Goal: Task Accomplishment & Management: Complete application form

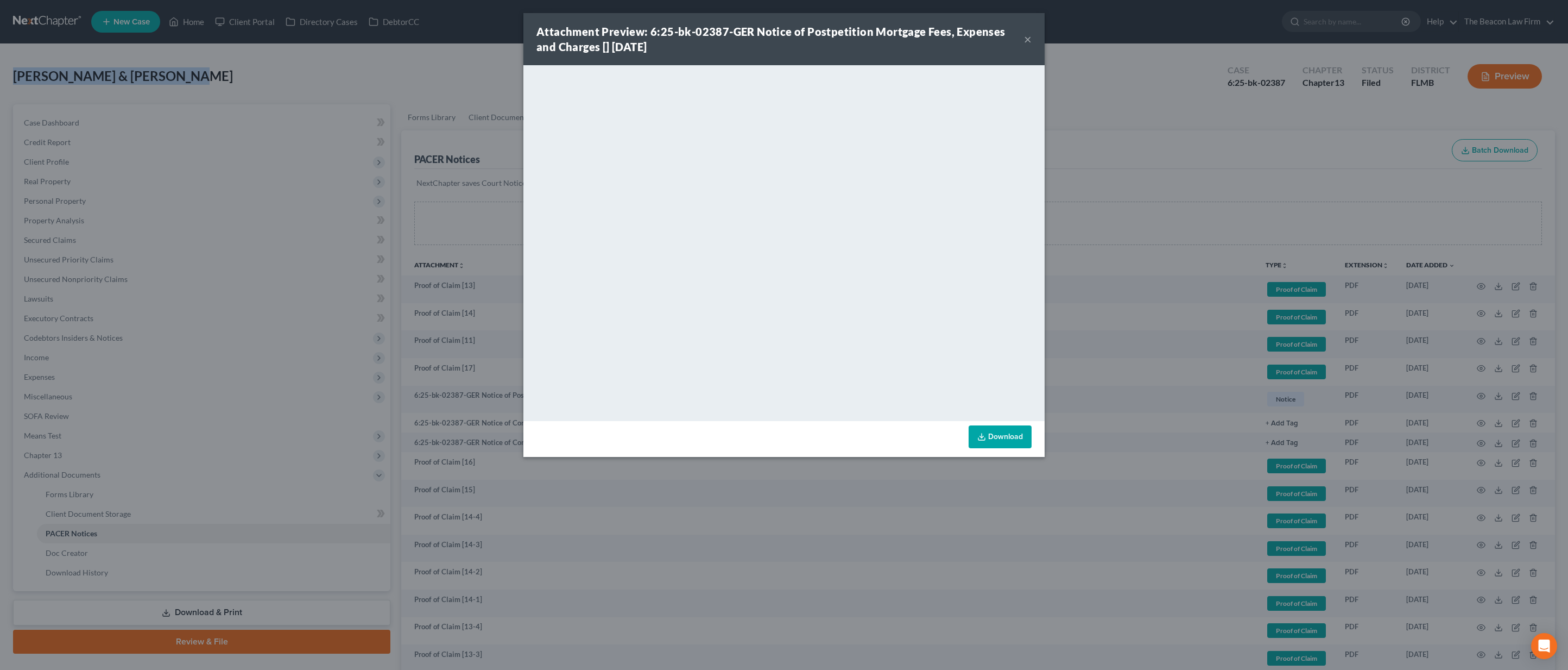
click at [1030, 38] on button "×" at bounding box center [1027, 39] width 7 height 13
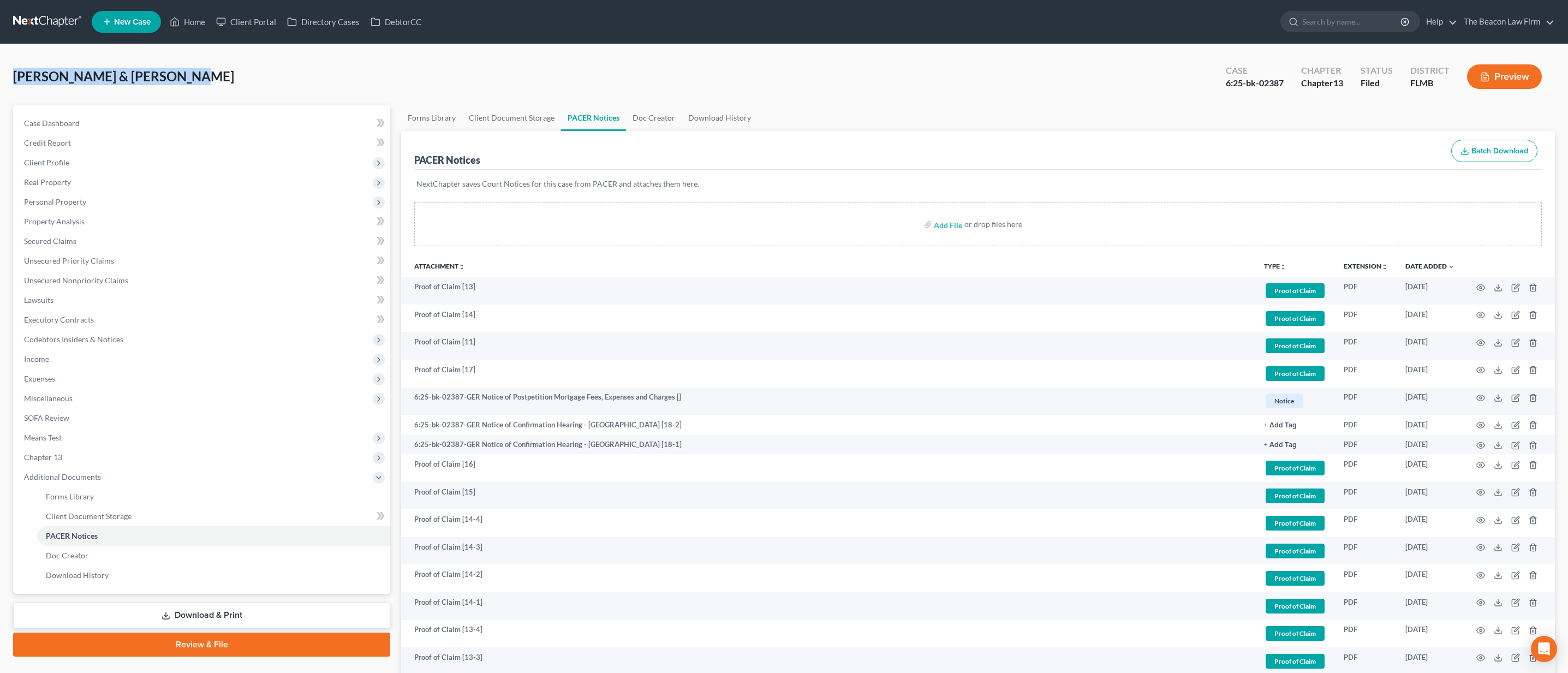
click at [52, 23] on link at bounding box center [48, 22] width 70 height 20
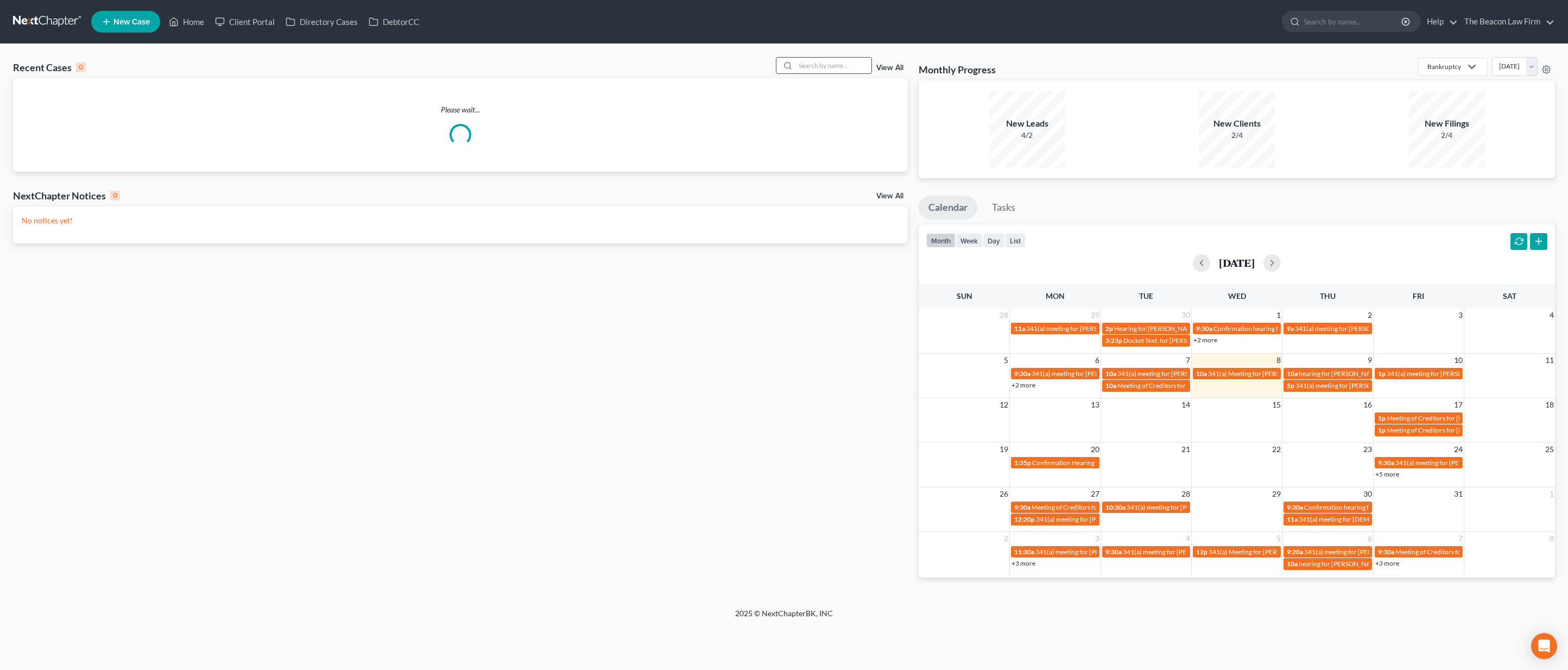
click at [817, 65] on input "search" at bounding box center [833, 66] width 76 height 16
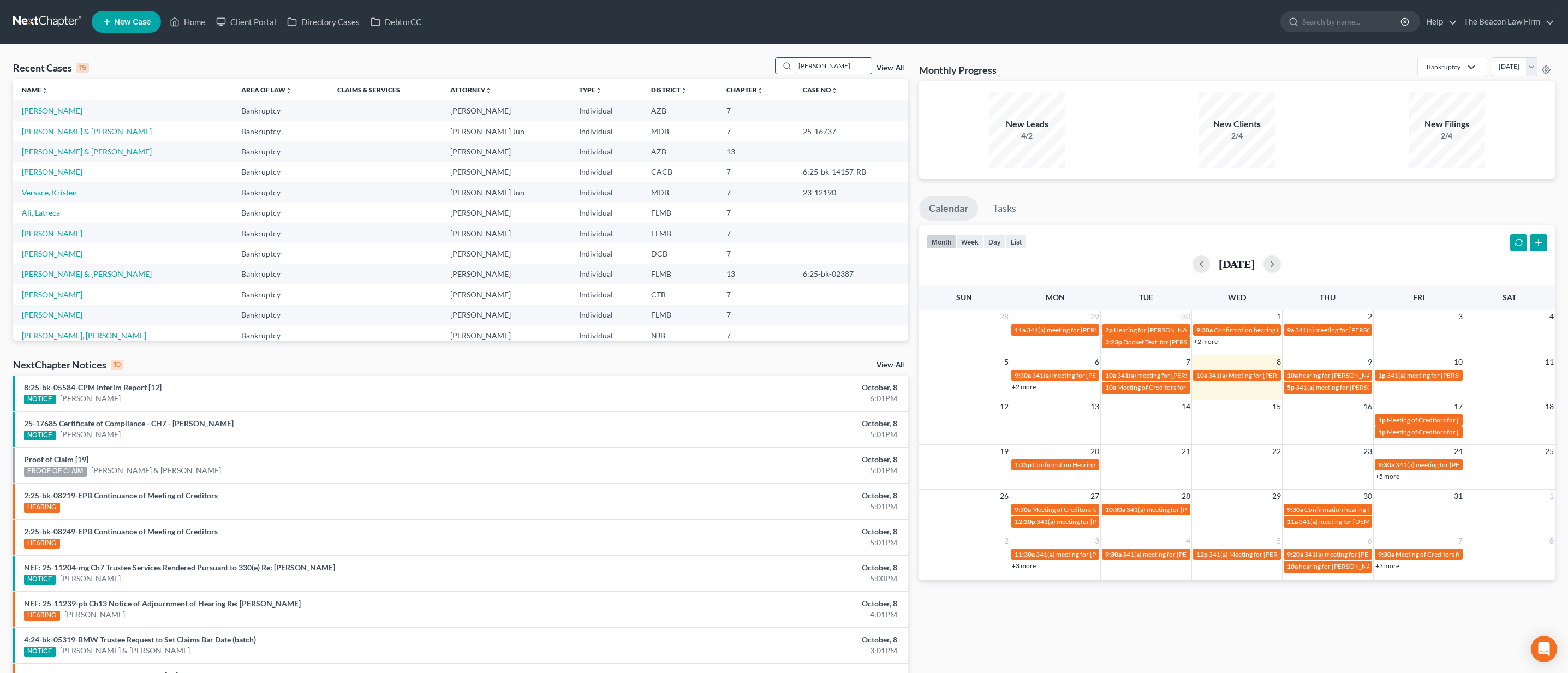
type input "[PERSON_NAME]"
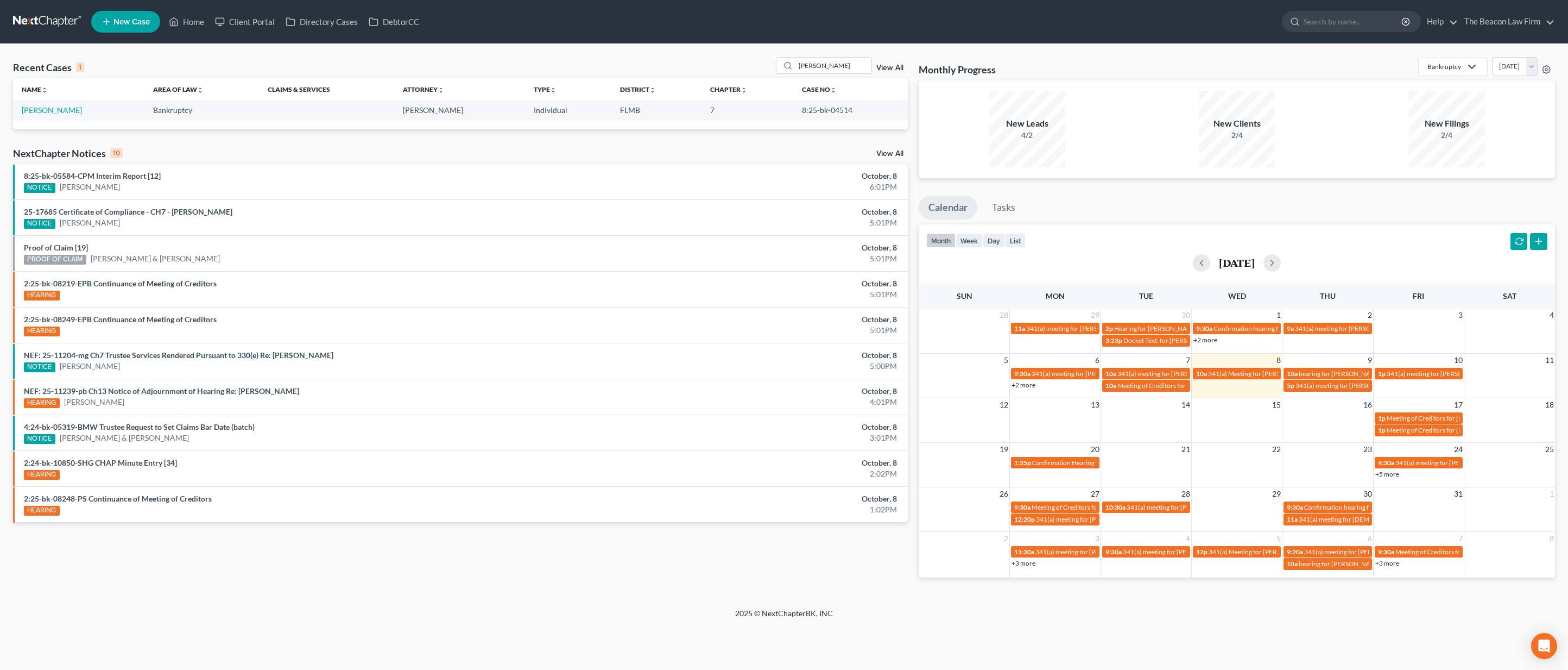
click at [61, 118] on td "[PERSON_NAME]" at bounding box center [79, 110] width 131 height 20
click at [61, 108] on link "[PERSON_NAME]" at bounding box center [52, 110] width 60 height 9
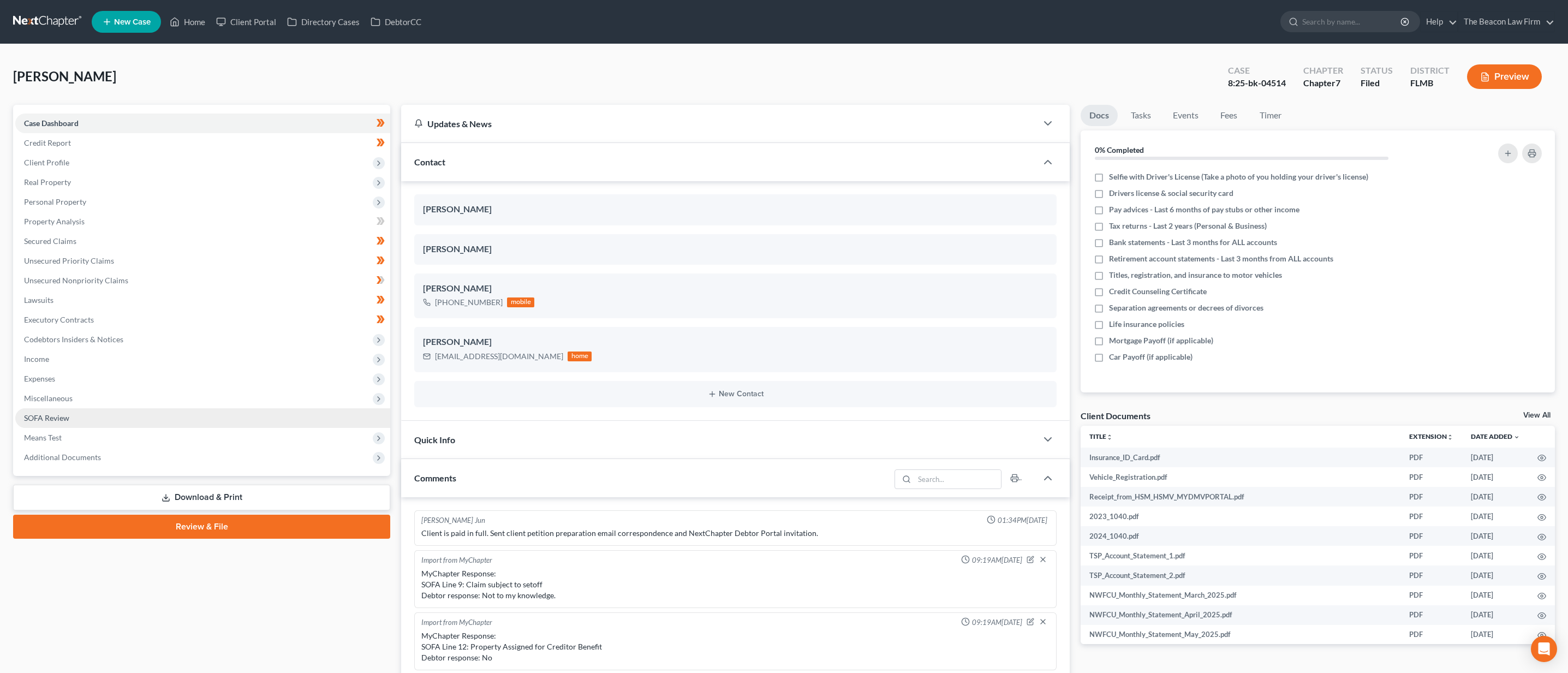
scroll to position [273, 0]
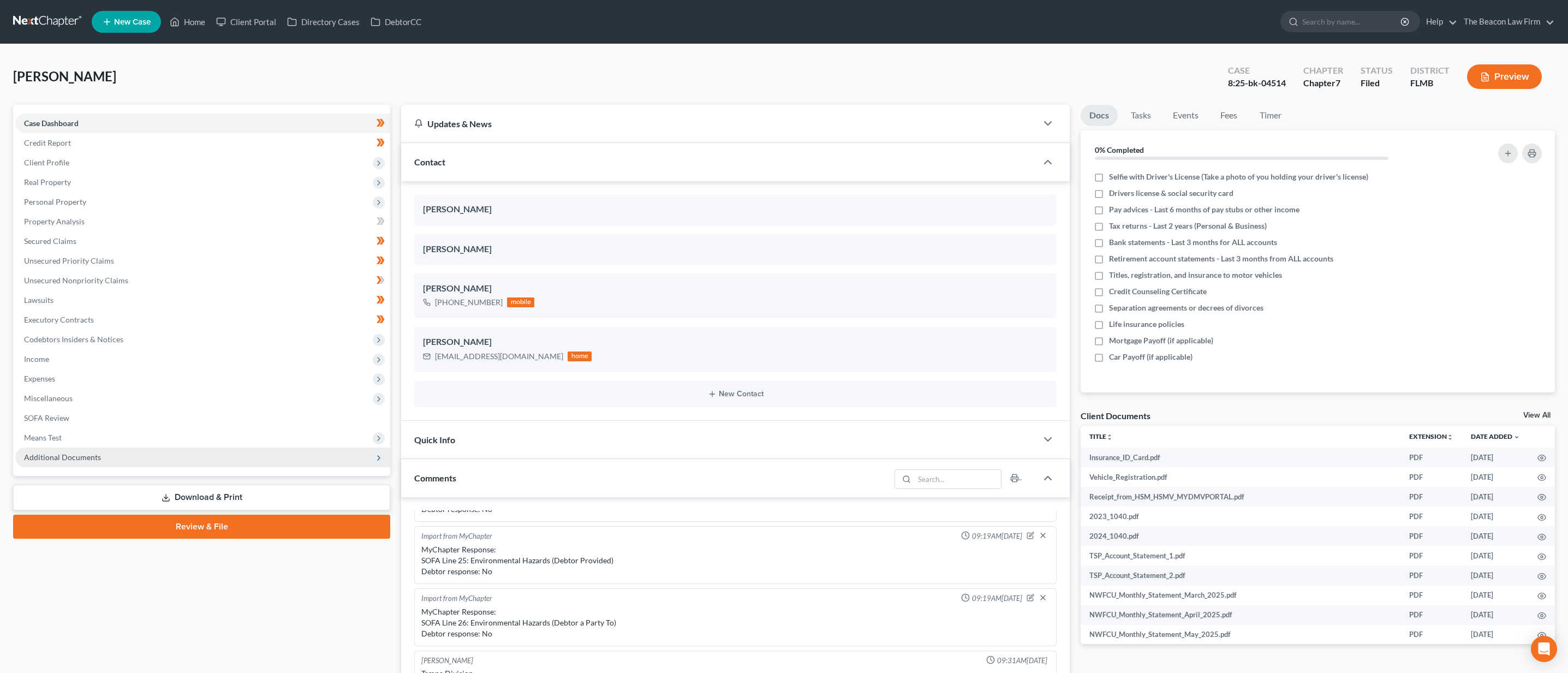
click at [212, 466] on span "Additional Documents" at bounding box center [203, 457] width 375 height 20
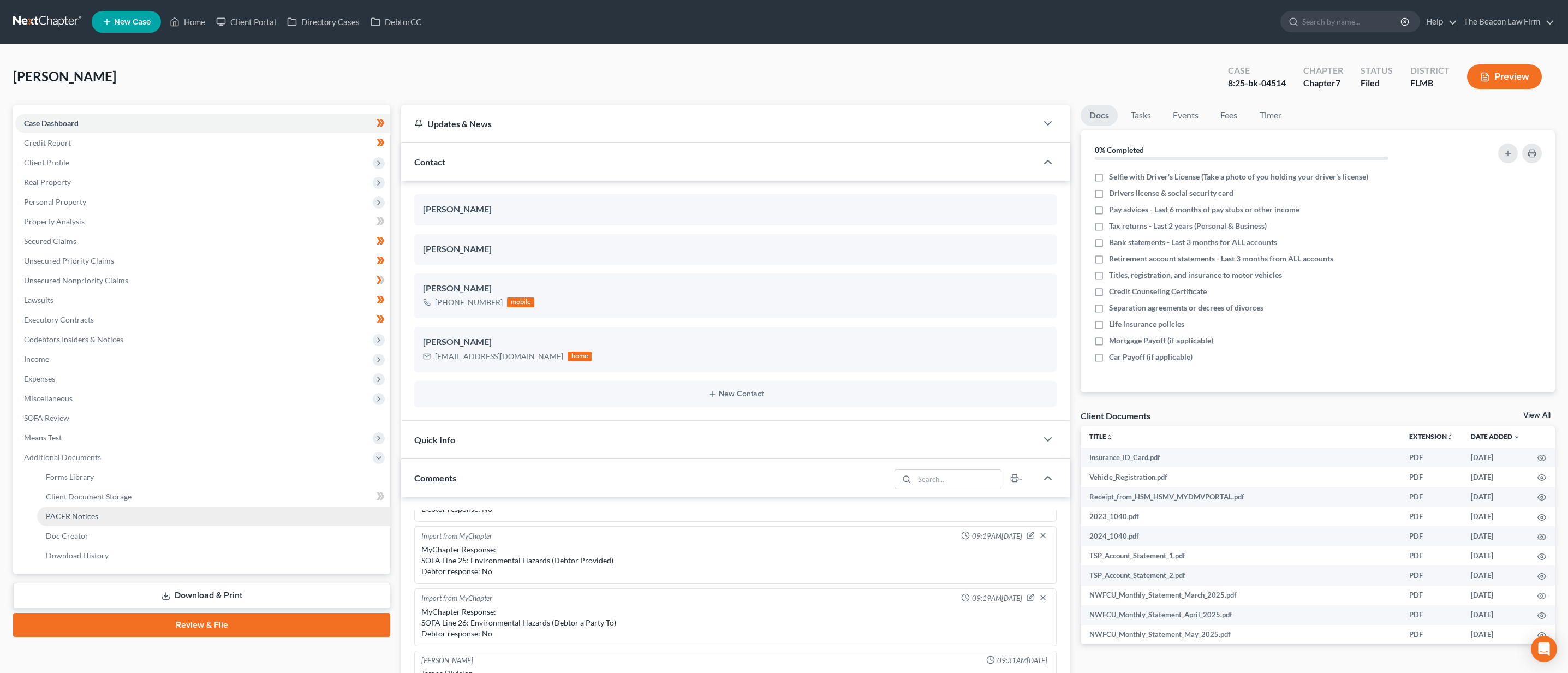
click at [175, 516] on link "PACER Notices" at bounding box center [214, 516] width 353 height 20
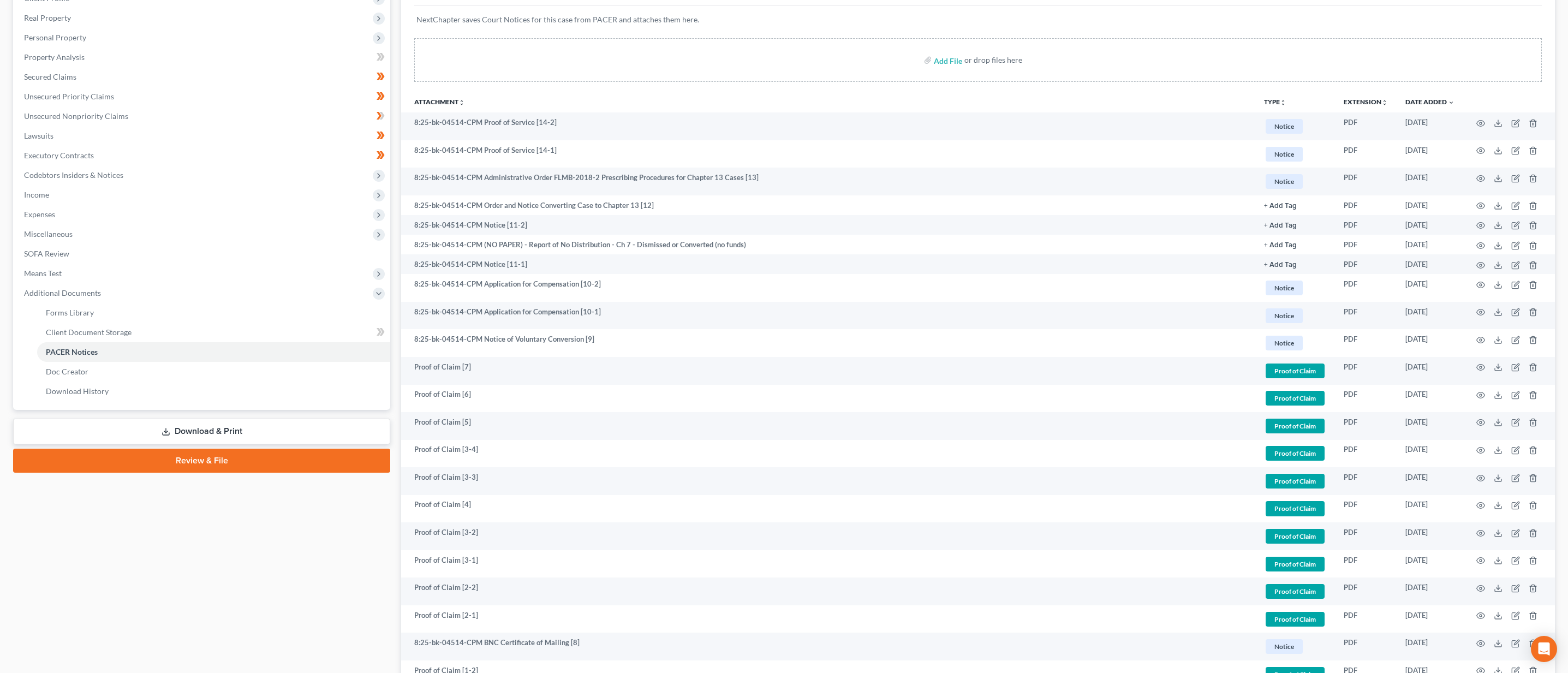
scroll to position [11, 0]
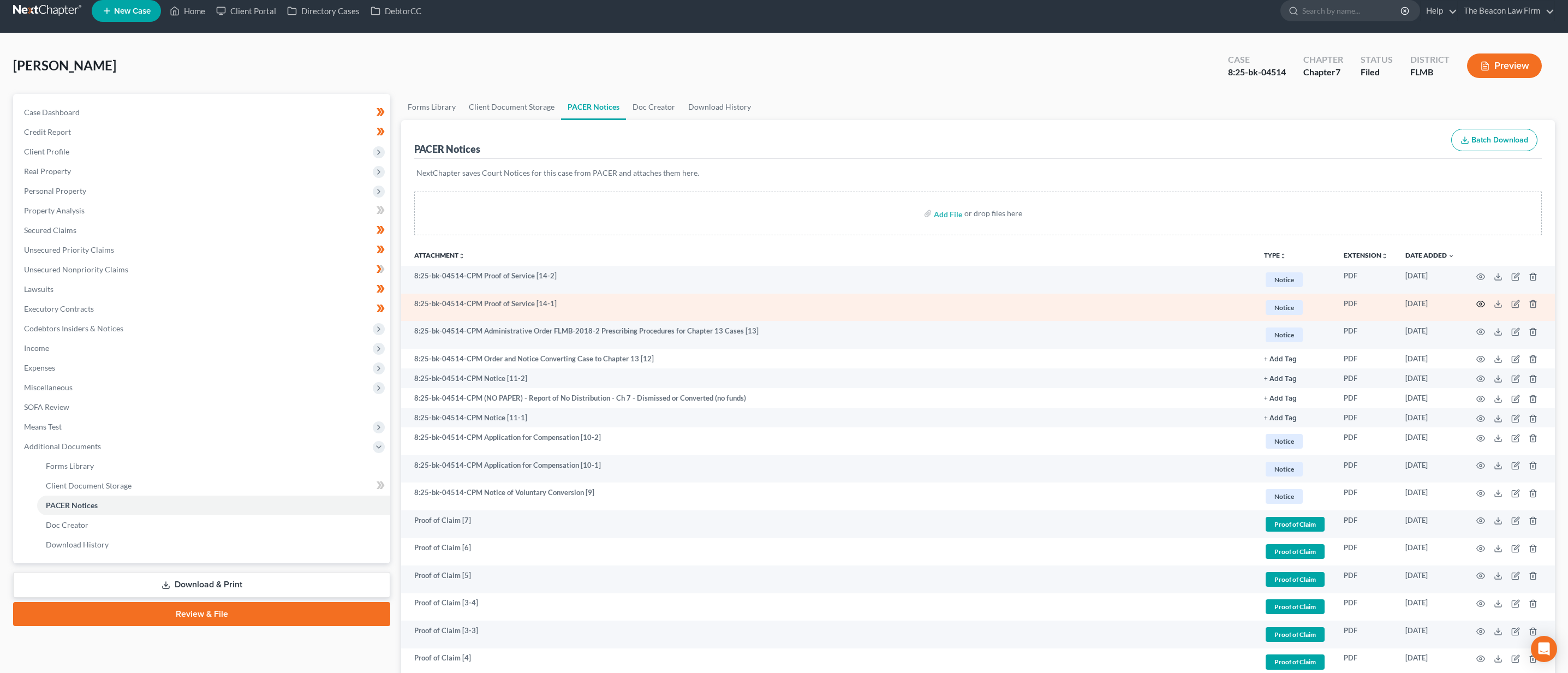
click at [1481, 305] on circle "button" at bounding box center [1481, 304] width 2 height 2
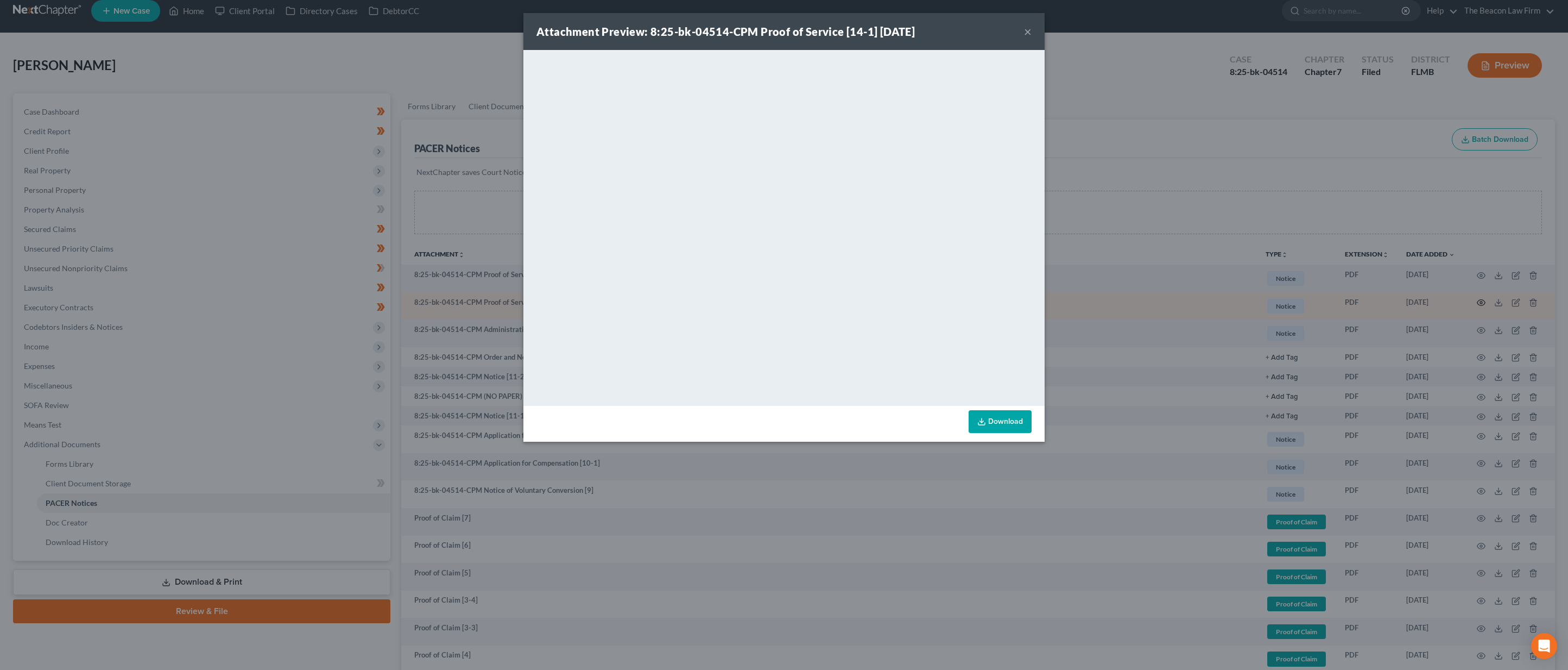
click at [1473, 304] on div "Attachment Preview: 8:25-bk-04514-CPM Proof of Service [14-1] [DATE] × <object …" at bounding box center [784, 335] width 1568 height 670
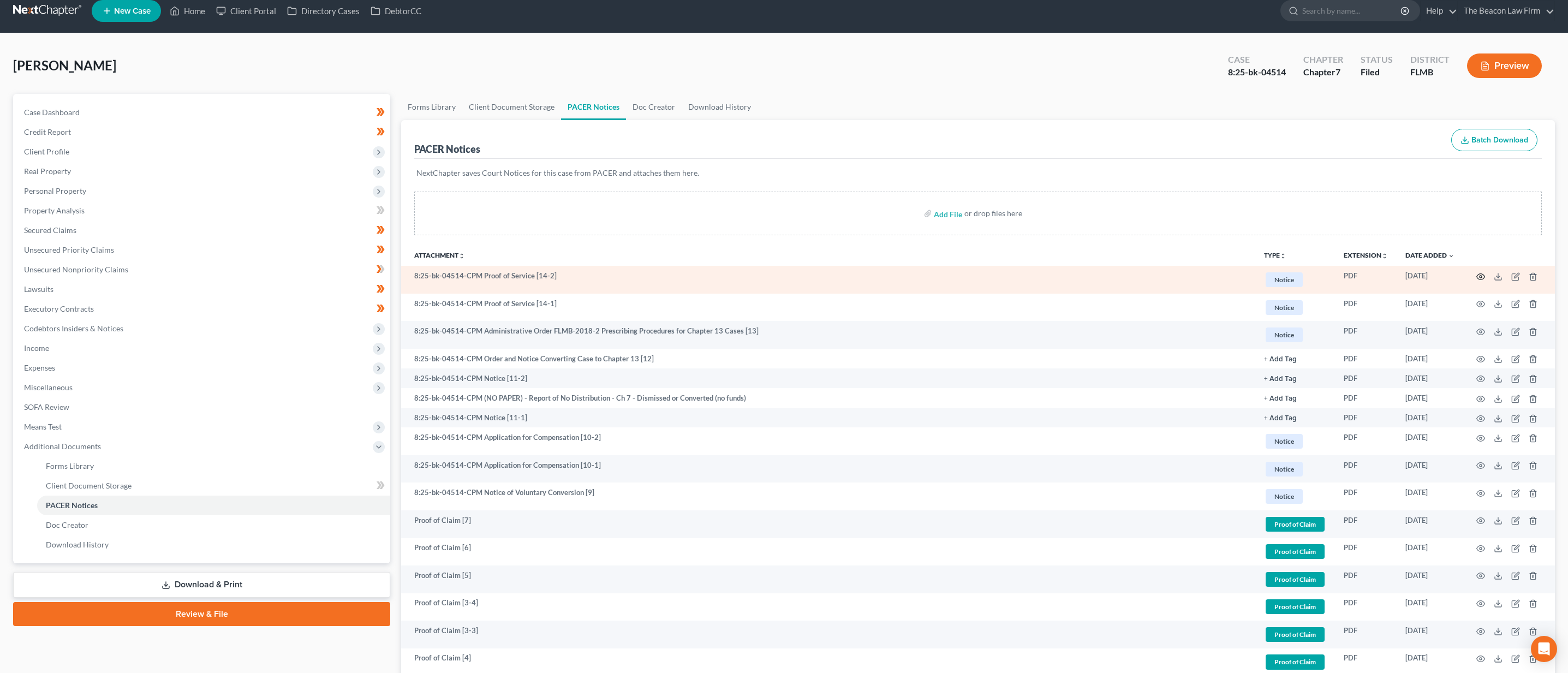
click at [1480, 275] on icon "button" at bounding box center [1481, 277] width 9 height 9
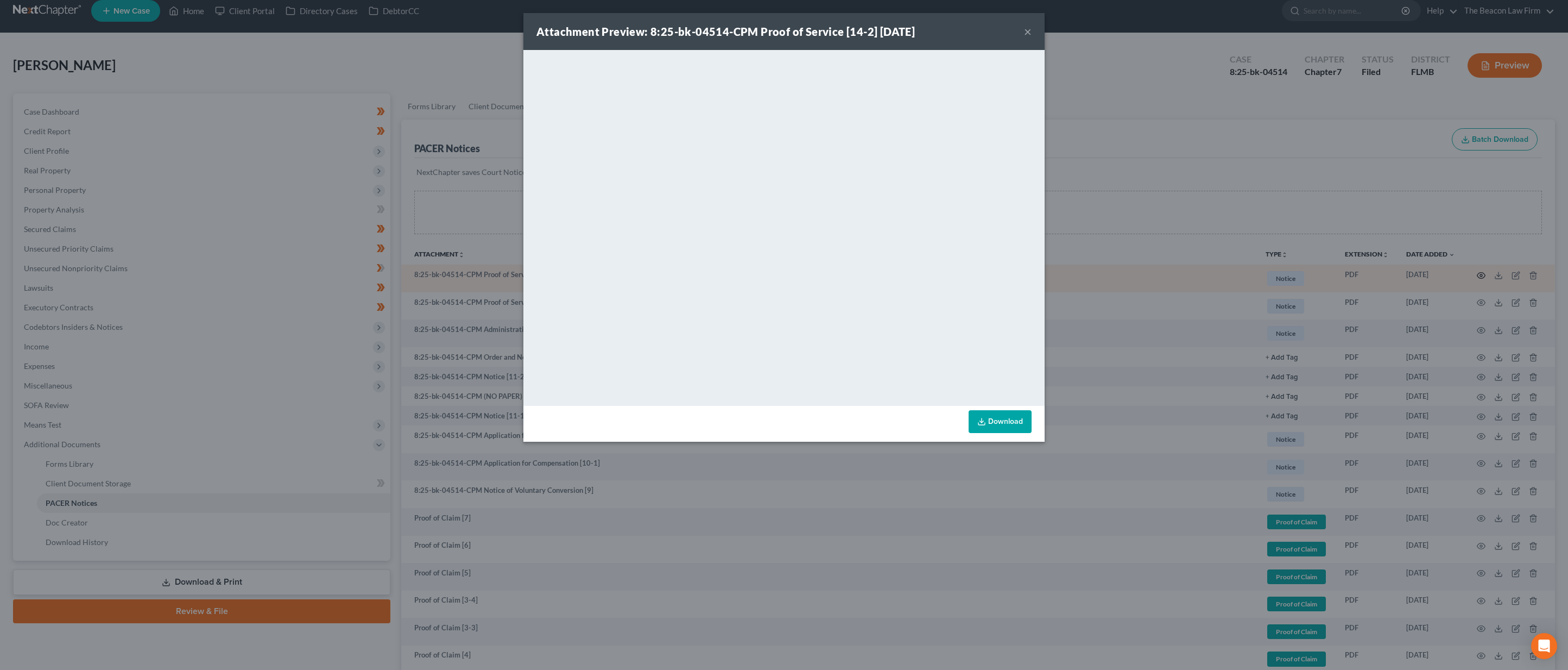
click at [1472, 274] on div "Attachment Preview: 8:25-bk-04514-CPM Proof of Service [14-2] [DATE] × <object …" at bounding box center [784, 335] width 1568 height 670
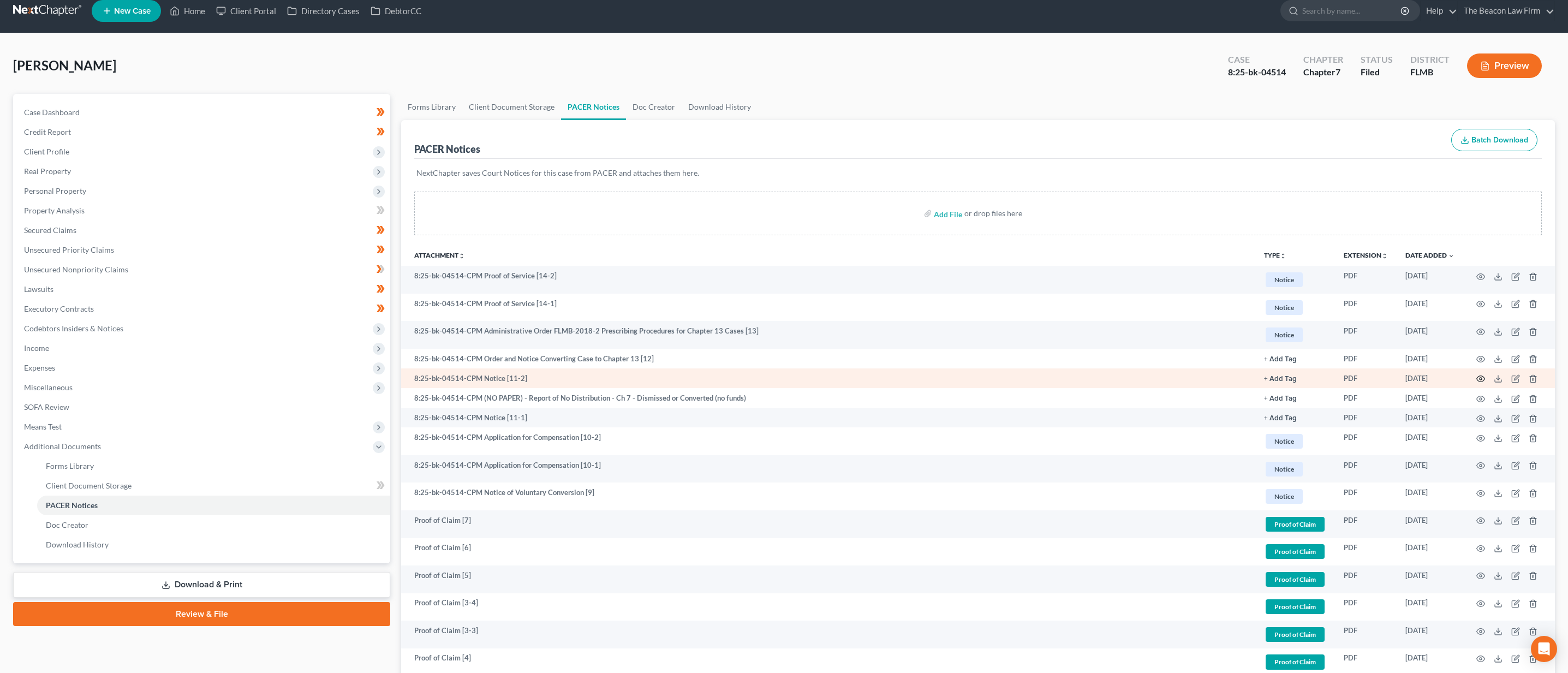
click at [1480, 375] on icon "button" at bounding box center [1481, 379] width 9 height 9
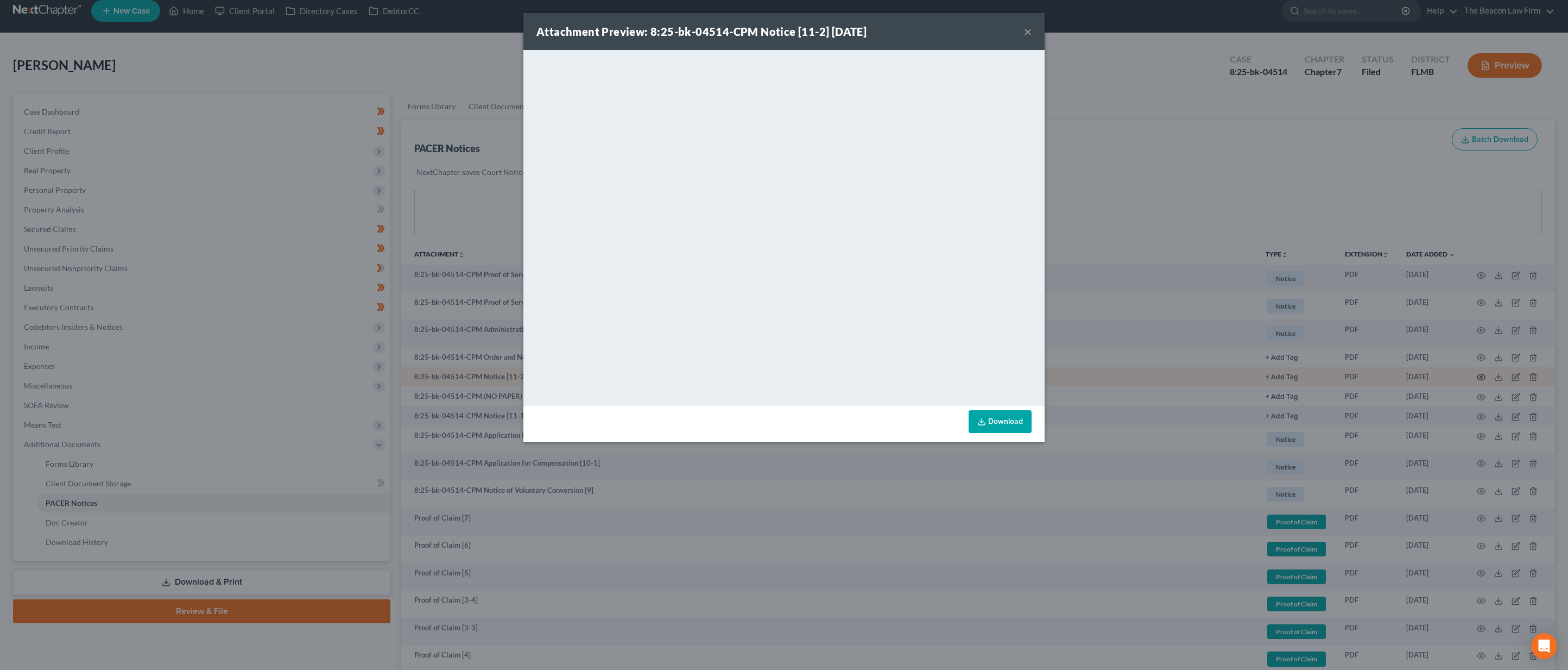
click at [1472, 373] on div "Attachment Preview: 8:25-bk-04514-CPM Notice [11-2] [DATE] × <object ng-attr-da…" at bounding box center [784, 335] width 1568 height 670
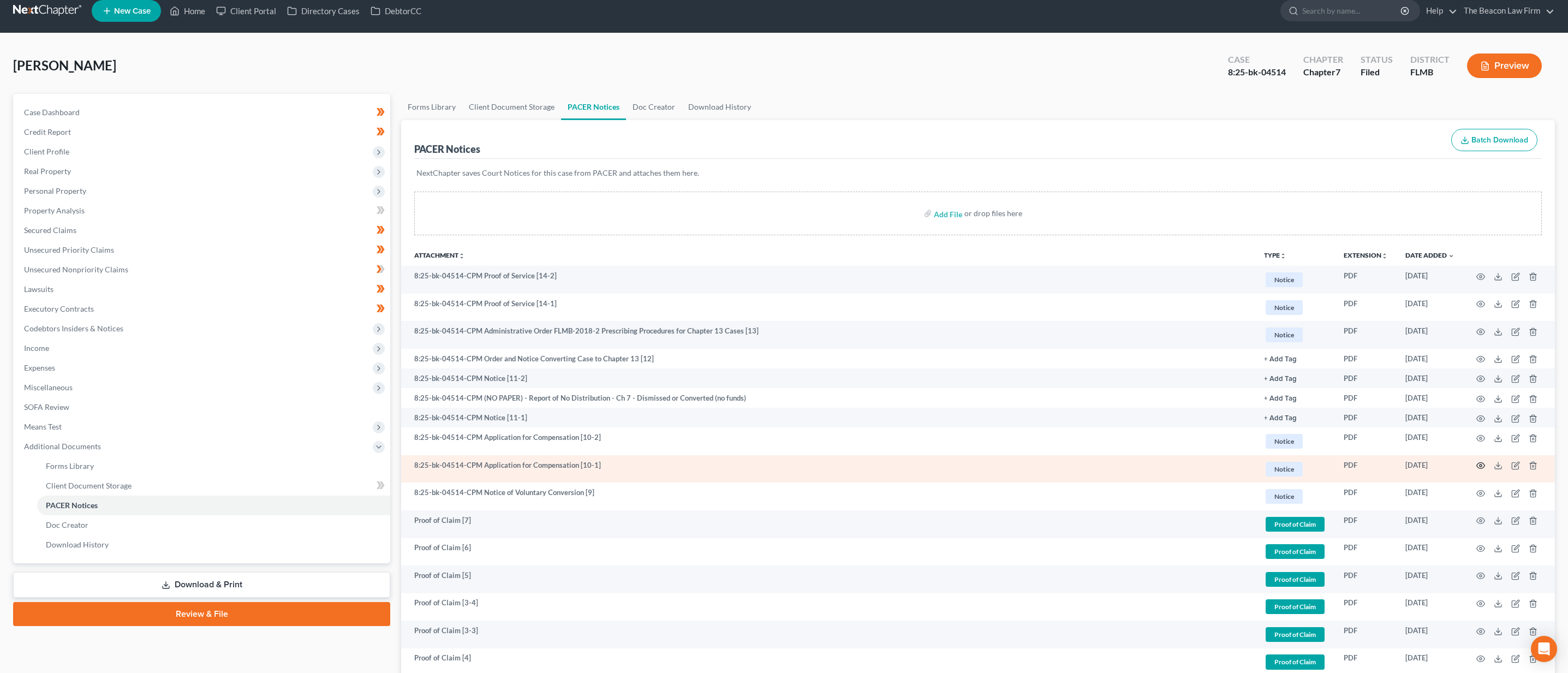
click at [1481, 464] on circle "button" at bounding box center [1481, 466] width 2 height 2
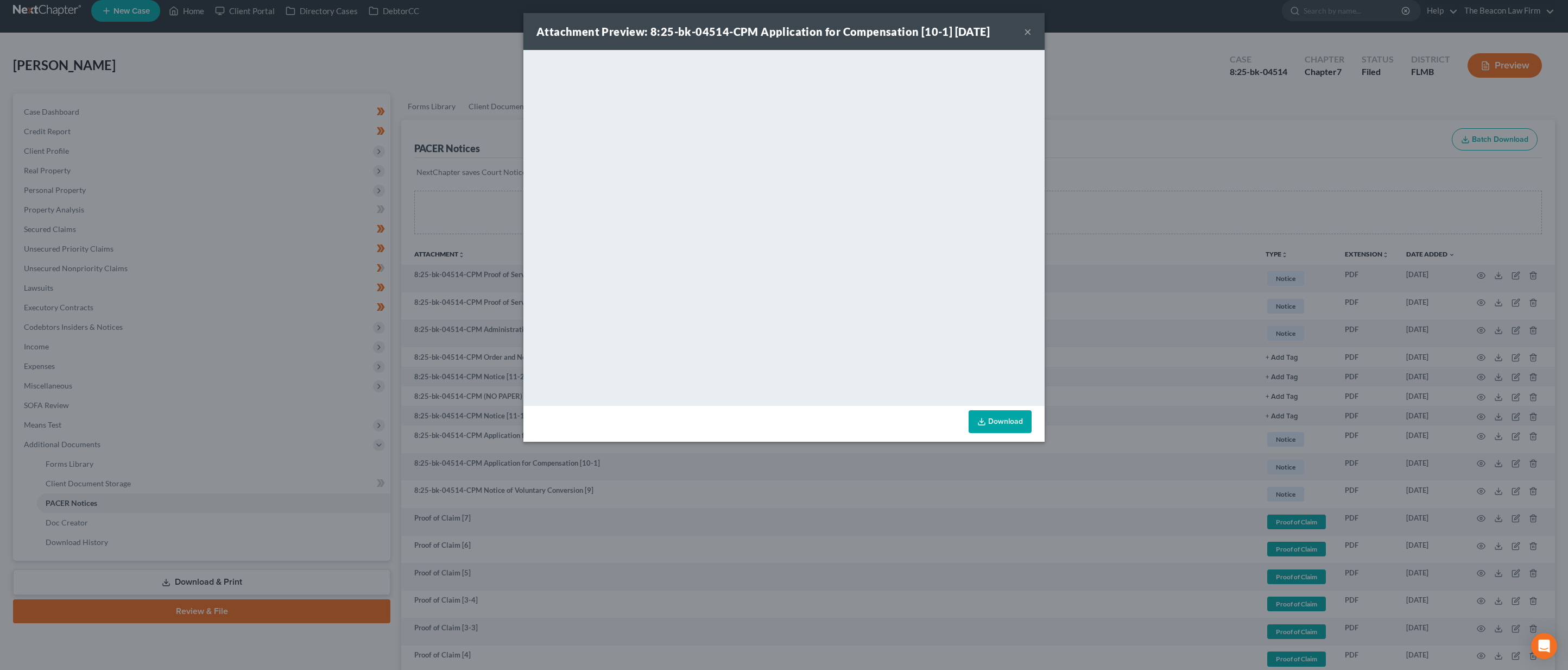
click at [1025, 32] on button "×" at bounding box center [1027, 31] width 7 height 13
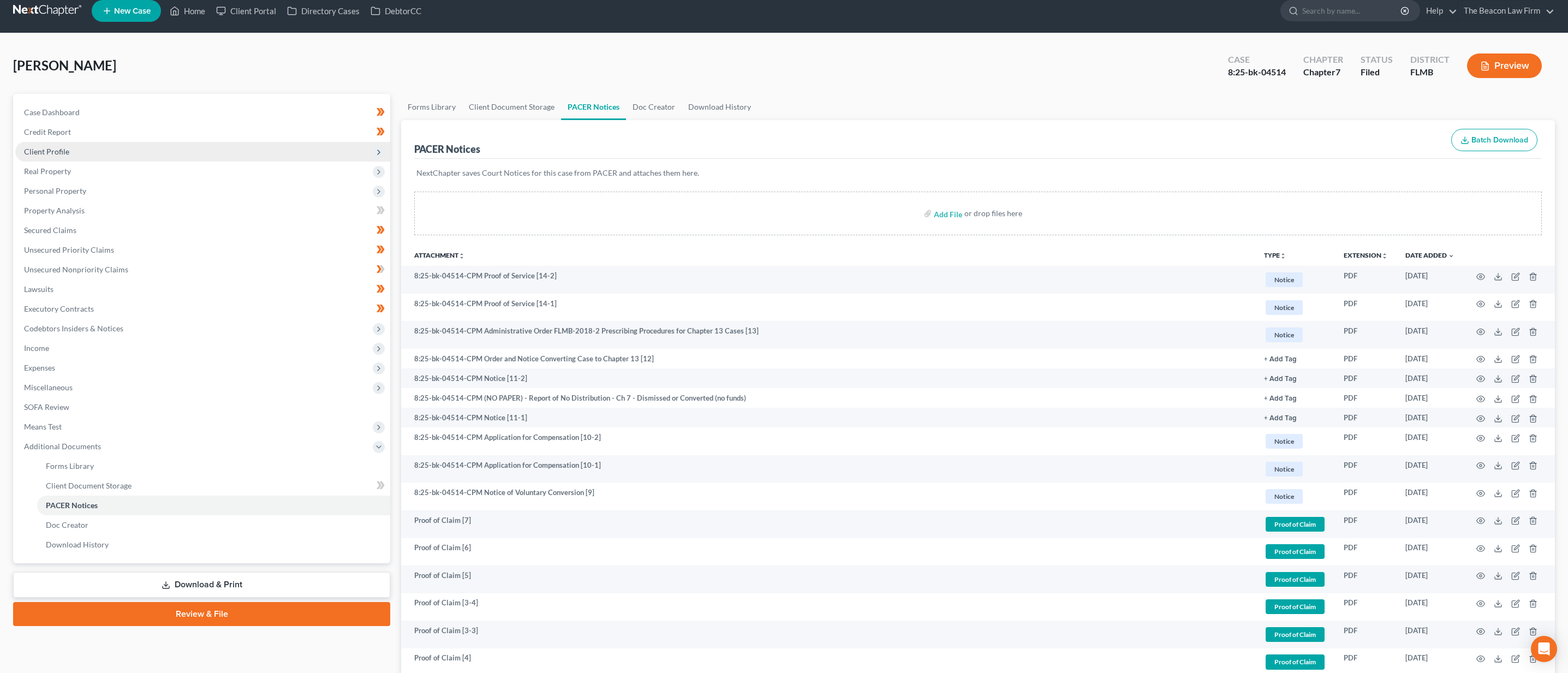
click at [139, 149] on span "Client Profile" at bounding box center [203, 152] width 375 height 20
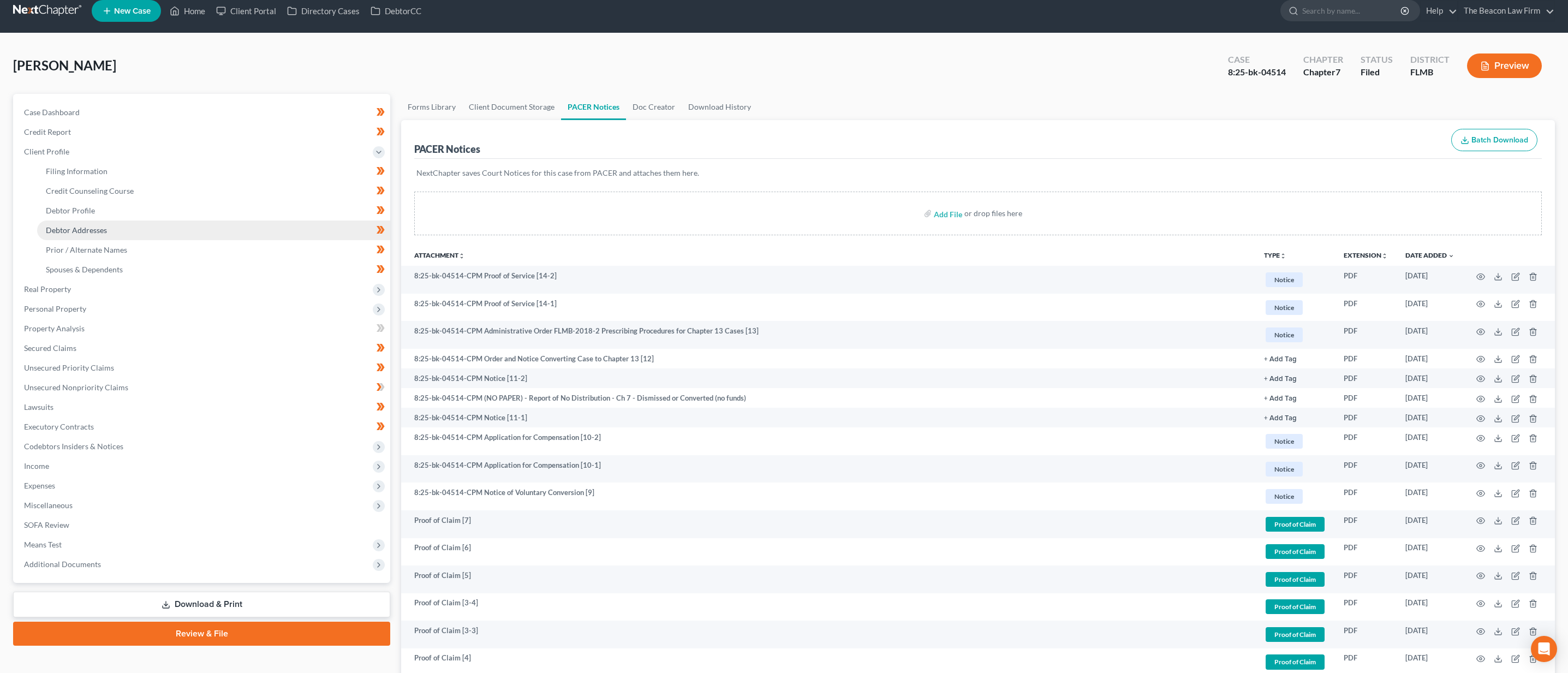
click at [121, 226] on link "Debtor Addresses" at bounding box center [214, 230] width 353 height 20
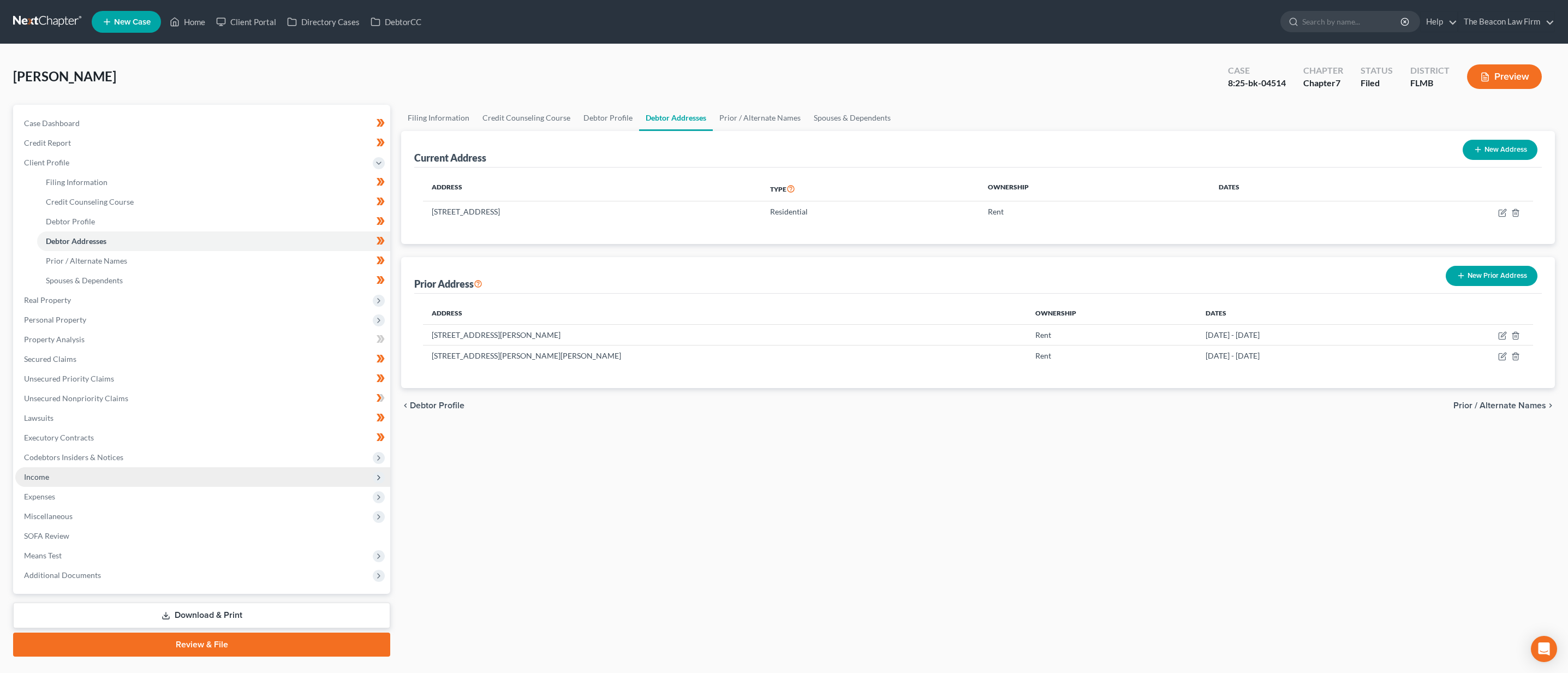
drag, startPoint x: 76, startPoint y: 480, endPoint x: 87, endPoint y: 482, distance: 11.2
click at [76, 480] on span "Income" at bounding box center [203, 477] width 375 height 20
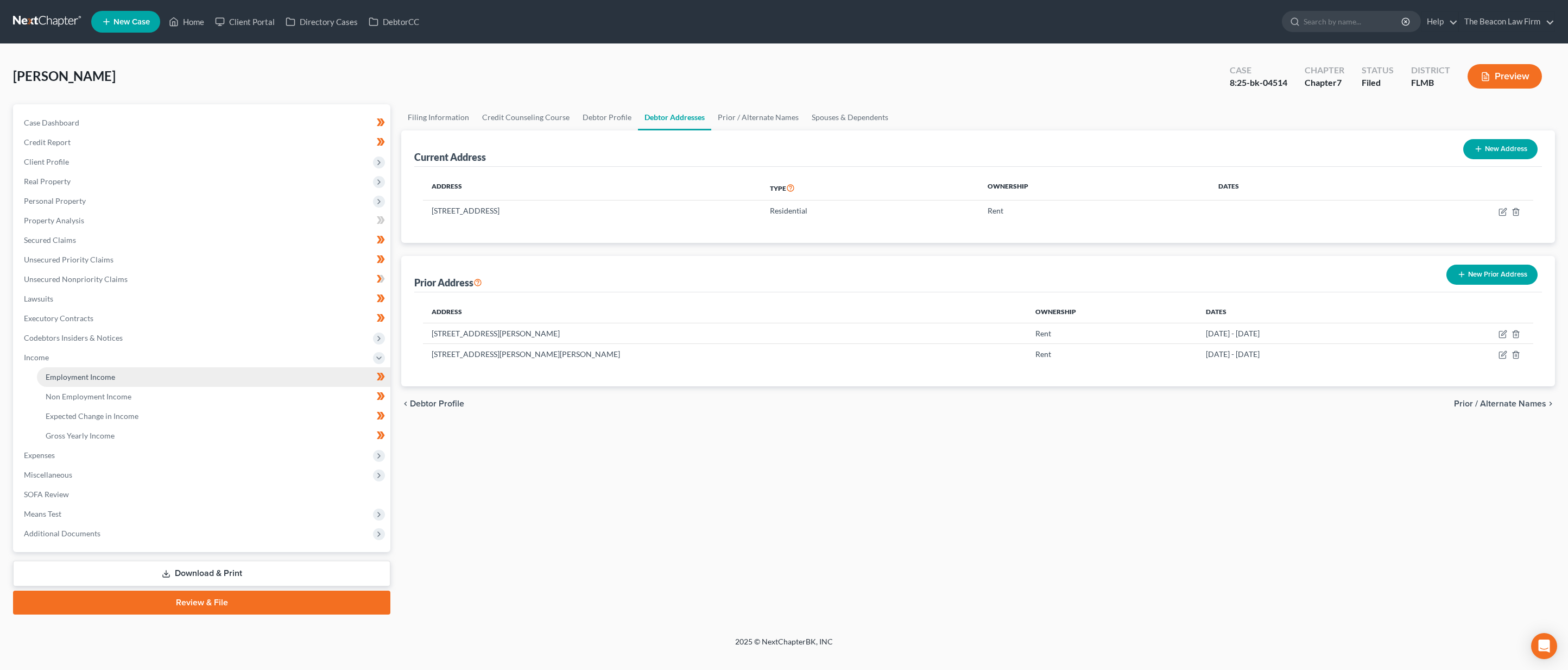
click at [108, 375] on span "Employment Income" at bounding box center [80, 376] width 69 height 9
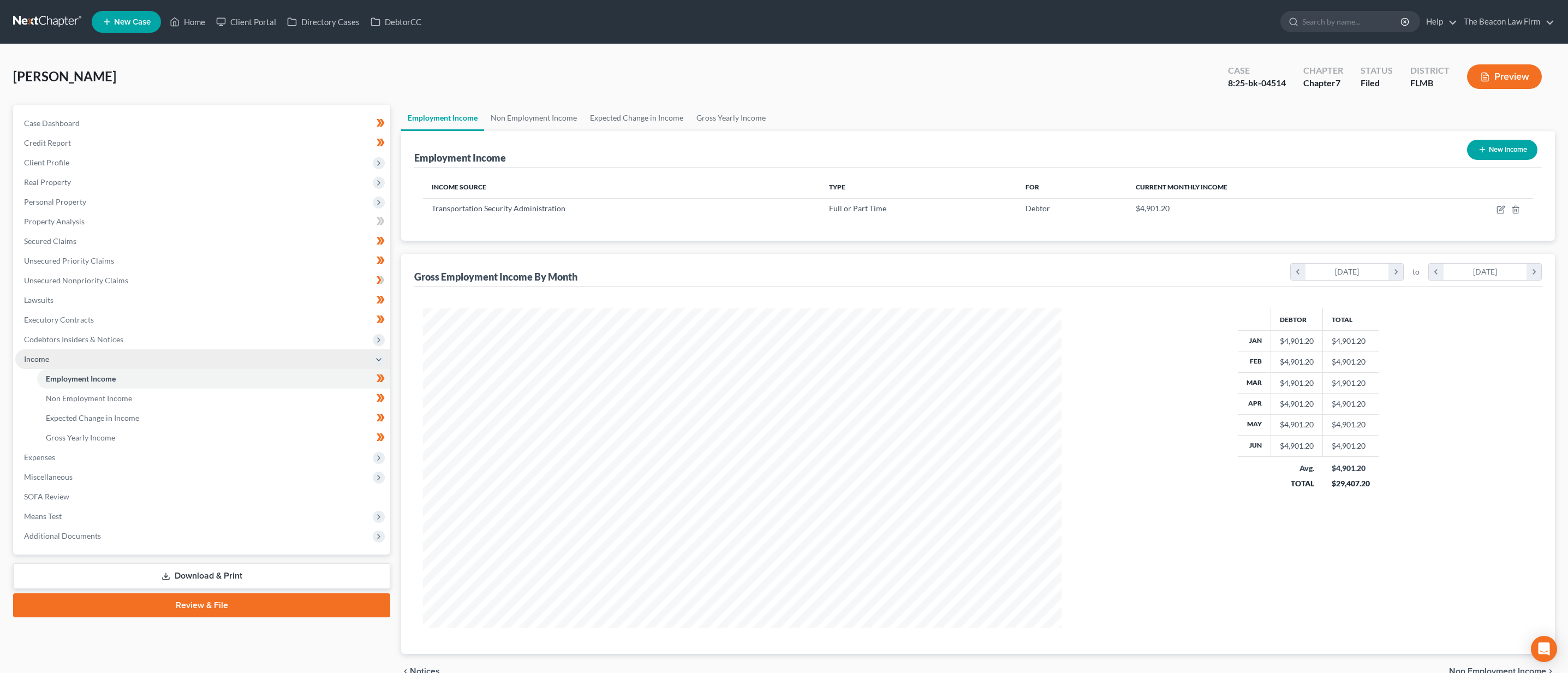
scroll to position [319, 660]
click at [54, 125] on span "Case Dashboard" at bounding box center [51, 123] width 56 height 9
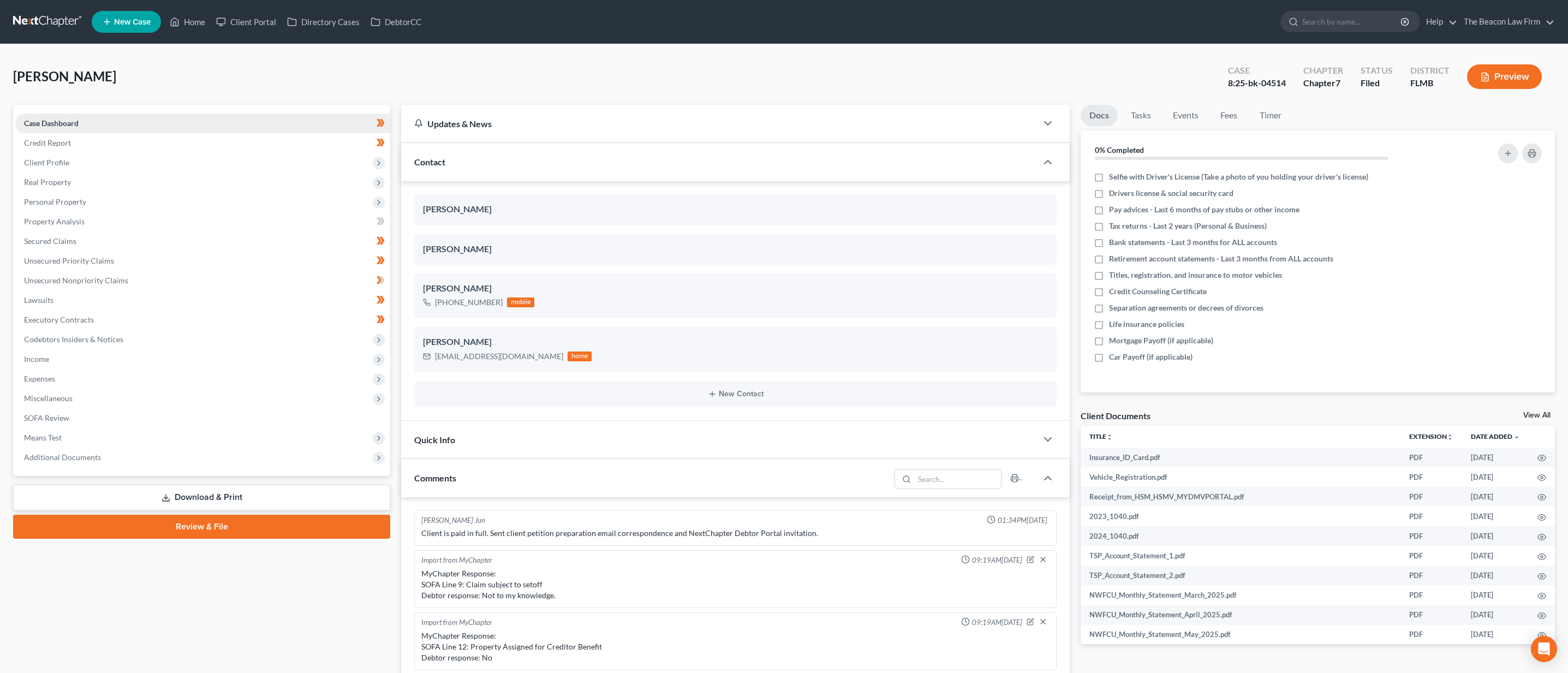
scroll to position [273, 0]
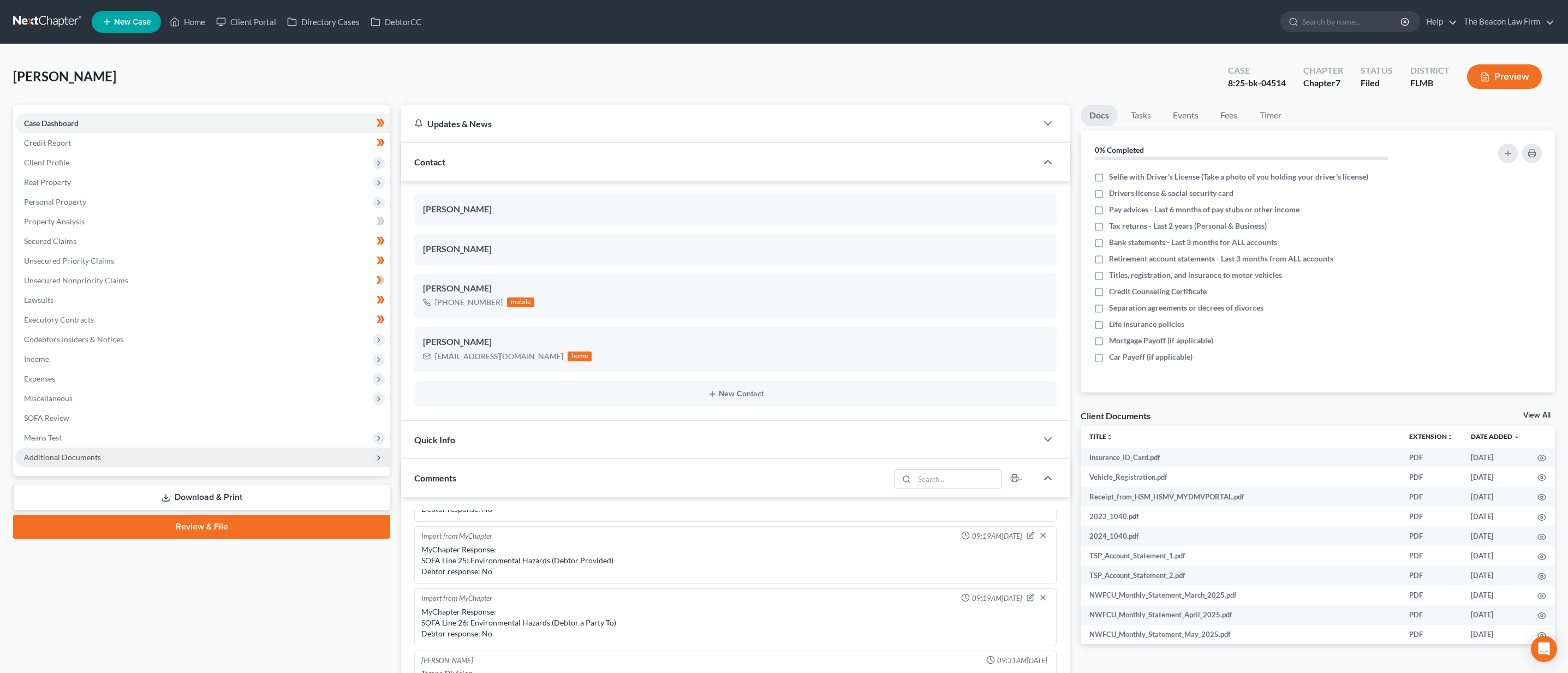
click at [131, 460] on span "Additional Documents" at bounding box center [203, 457] width 375 height 20
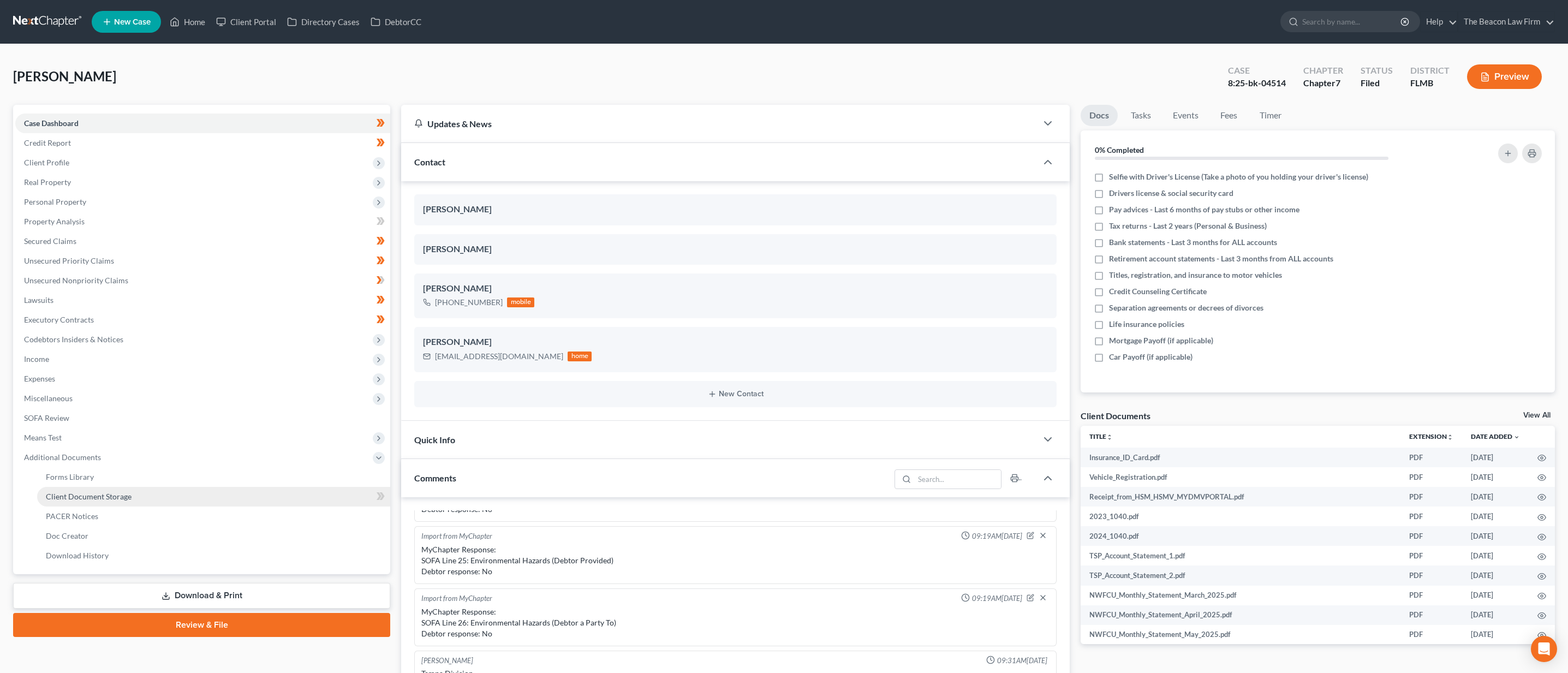
click at [123, 493] on span "Client Document Storage" at bounding box center [89, 496] width 86 height 9
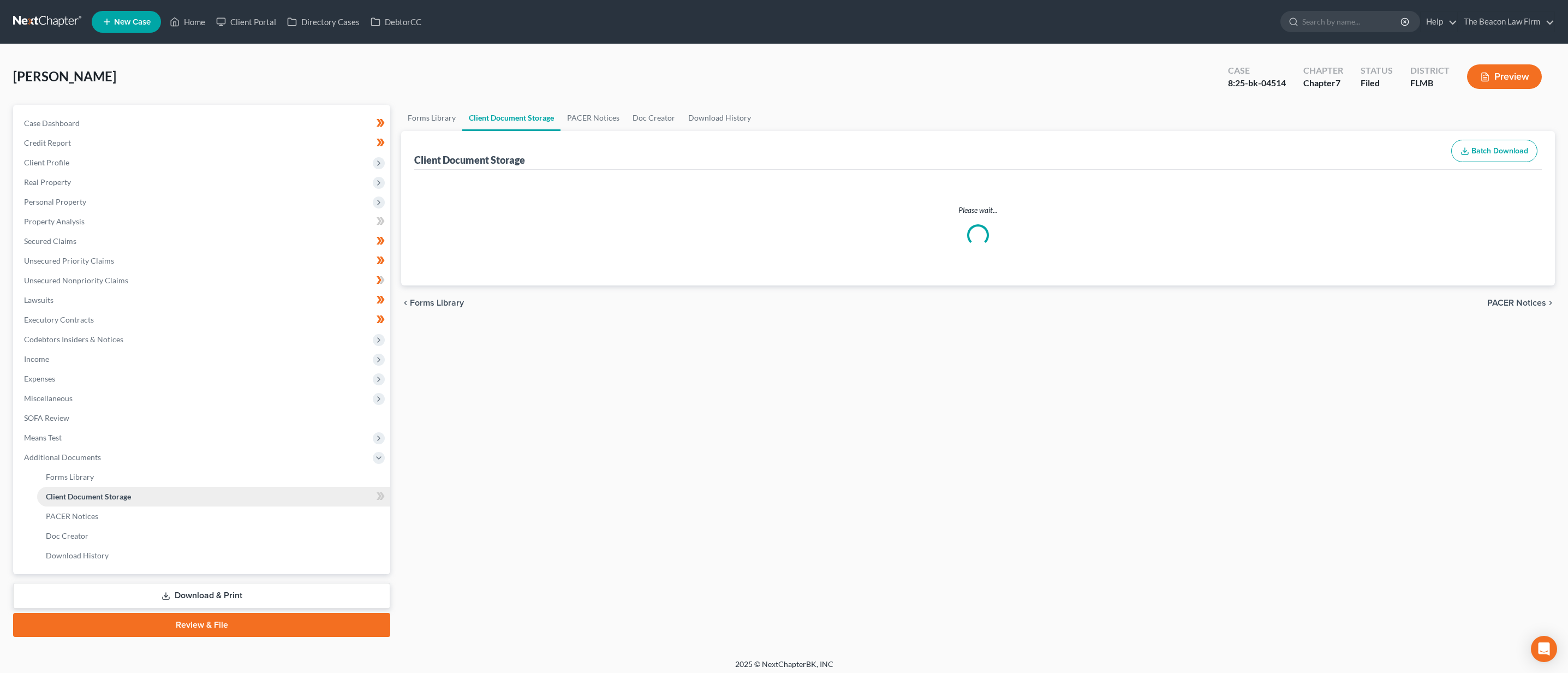
select select "9"
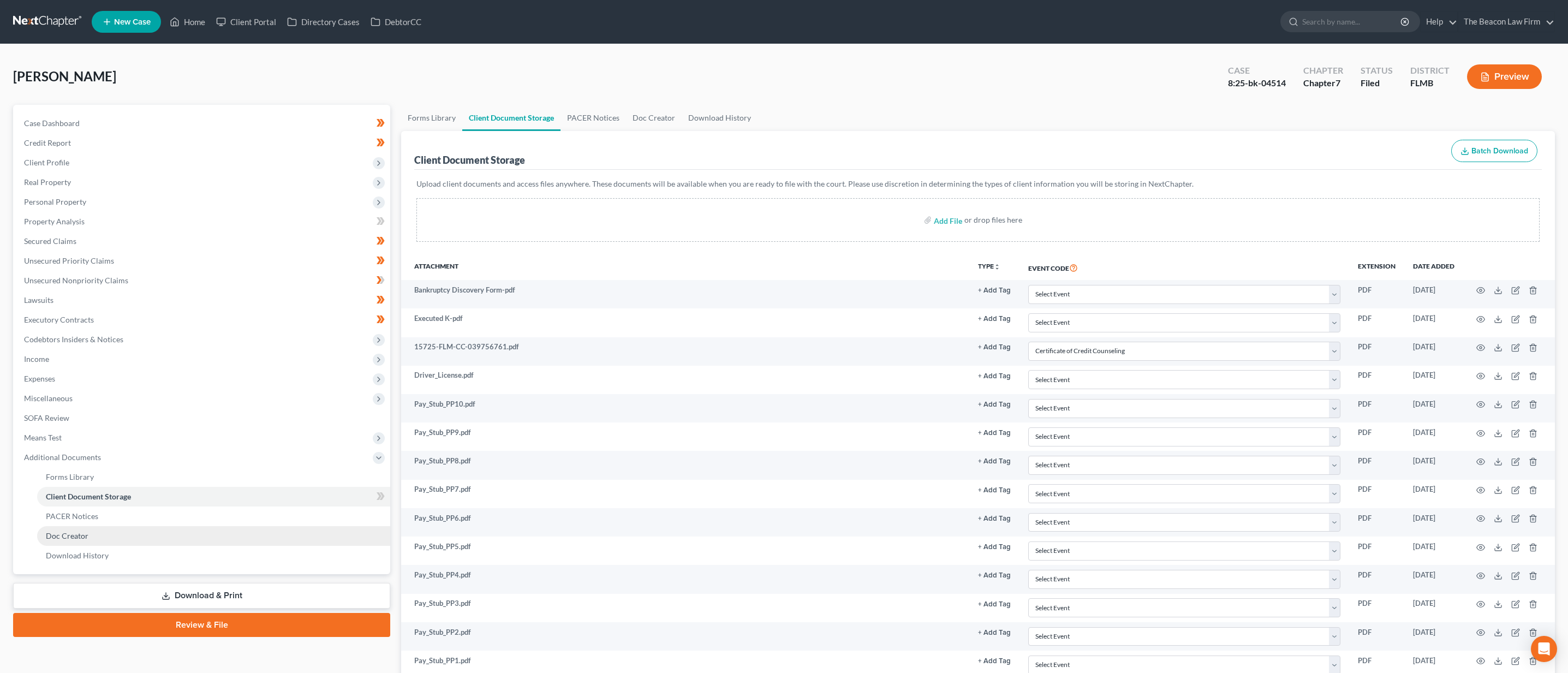
click at [133, 530] on link "Doc Creator" at bounding box center [214, 536] width 353 height 20
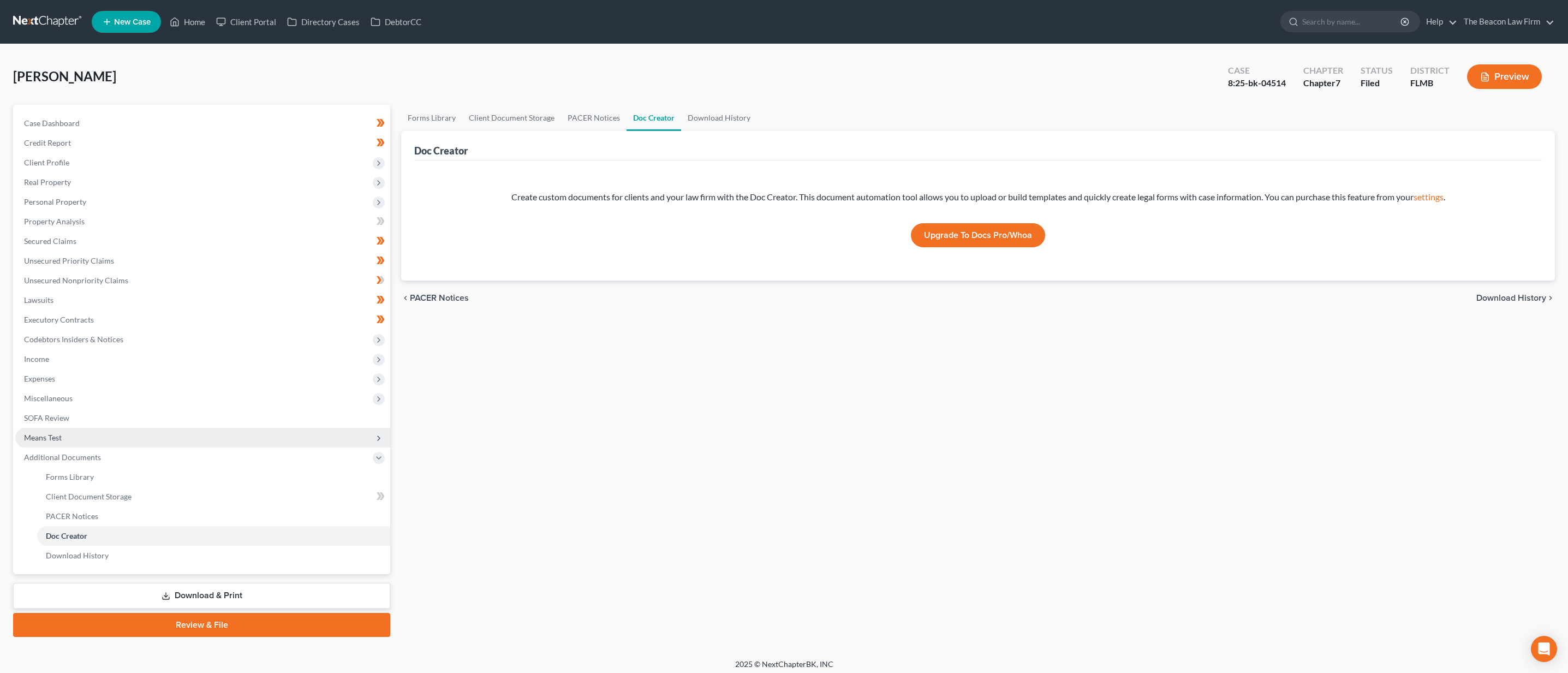
click at [62, 436] on span "Means Test" at bounding box center [203, 437] width 375 height 20
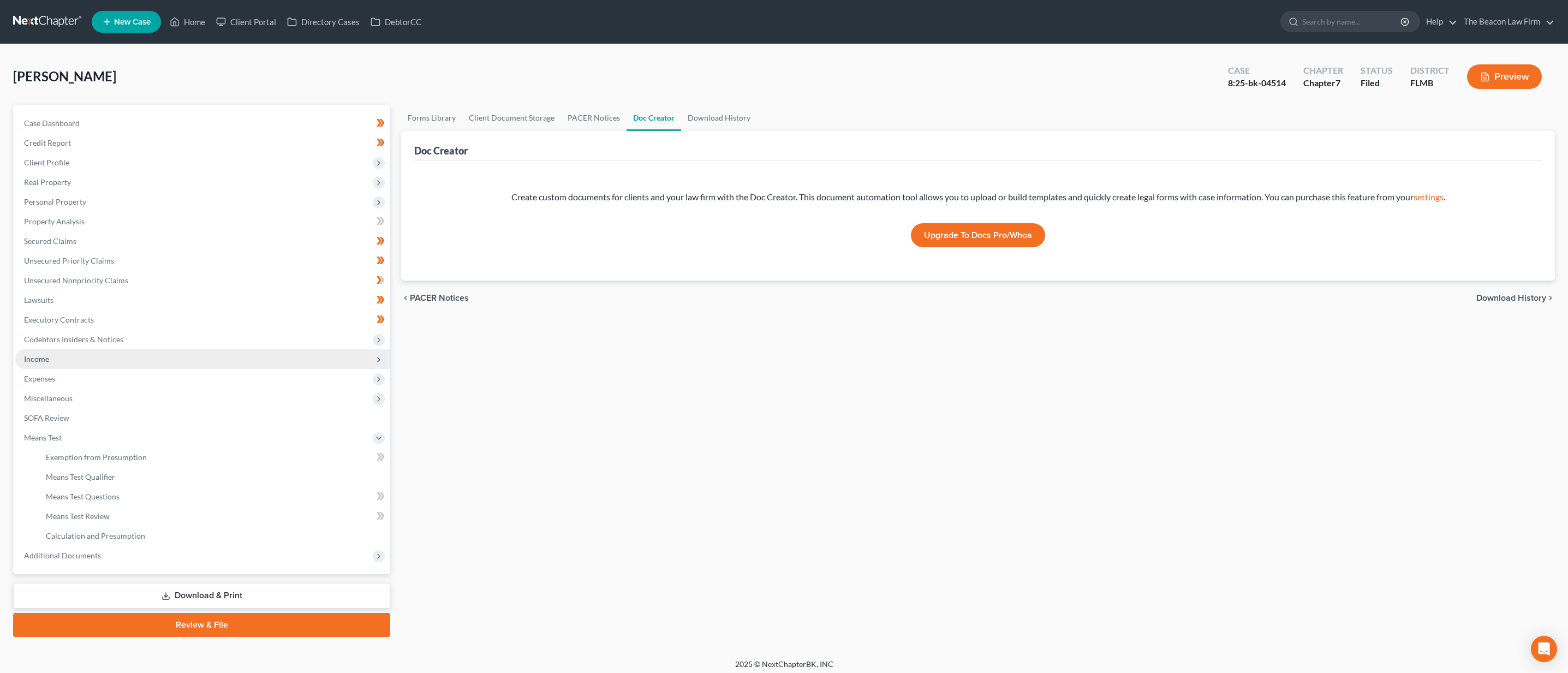
click at [69, 362] on span "Income" at bounding box center [203, 359] width 375 height 20
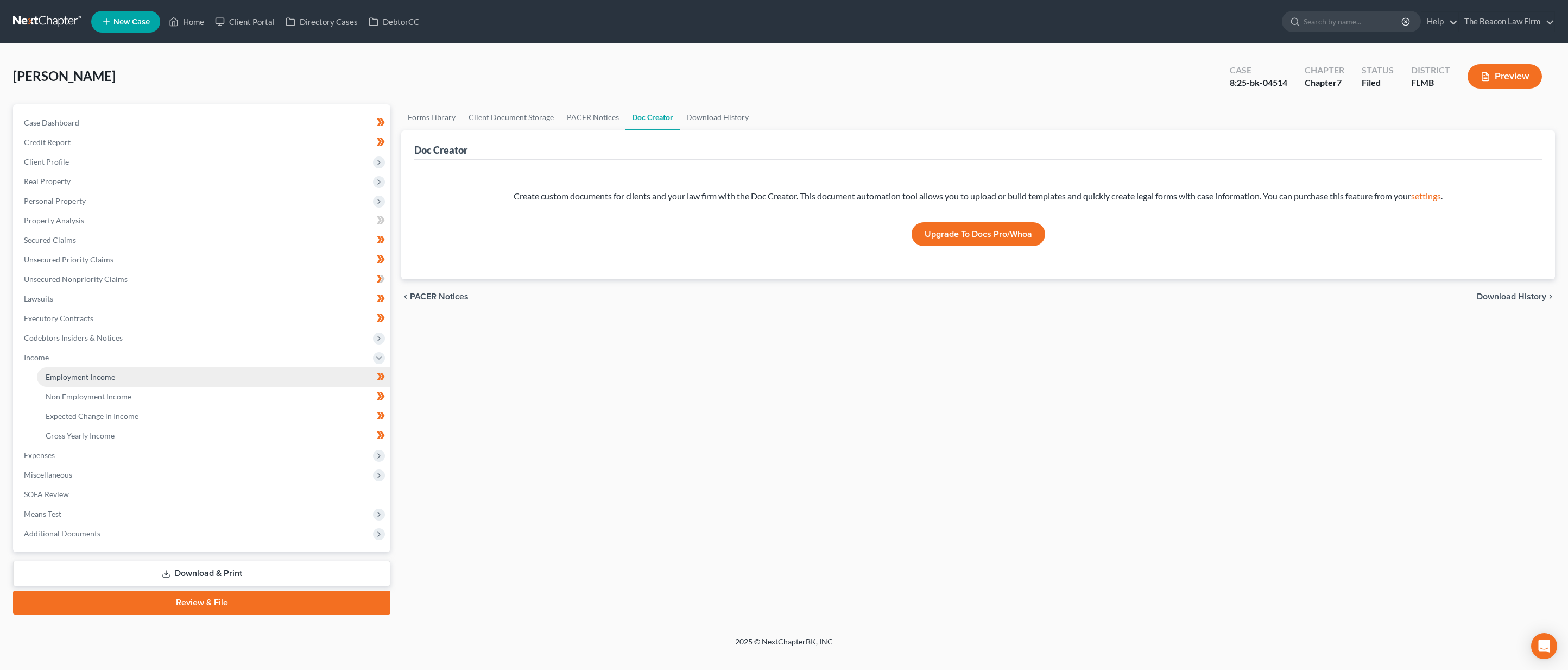
click at [69, 367] on link "Employment Income" at bounding box center [214, 377] width 354 height 19
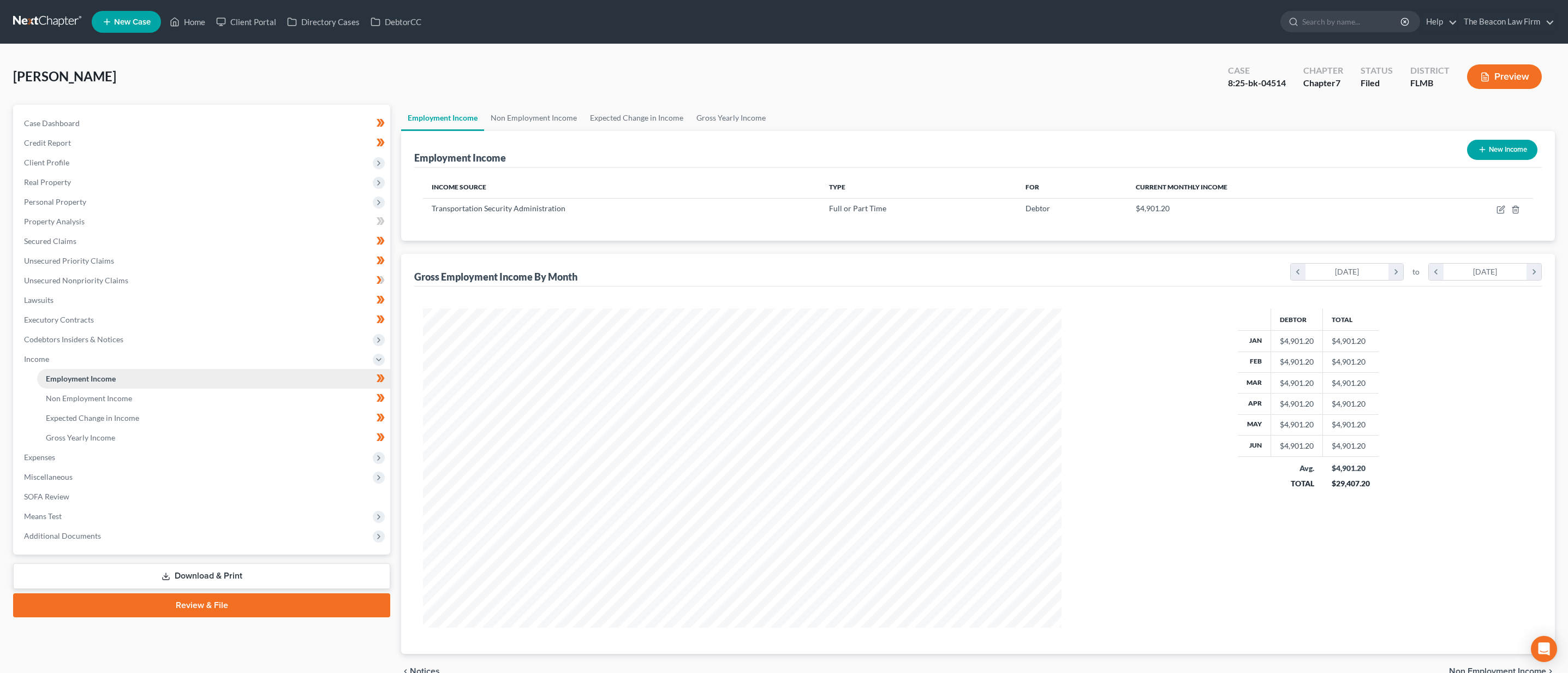
scroll to position [319, 660]
click at [72, 387] on link "Employment Income" at bounding box center [214, 379] width 353 height 20
click at [85, 455] on span "Expenses" at bounding box center [203, 457] width 375 height 20
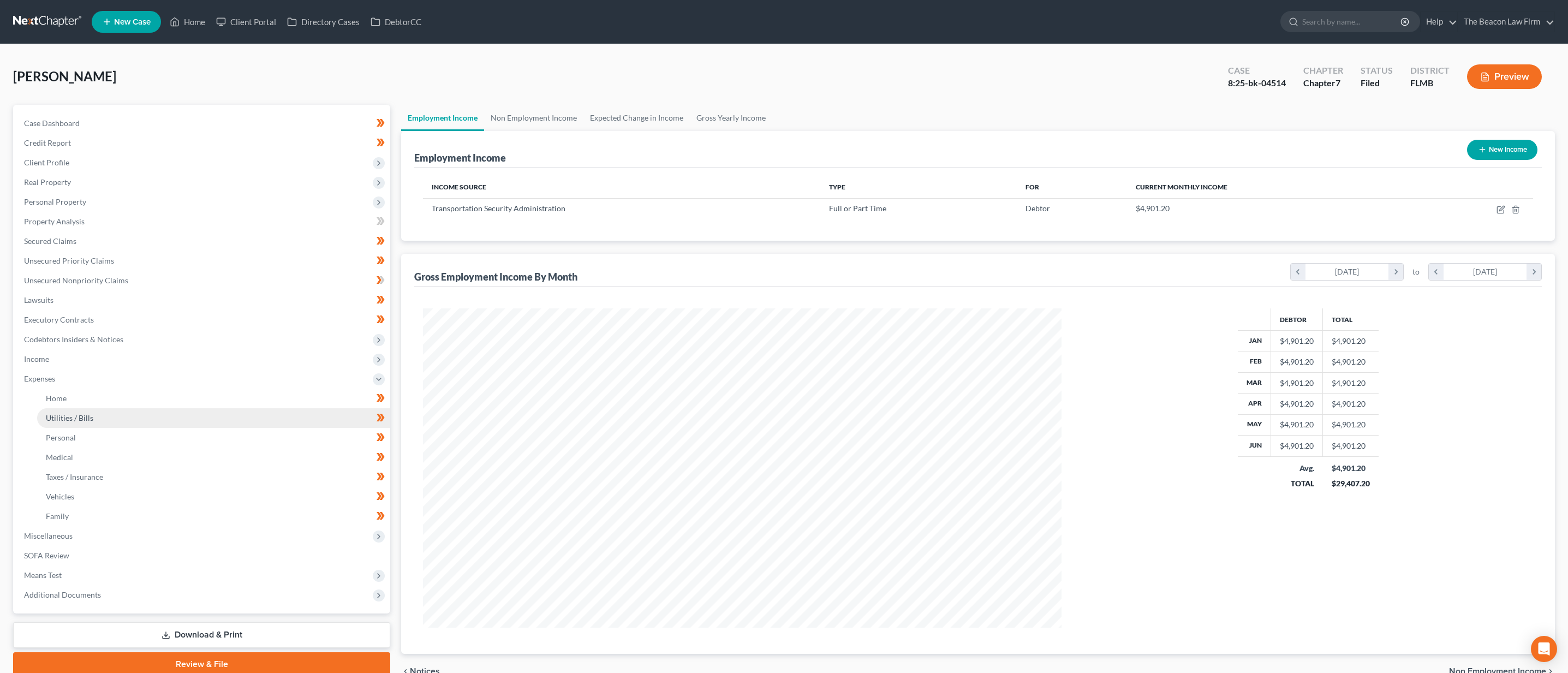
click at [83, 412] on link "Utilities / Bills" at bounding box center [214, 418] width 353 height 20
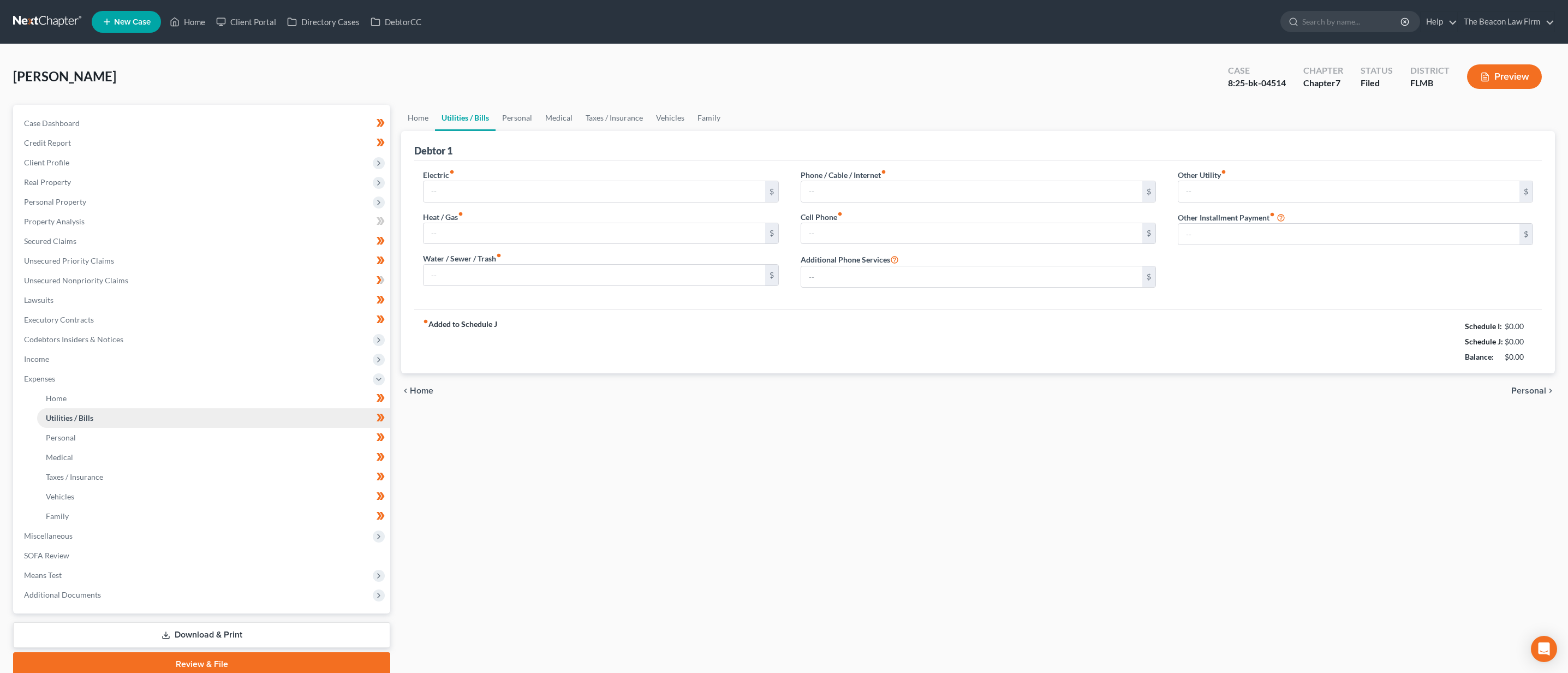
type input "50.00"
type input "20.00"
type input "35.00"
type input "50.00"
type input "100.00"
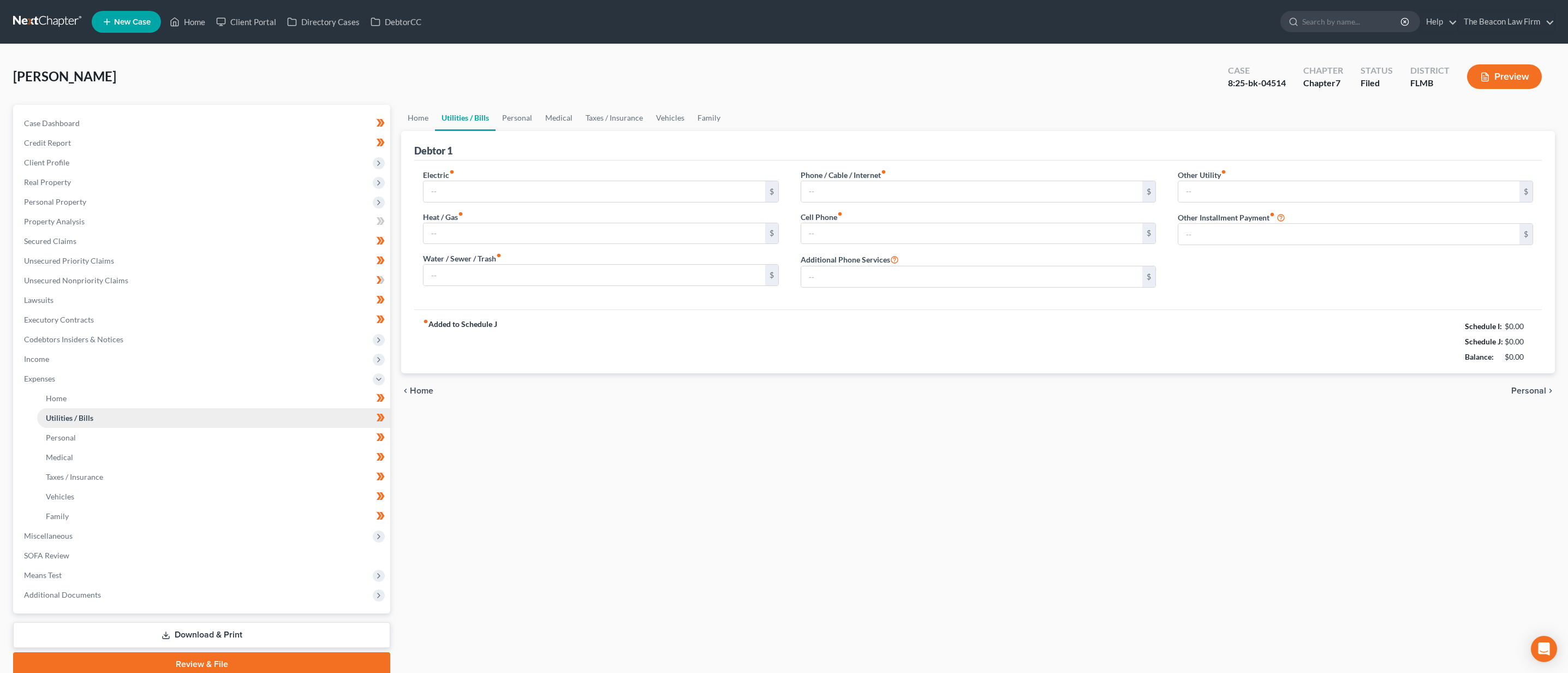
type input "0.00"
click at [26, 123] on span "Case Dashboard" at bounding box center [51, 123] width 56 height 9
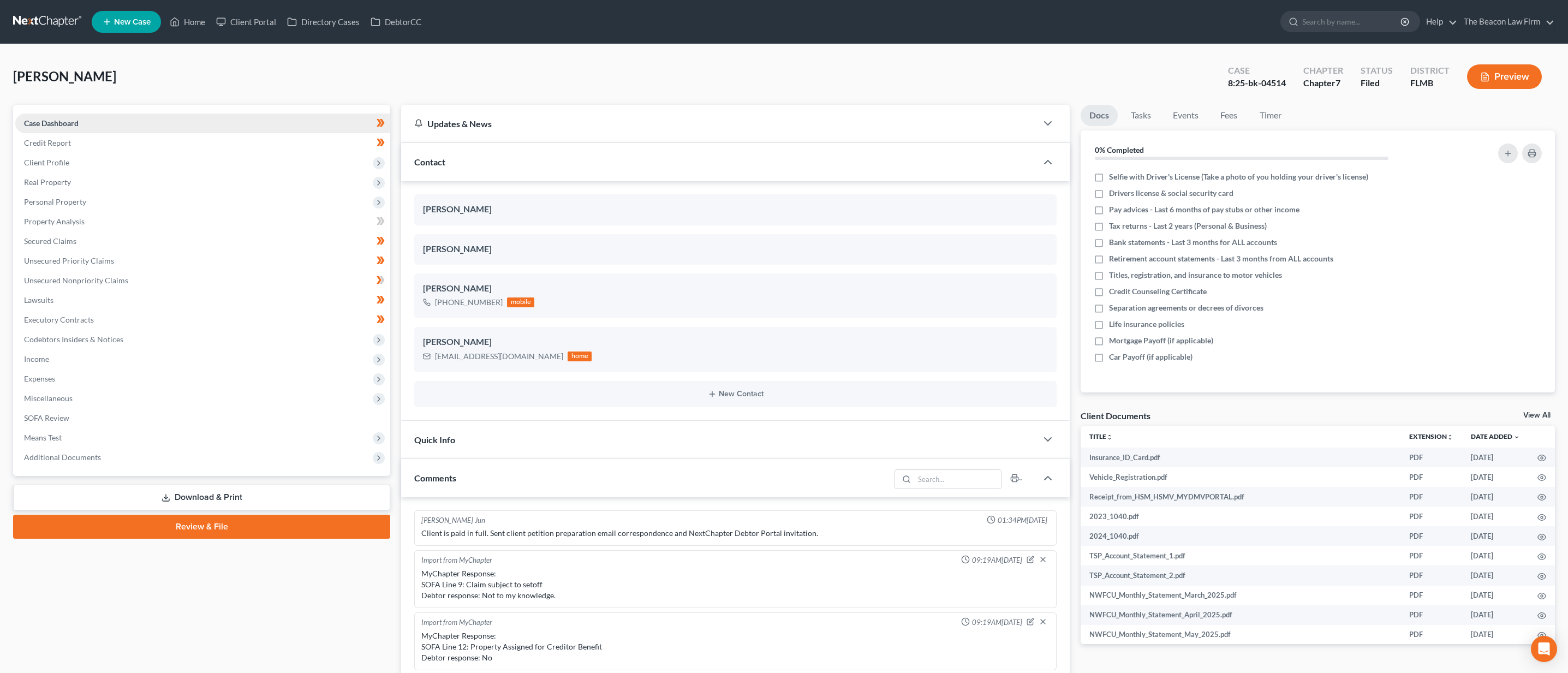
scroll to position [273, 0]
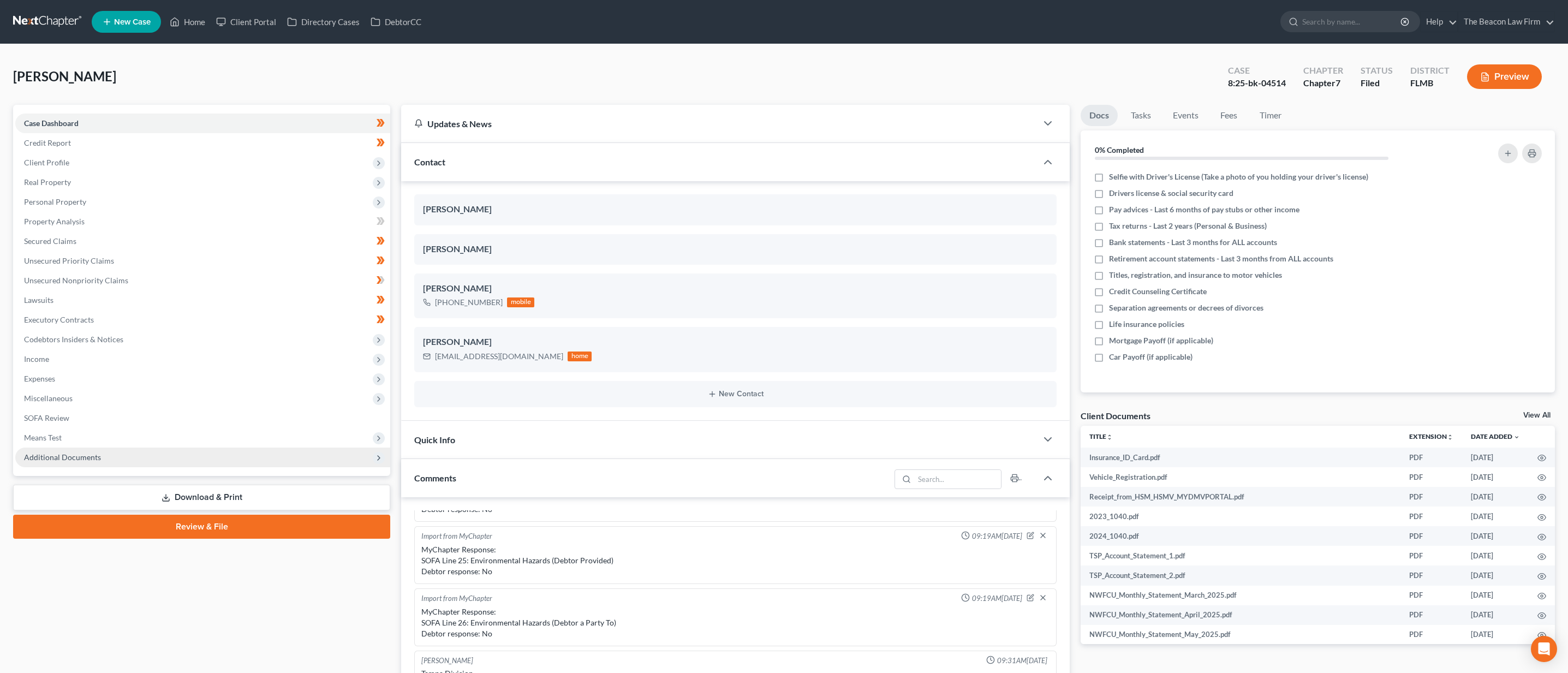
click at [215, 459] on span "Additional Documents" at bounding box center [203, 457] width 375 height 20
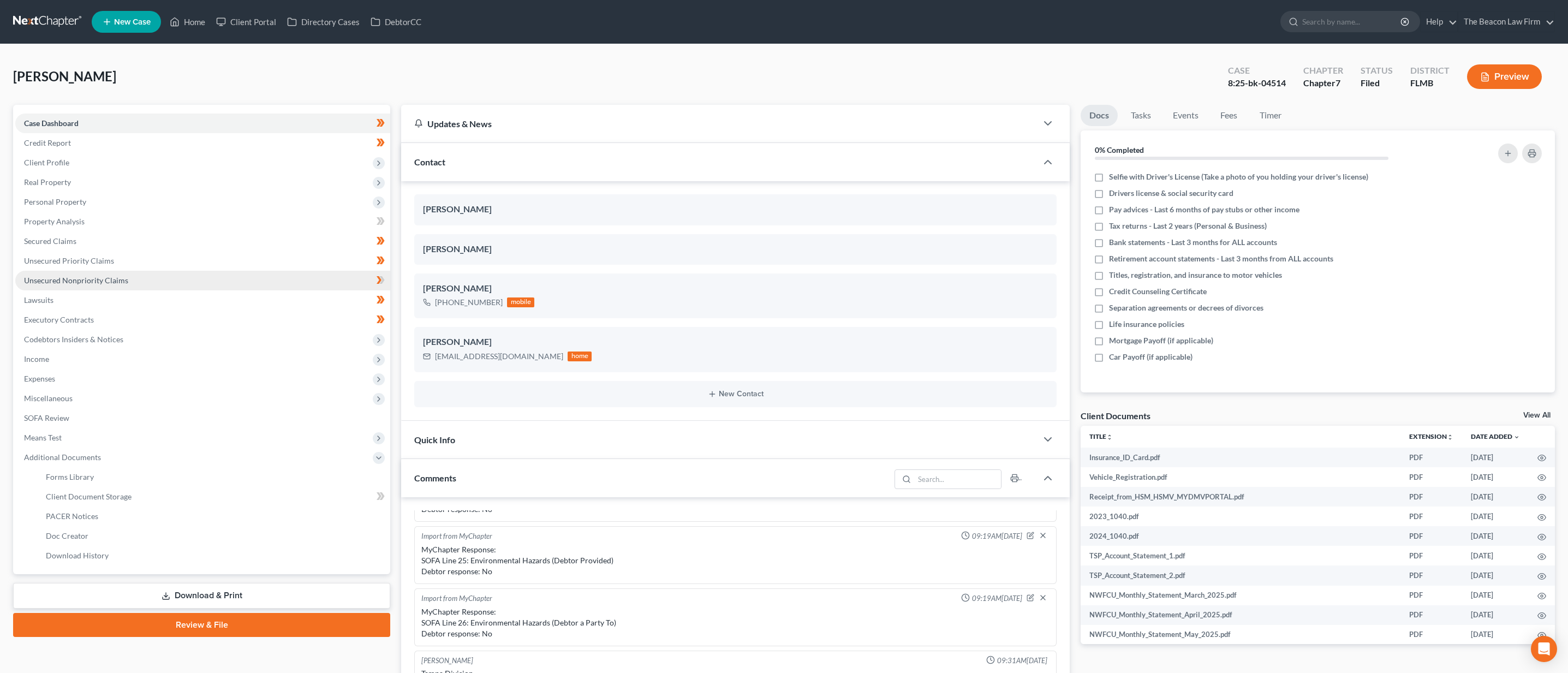
click at [73, 282] on span "Unsecured Nonpriority Claims" at bounding box center [76, 280] width 104 height 9
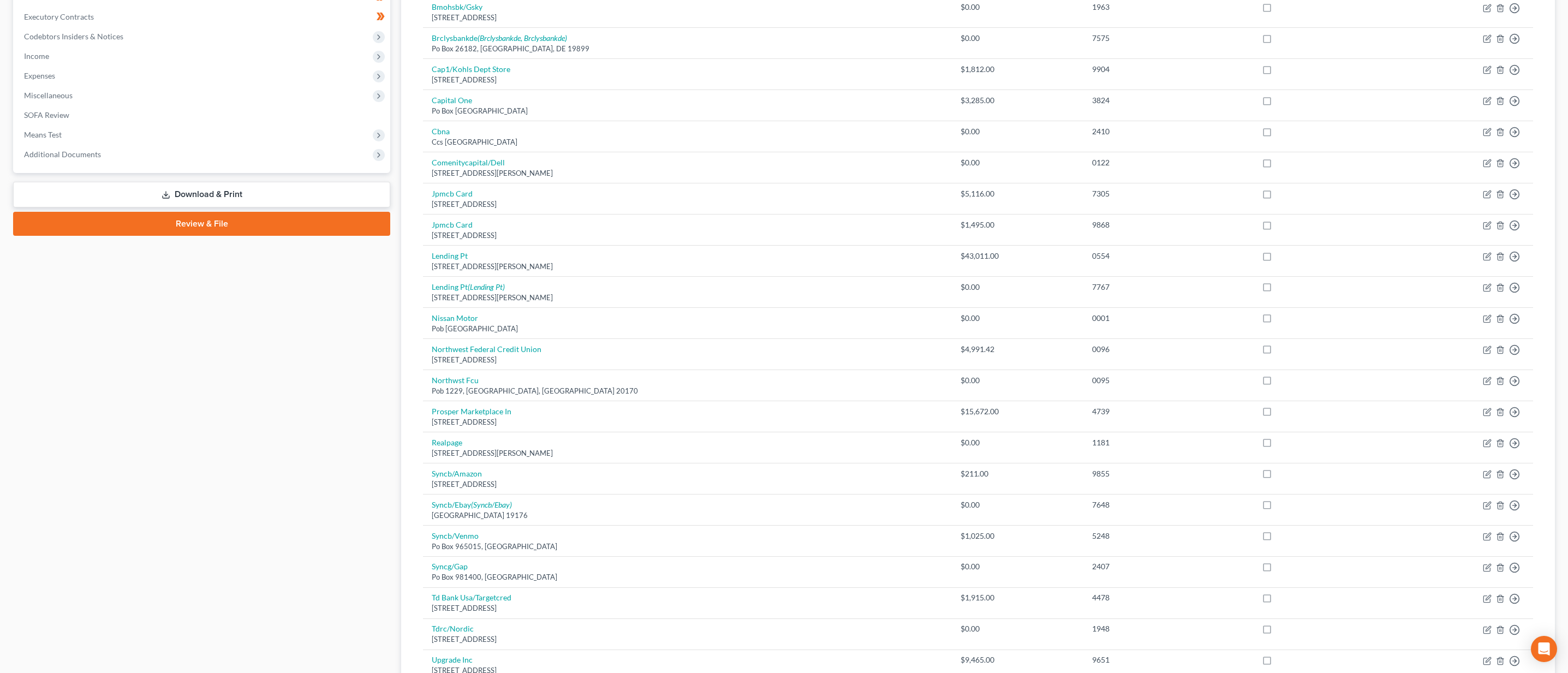
scroll to position [33, 0]
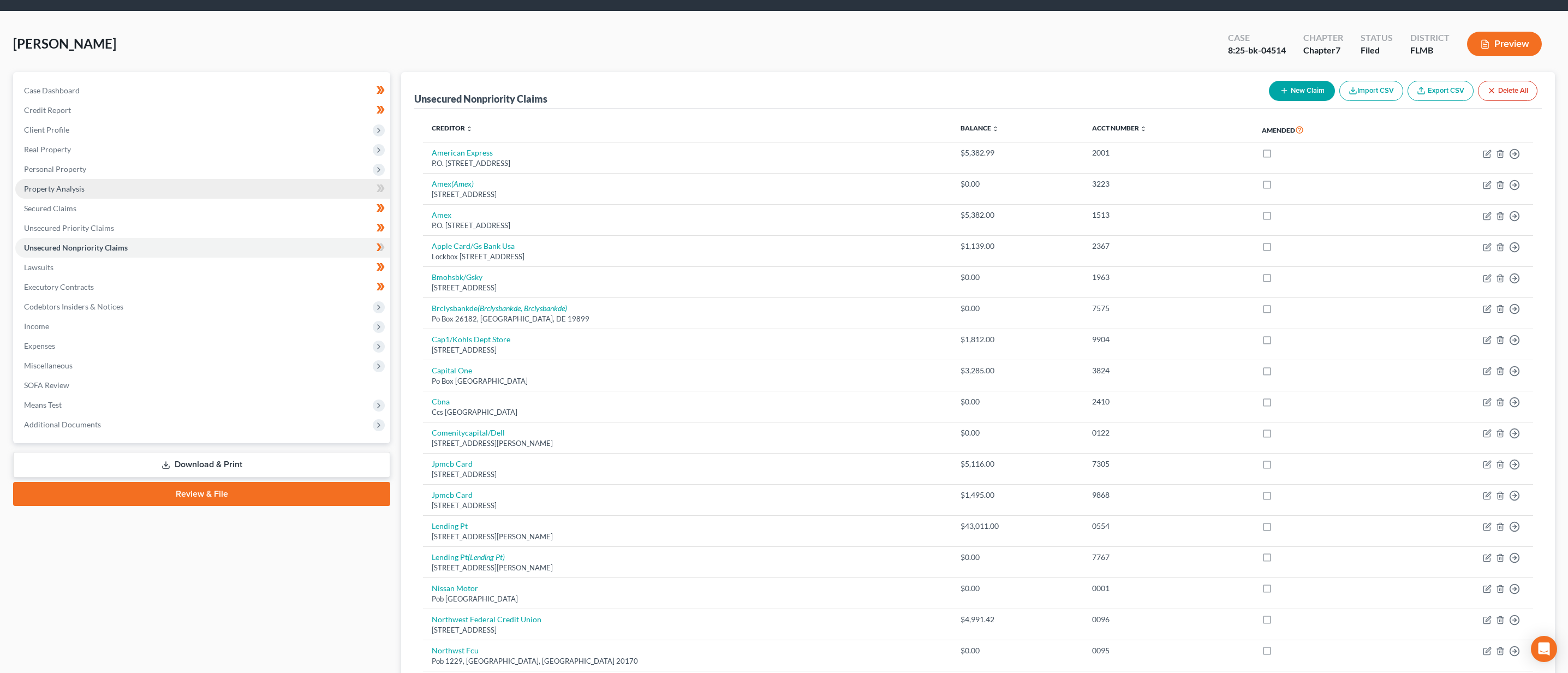
click at [122, 226] on link "Unsecured Priority Claims" at bounding box center [203, 228] width 375 height 20
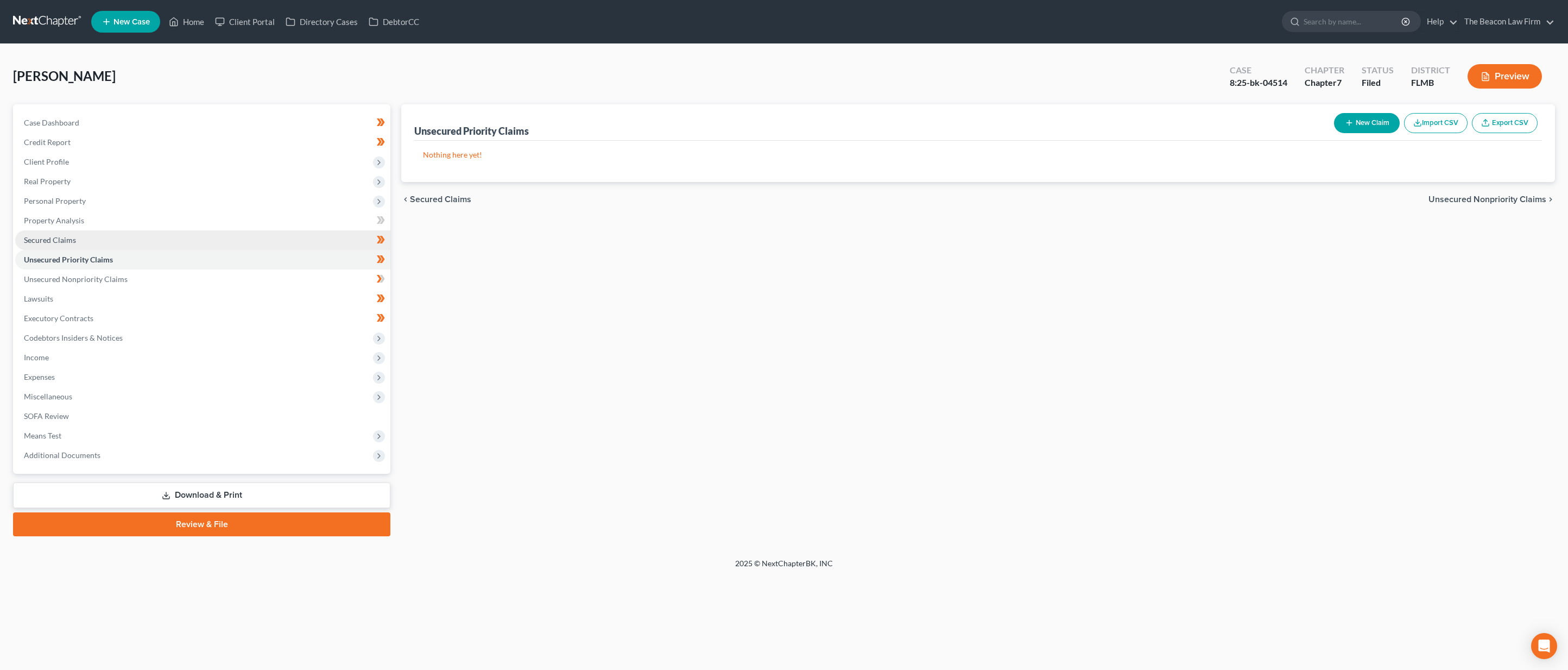
click at [124, 241] on link "Secured Claims" at bounding box center [203, 240] width 375 height 19
click at [131, 225] on link "Property Analysis" at bounding box center [203, 220] width 375 height 19
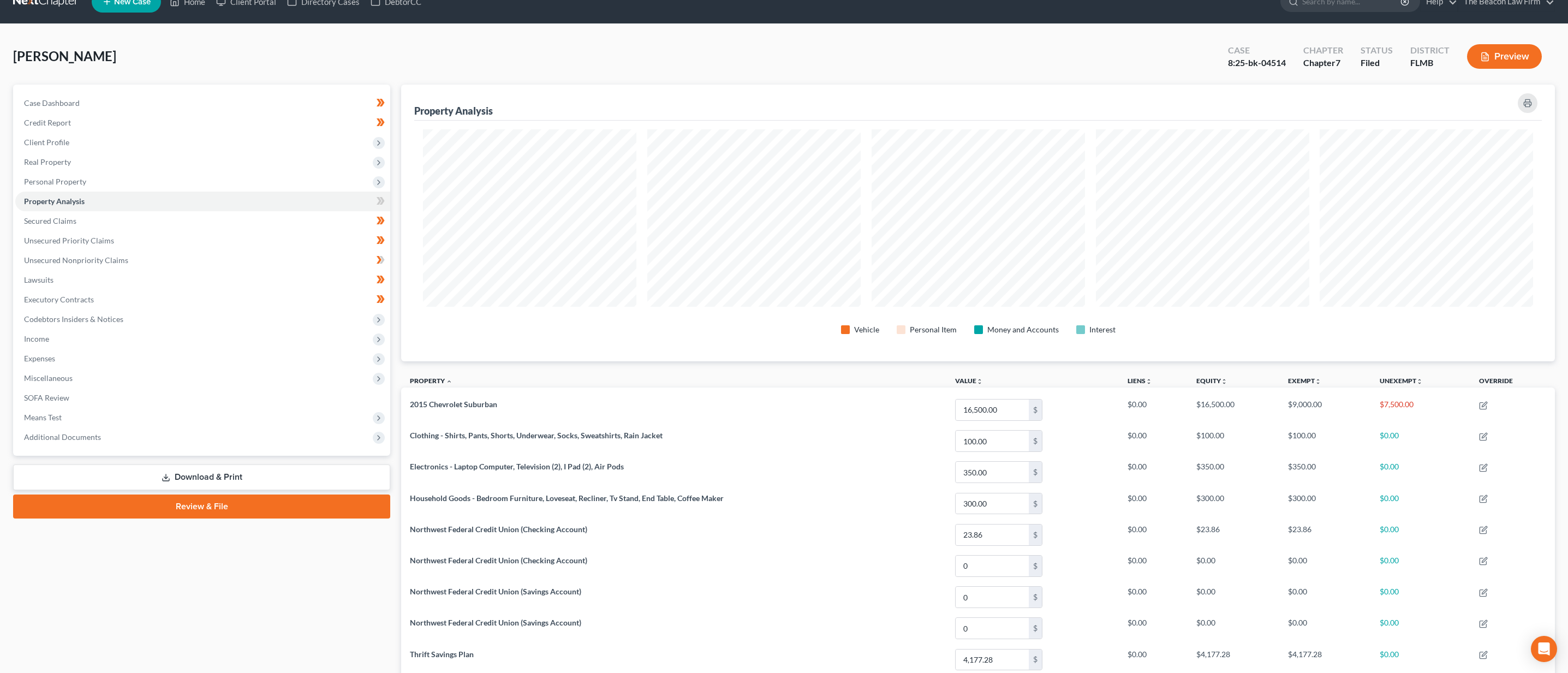
scroll to position [74, 0]
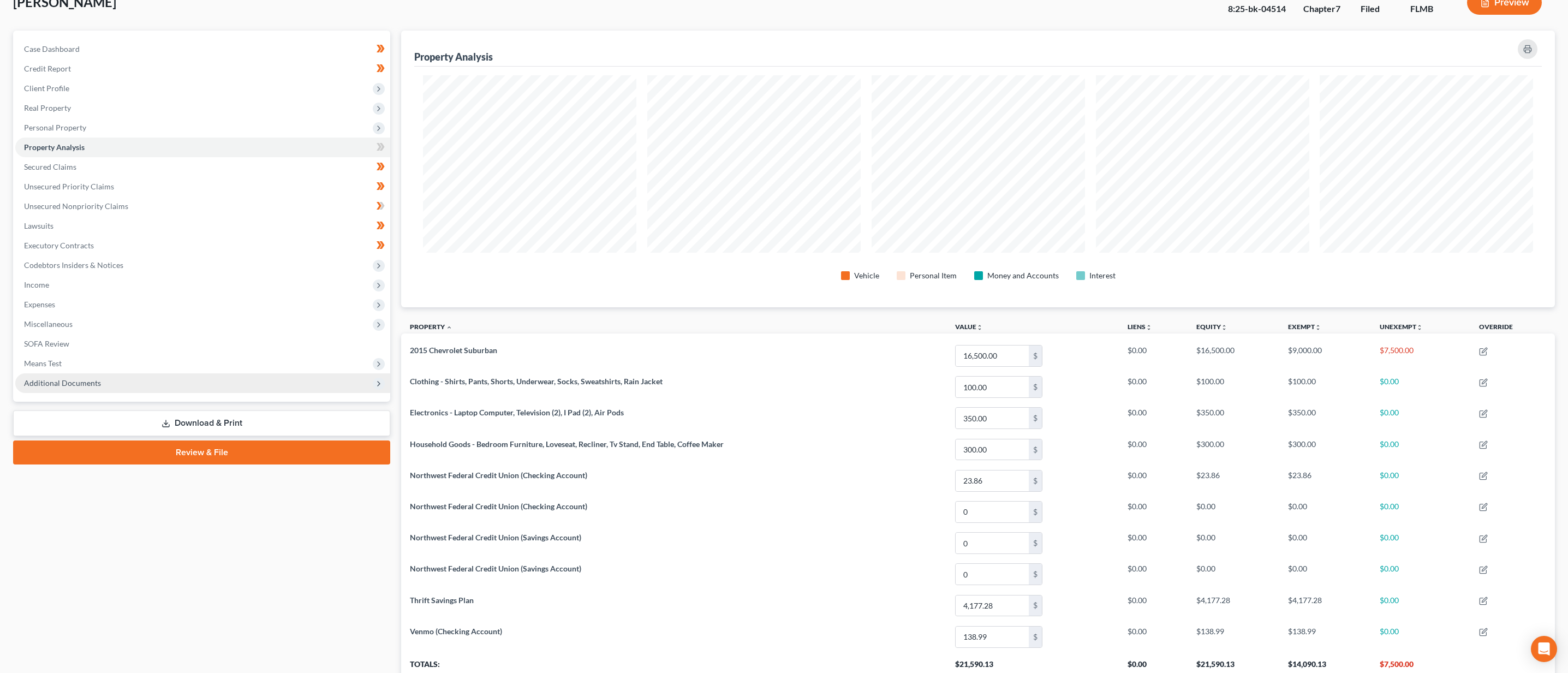
click at [149, 387] on span "Additional Documents" at bounding box center [203, 383] width 375 height 20
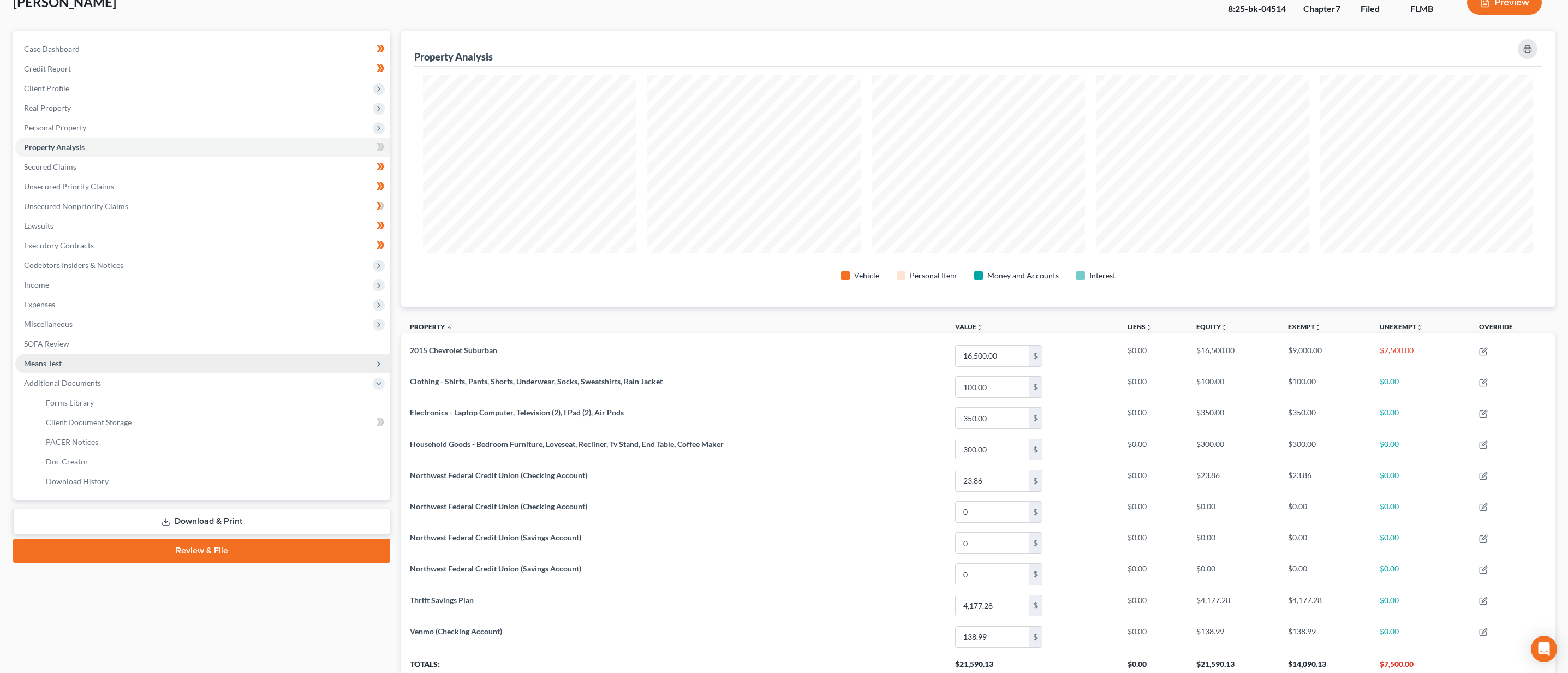
click at [94, 357] on span "Means Test" at bounding box center [203, 363] width 375 height 20
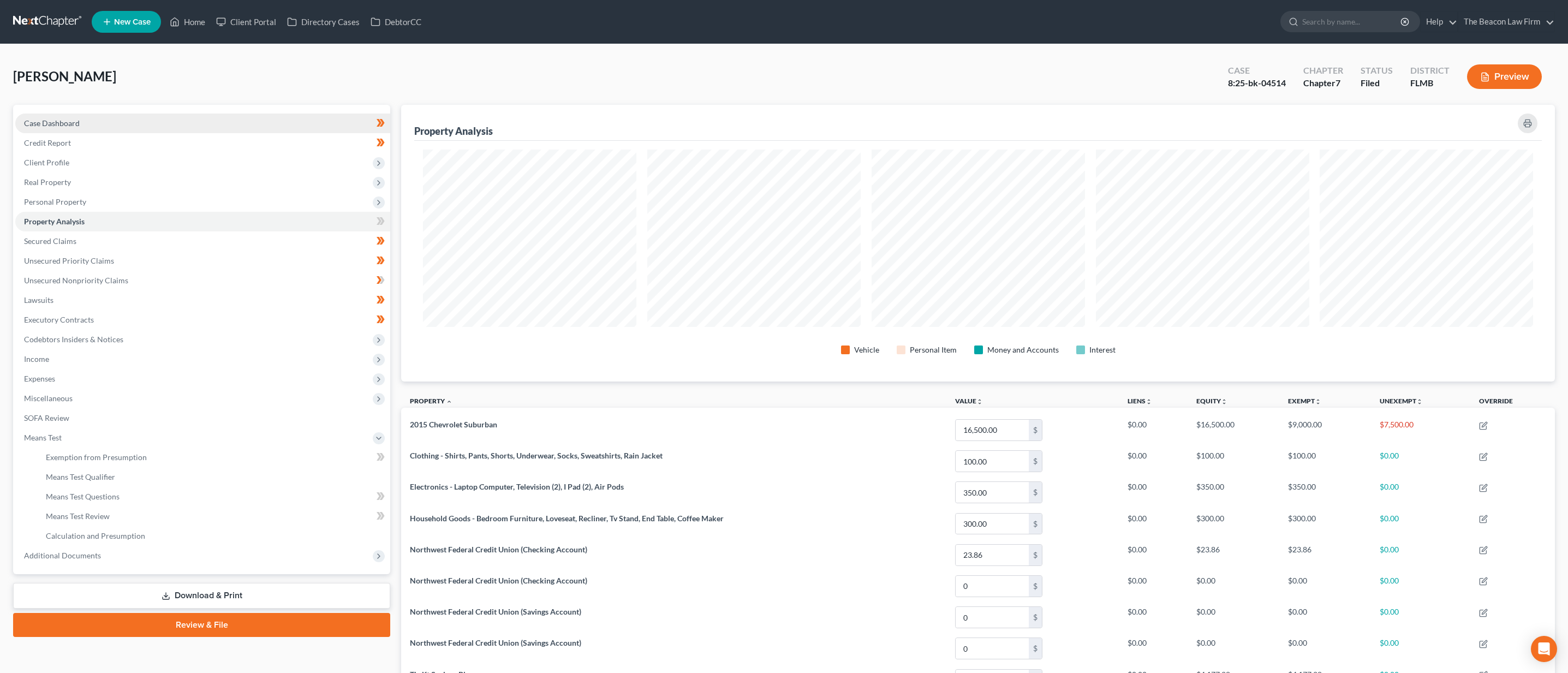
click at [100, 125] on link "Case Dashboard" at bounding box center [203, 124] width 375 height 20
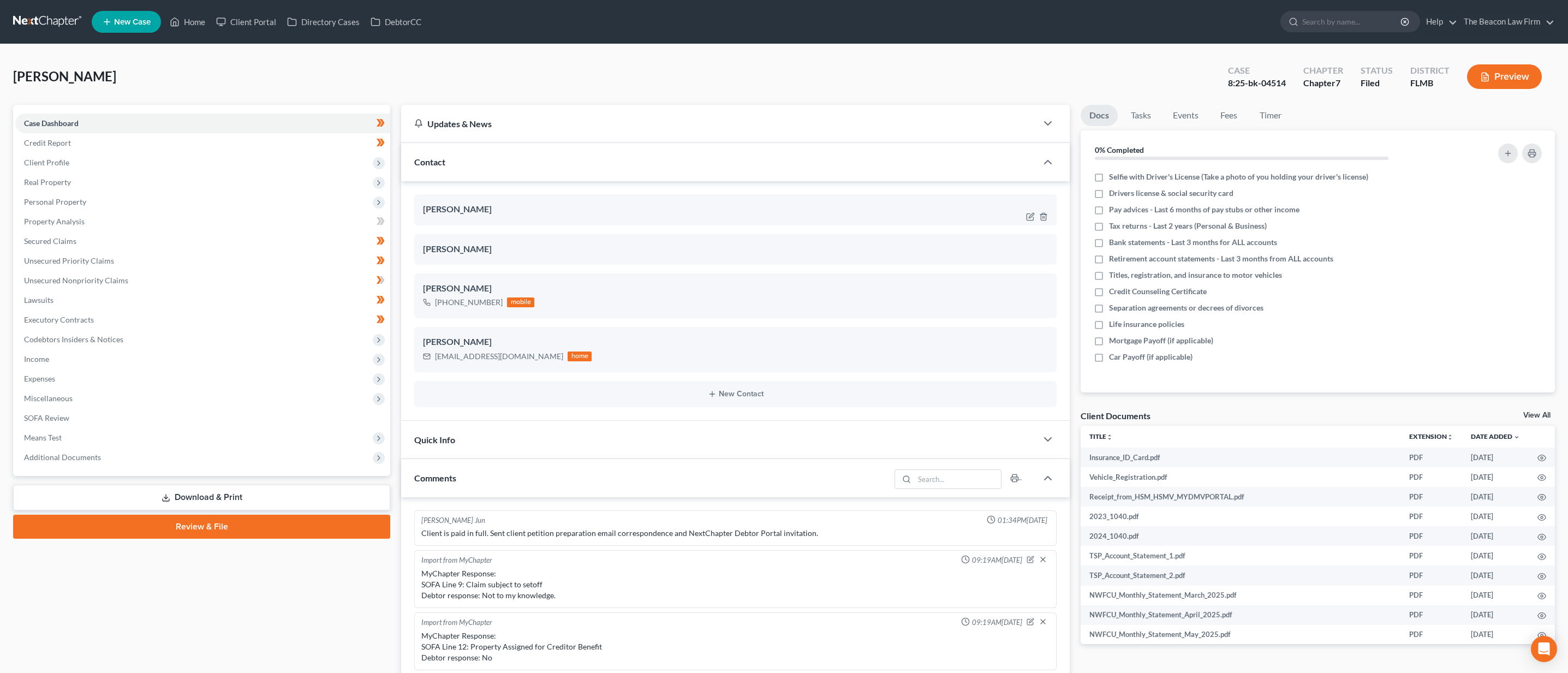
scroll to position [273, 0]
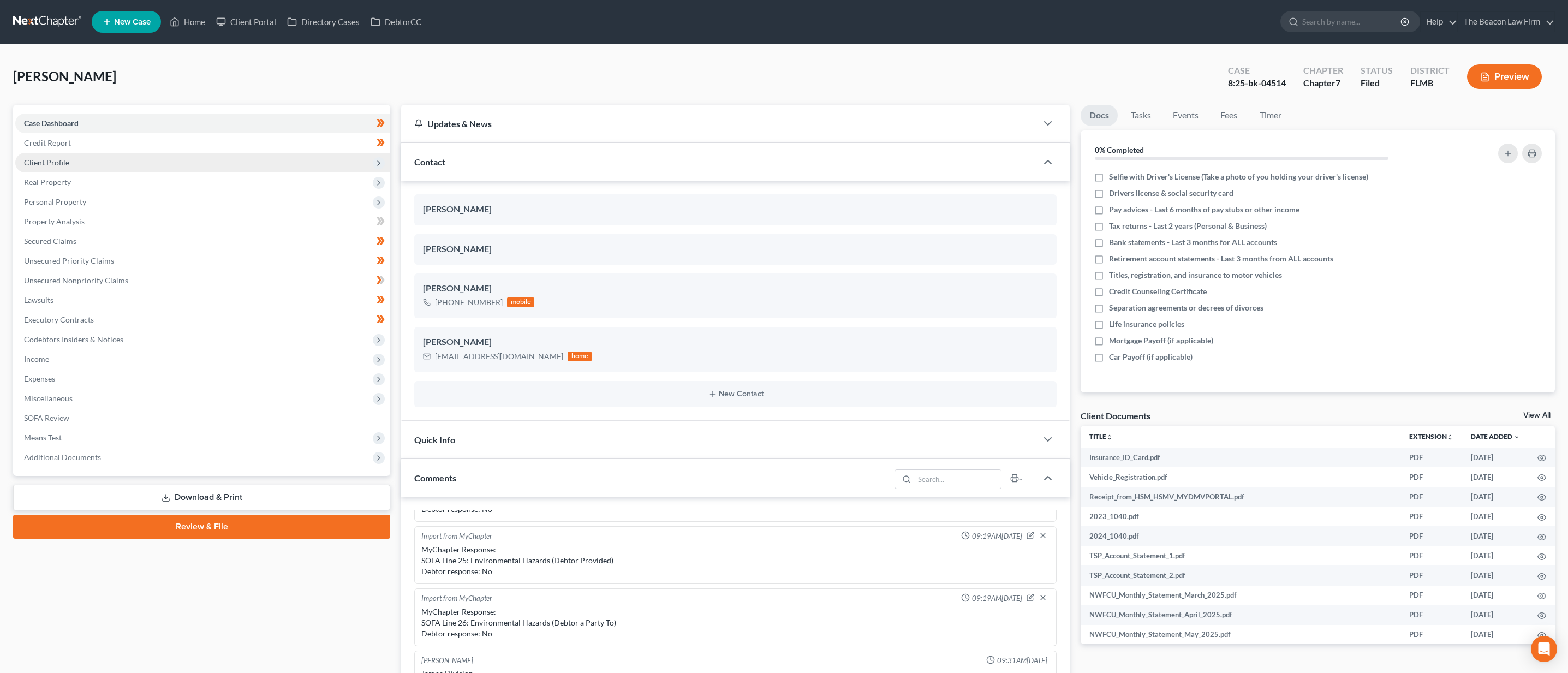
click at [215, 165] on span "Client Profile" at bounding box center [203, 163] width 375 height 20
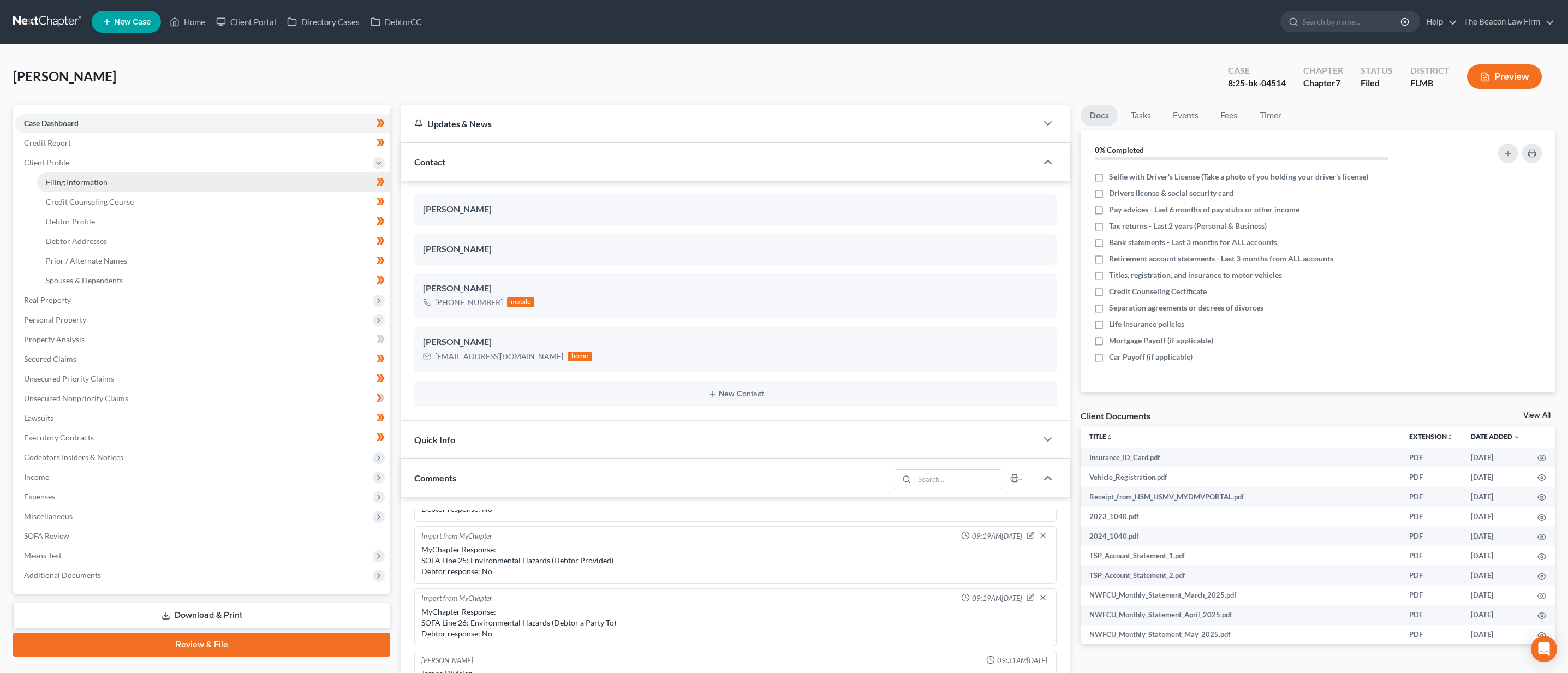
click at [212, 180] on link "Filing Information" at bounding box center [214, 182] width 353 height 20
select select "1"
select select "0"
select select "9"
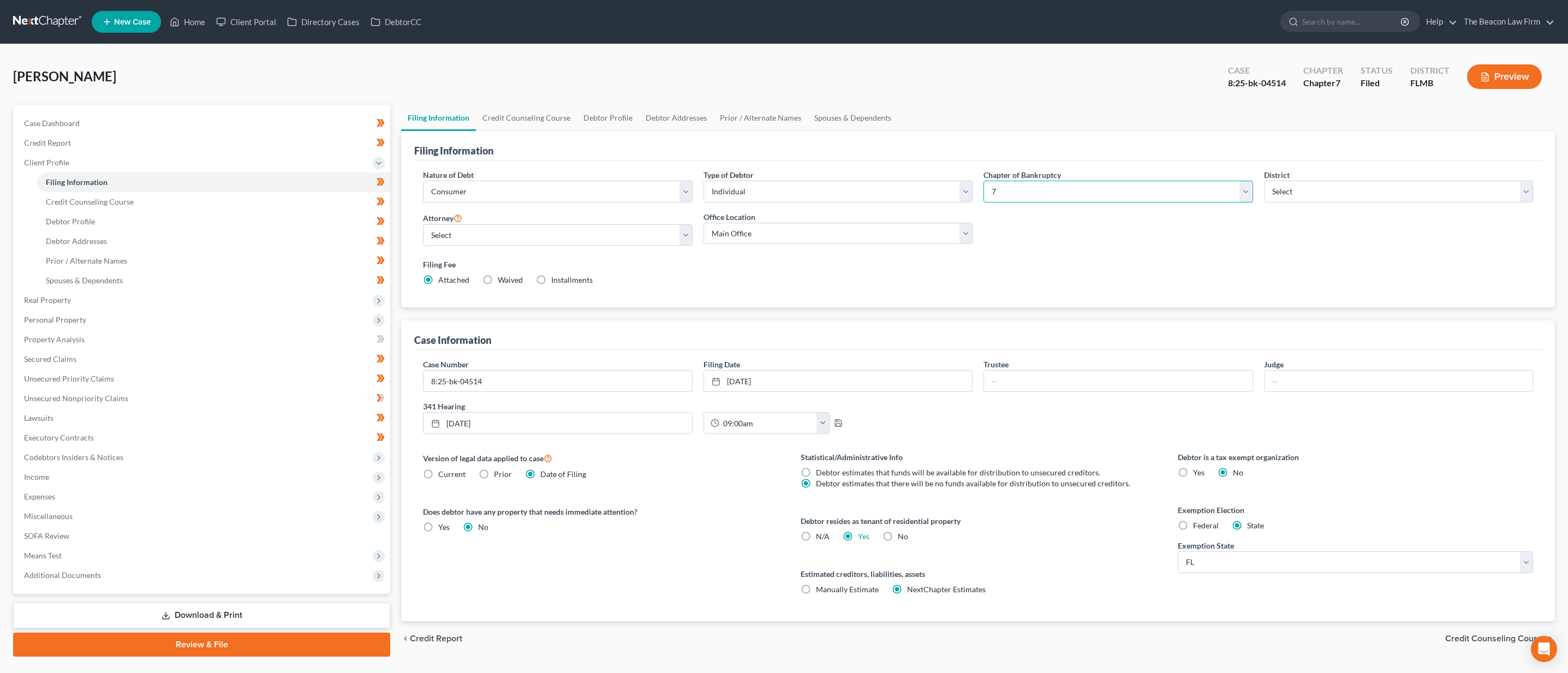
select select "3"
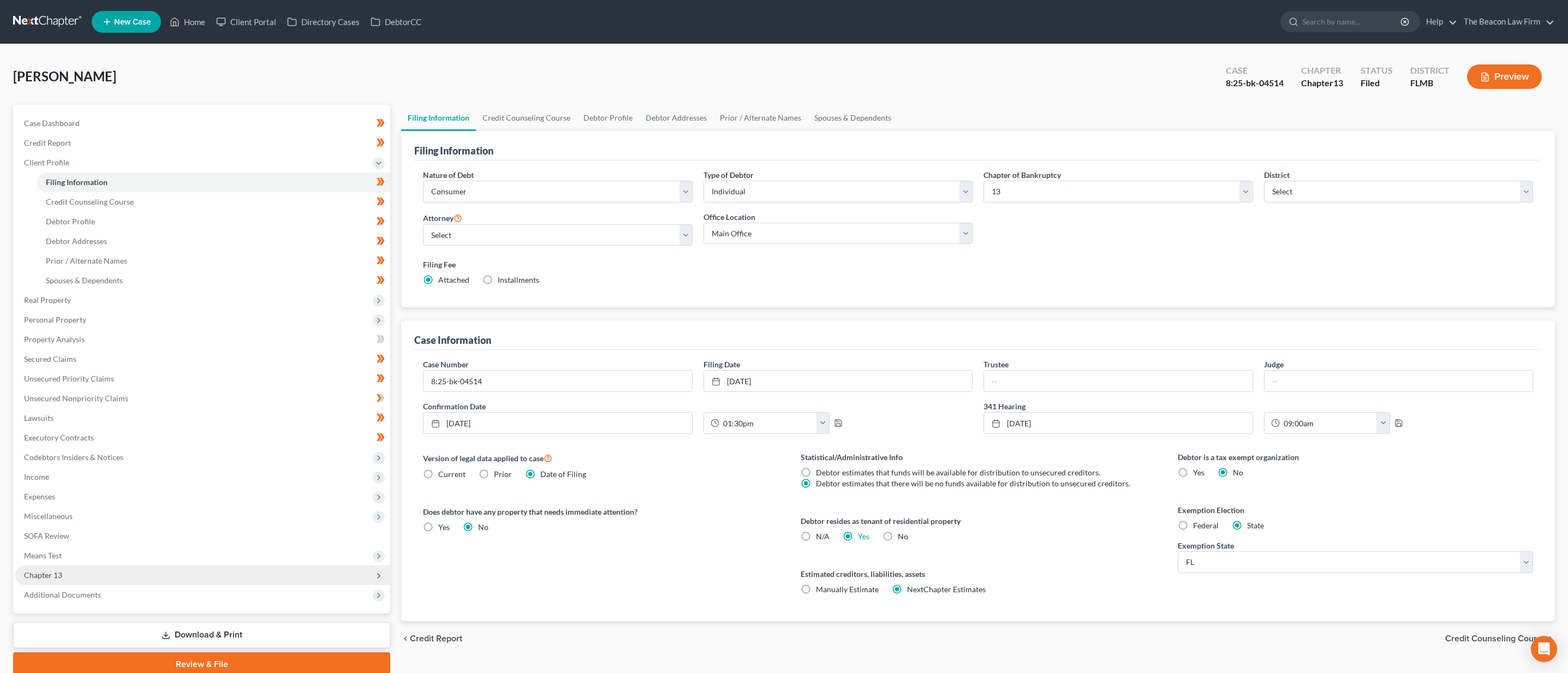
click at [82, 579] on span "Chapter 13" at bounding box center [203, 575] width 375 height 20
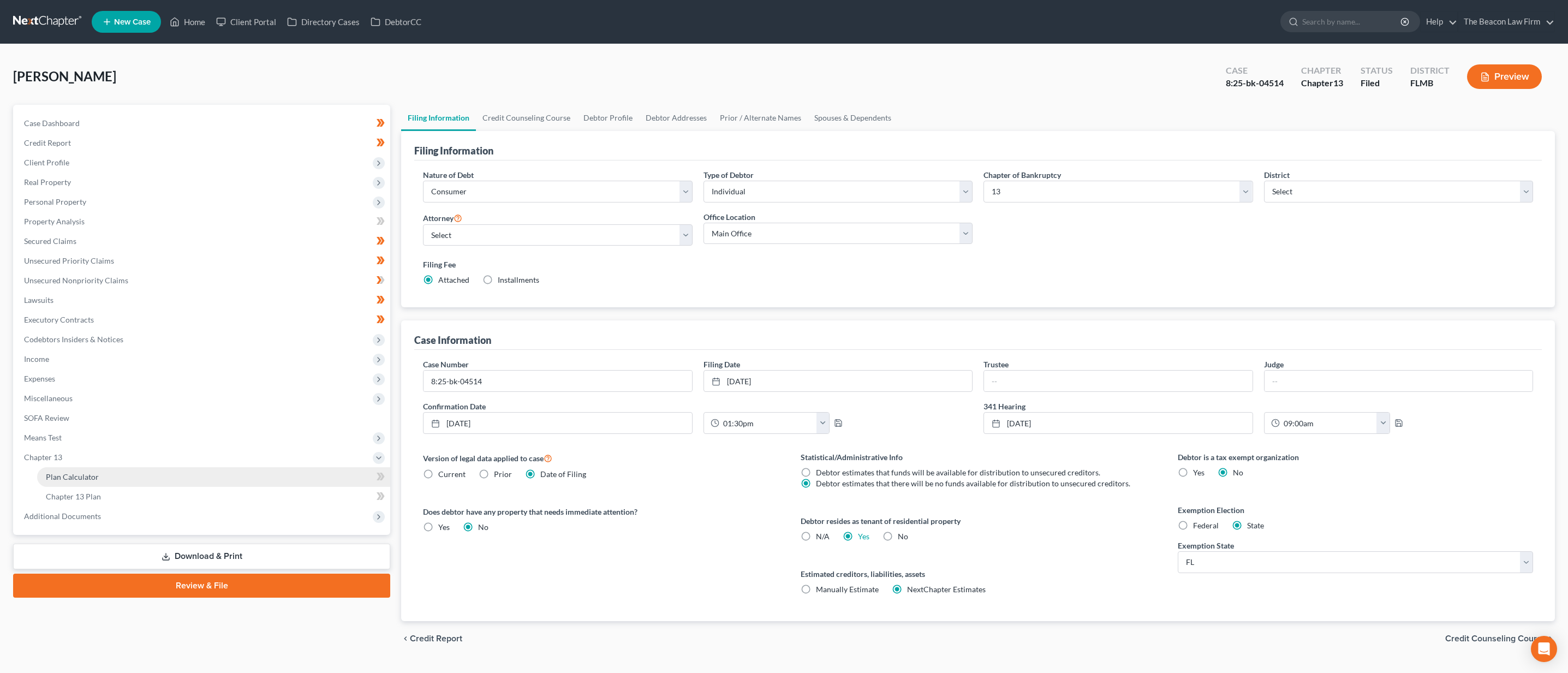
click at [98, 480] on link "Plan Calculator" at bounding box center [214, 477] width 353 height 20
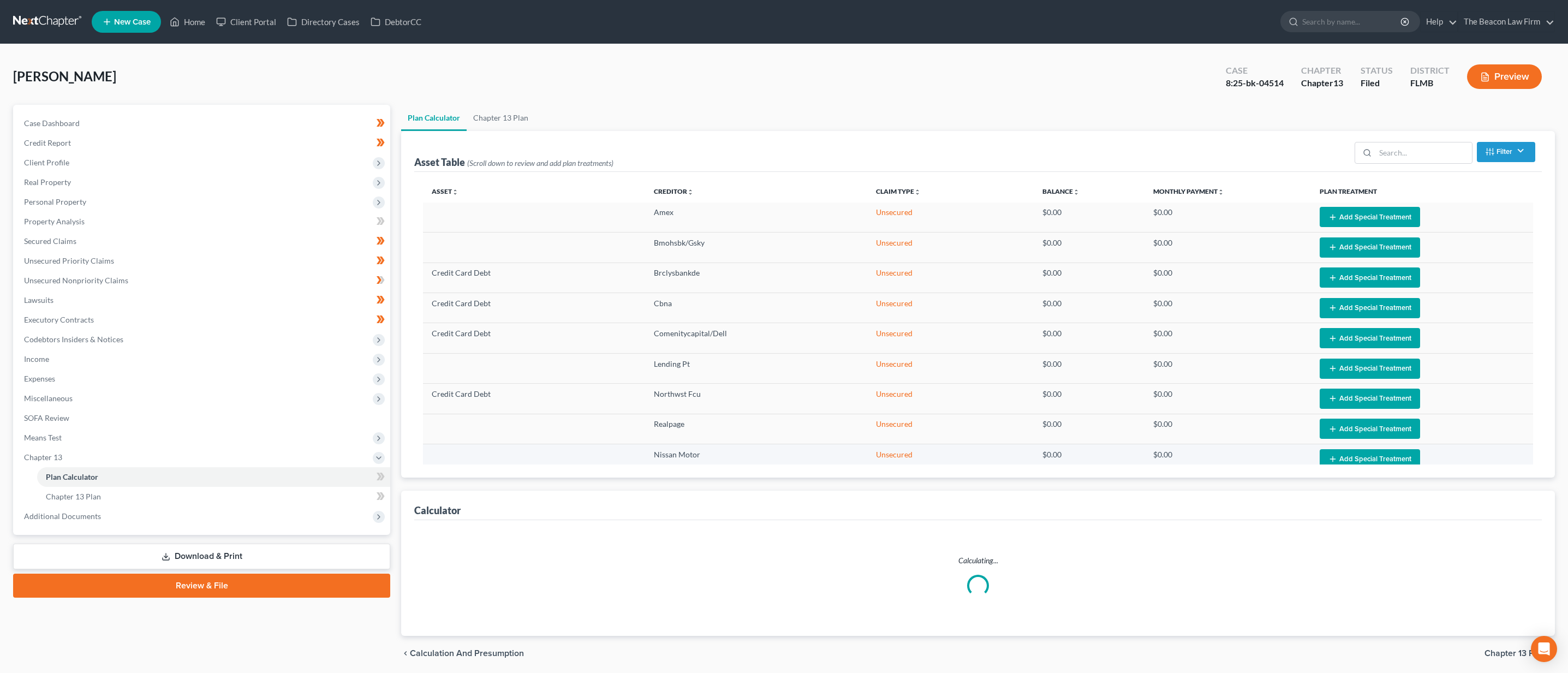
select select "59"
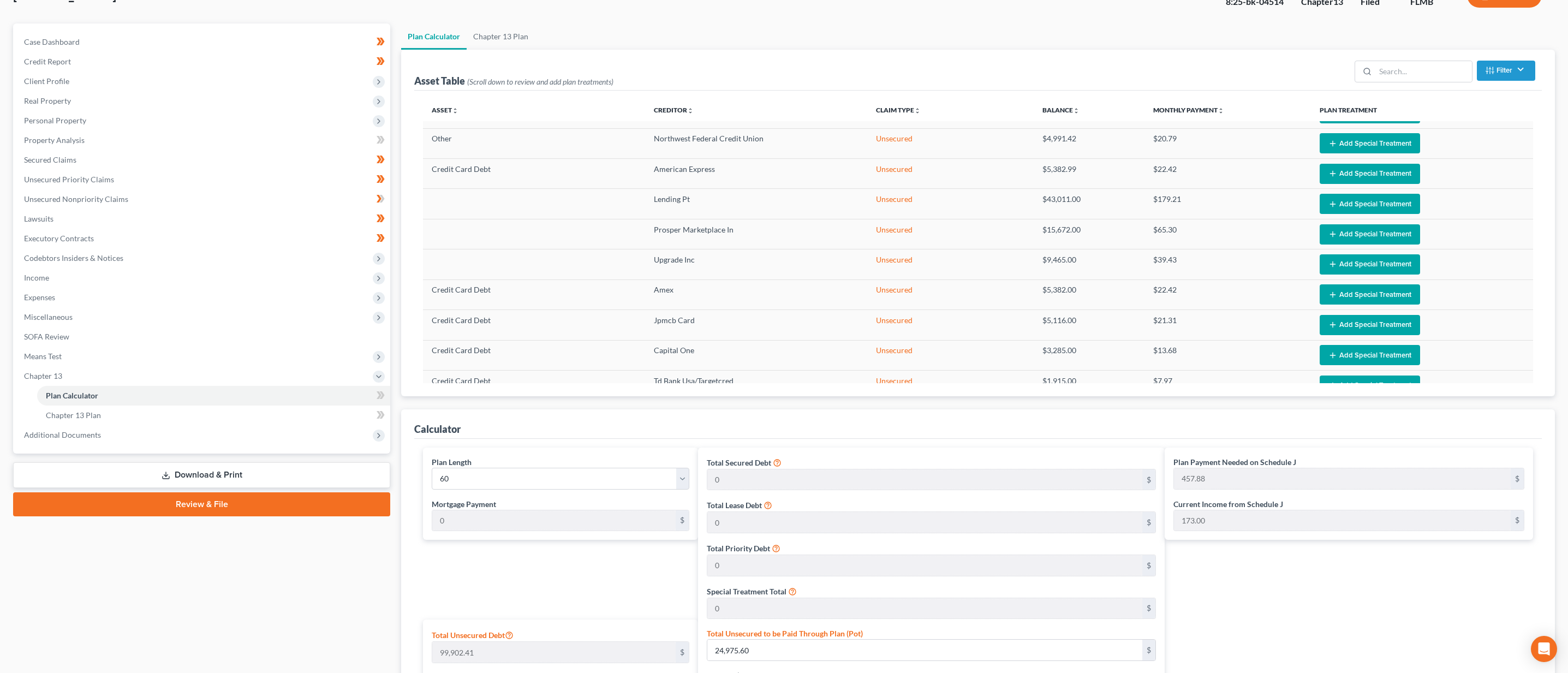
scroll to position [165, 0]
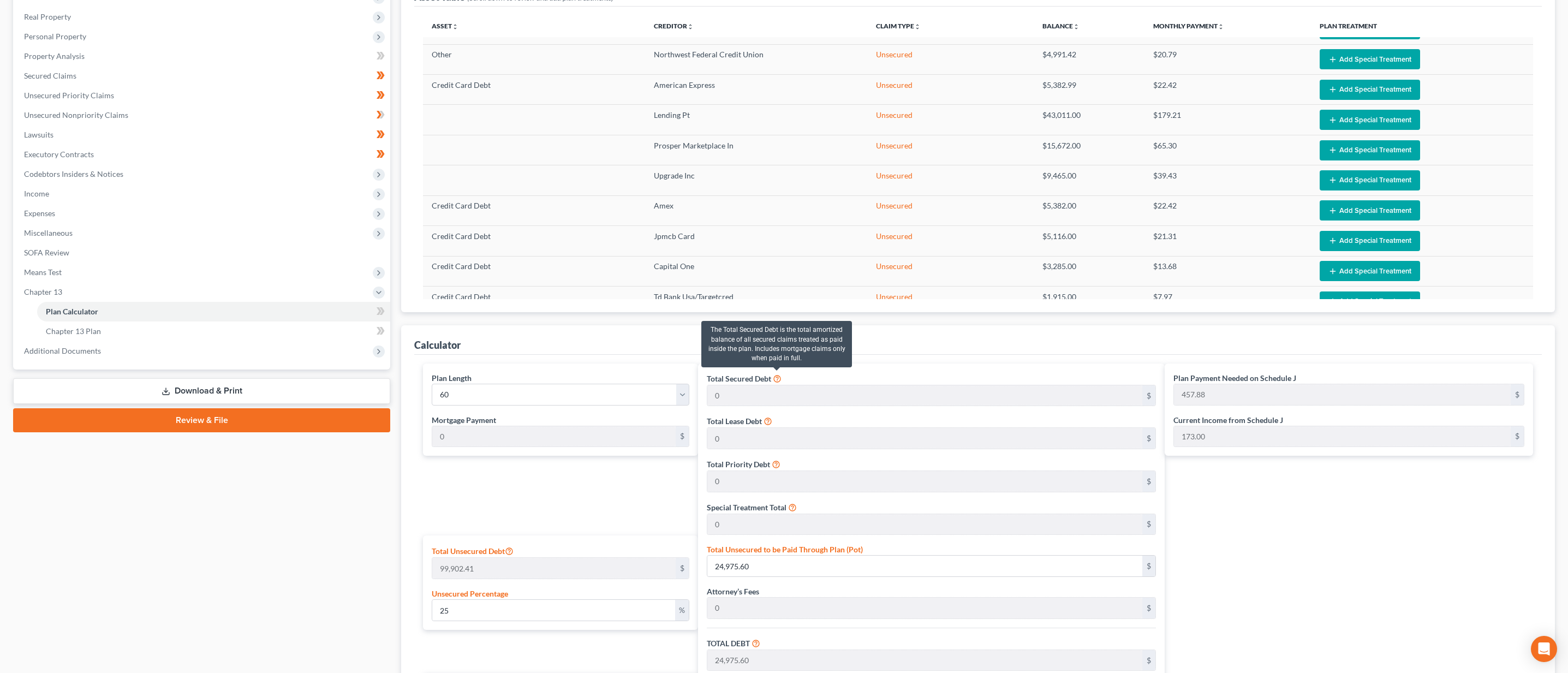
click at [776, 377] on icon at bounding box center [777, 377] width 9 height 10
drag, startPoint x: 776, startPoint y: 419, endPoint x: 778, endPoint y: 425, distance: 6.3
click at [777, 419] on div "Total Lease Debt 0 $" at bounding box center [931, 432] width 450 height 34
drag, startPoint x: 742, startPoint y: 568, endPoint x: 769, endPoint y: 567, distance: 27.0
click at [743, 568] on input "24,975.60" at bounding box center [925, 566] width 436 height 21
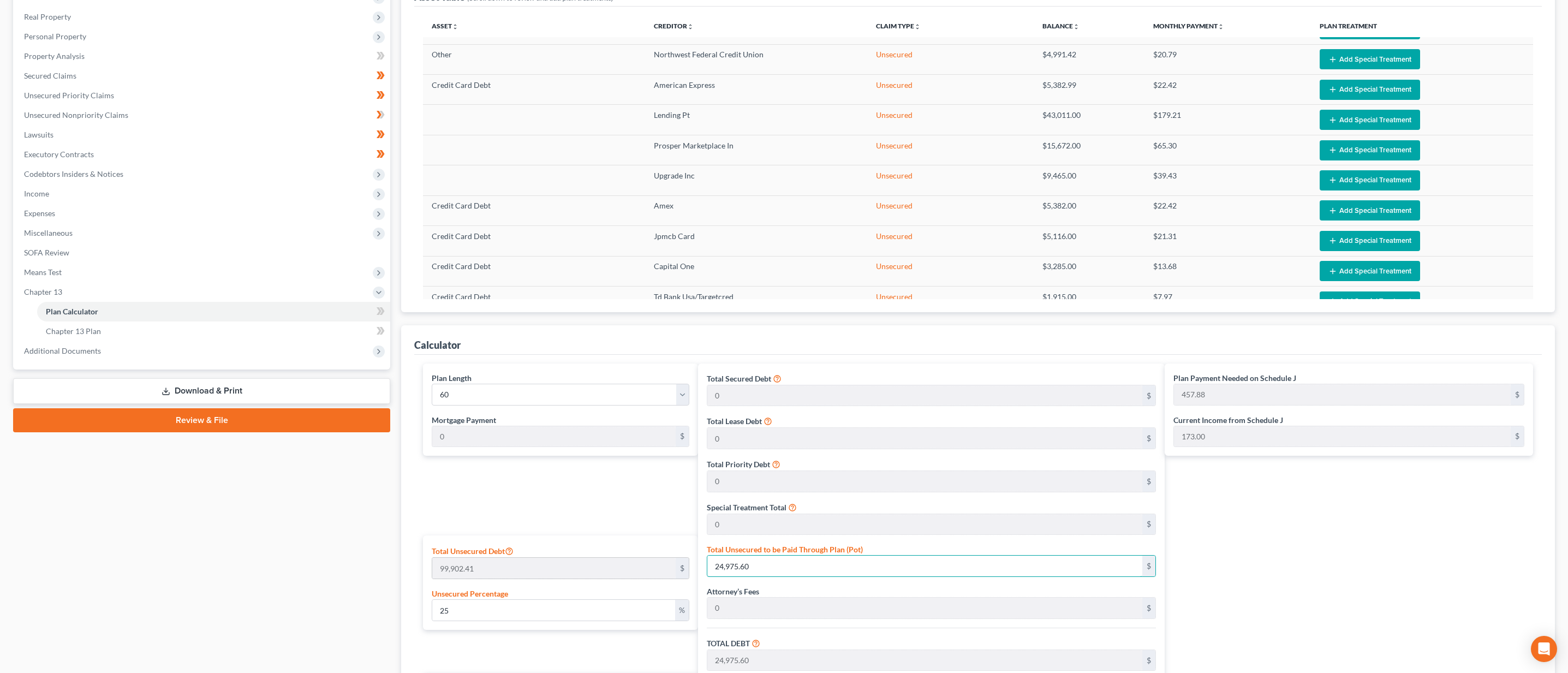
drag, startPoint x: 770, startPoint y: 567, endPoint x: 683, endPoint y: 562, distance: 87.1
click at [689, 560] on div "Plan Length 1 2 3 4 5 6 7 8 9 10 11 12 13 14 15 16 17 18 19 20 21 22 23 24 25 2…" at bounding box center [978, 585] width 1121 height 443
type input "0.0040039074132445845"
type input "4"
type input "4.00"
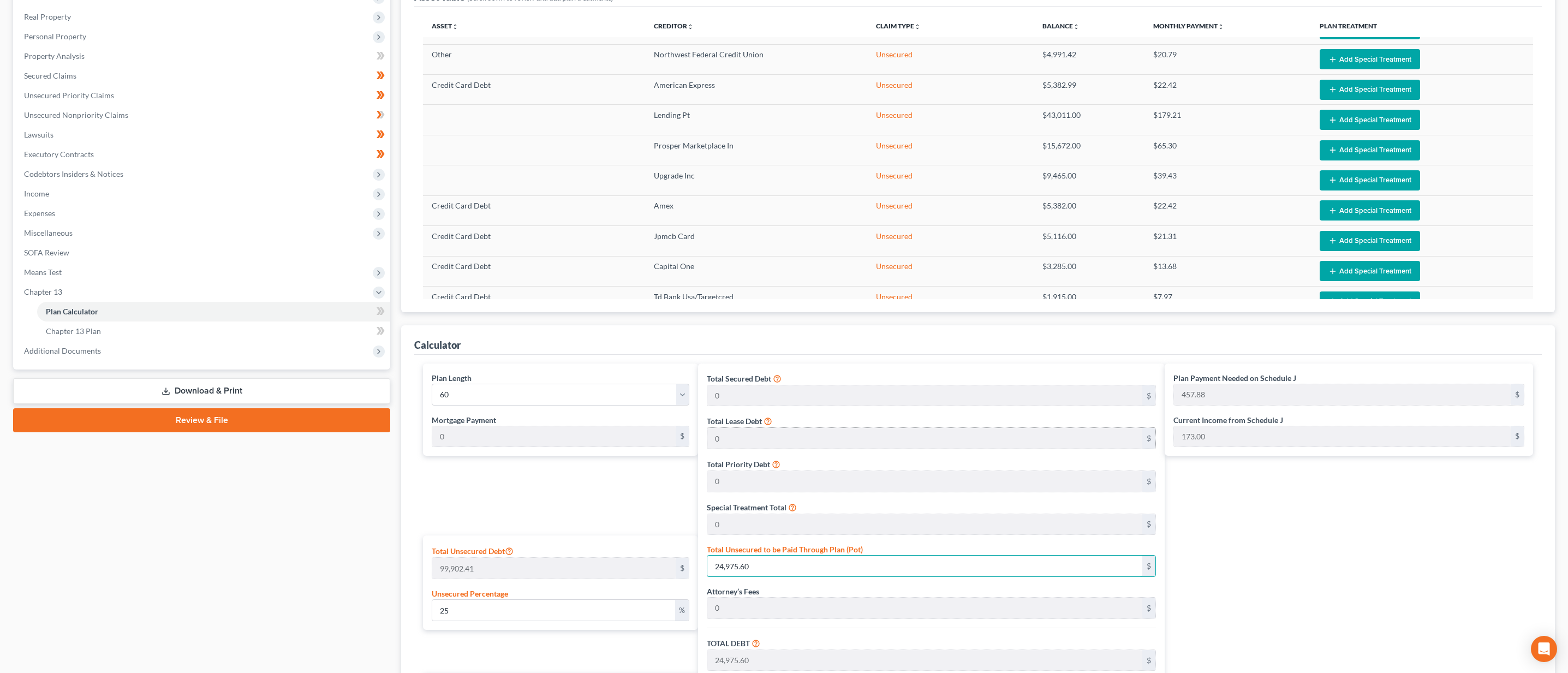
type input "0.40"
type input "4.40"
type input "0.07"
type input "0.04204102783906814"
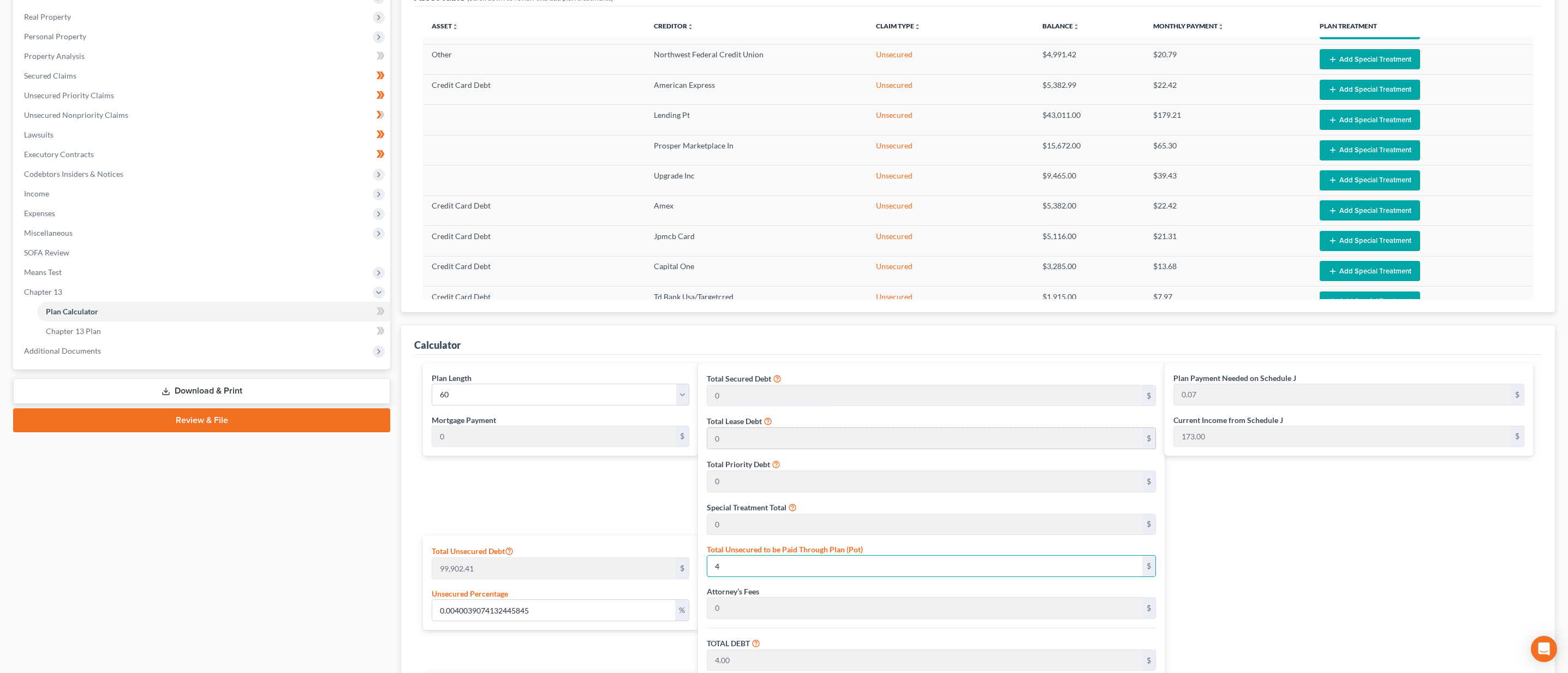
type input "42"
type input "42.00"
type input "4.20"
type input "46.20"
type input "0.77"
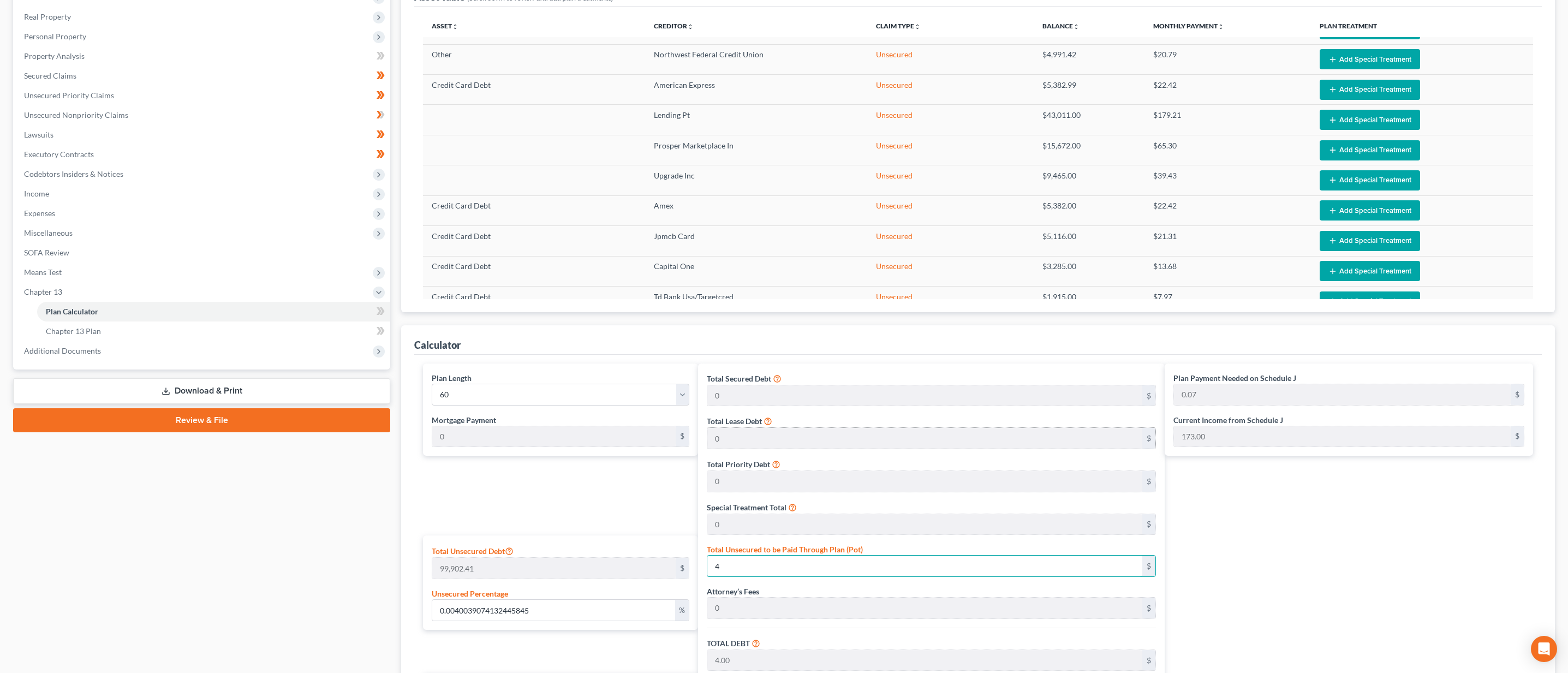
type input "0.77"
type input "0.42041027839068146"
type input "420"
type input "420.00"
type input "42.00"
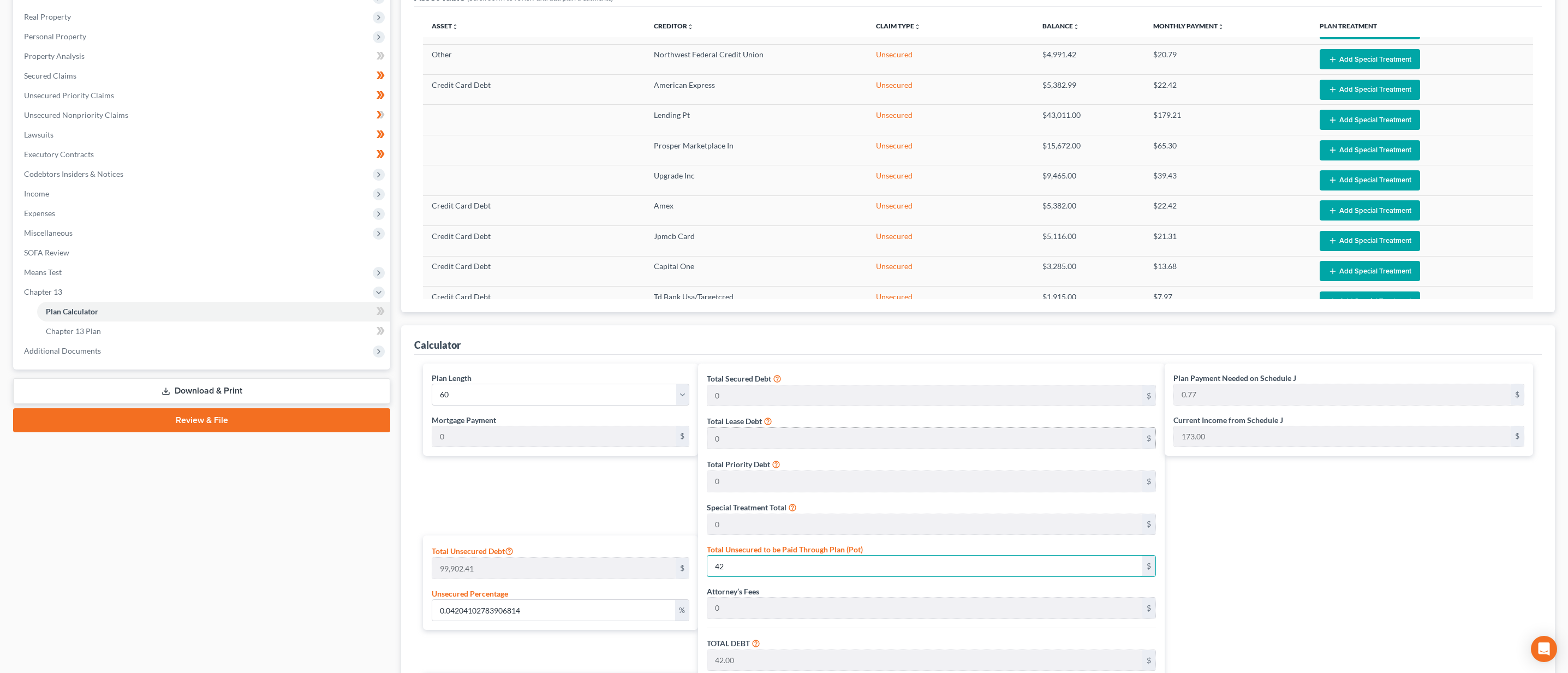
type input "462.00"
type input "7.70"
type input "4.207105714466748"
type input "4203"
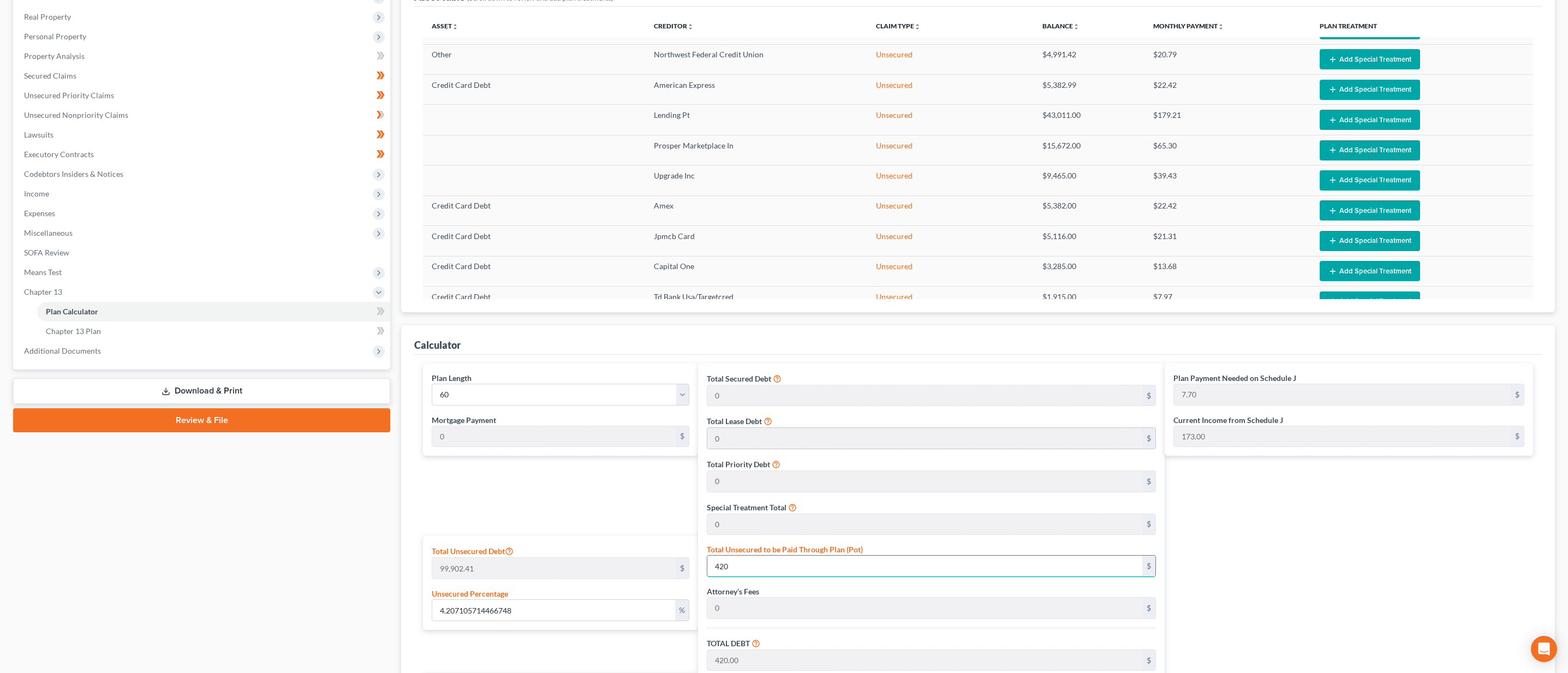
type input "4,203.00"
type input "420.30"
type input "4,623.30"
type input "77.05"
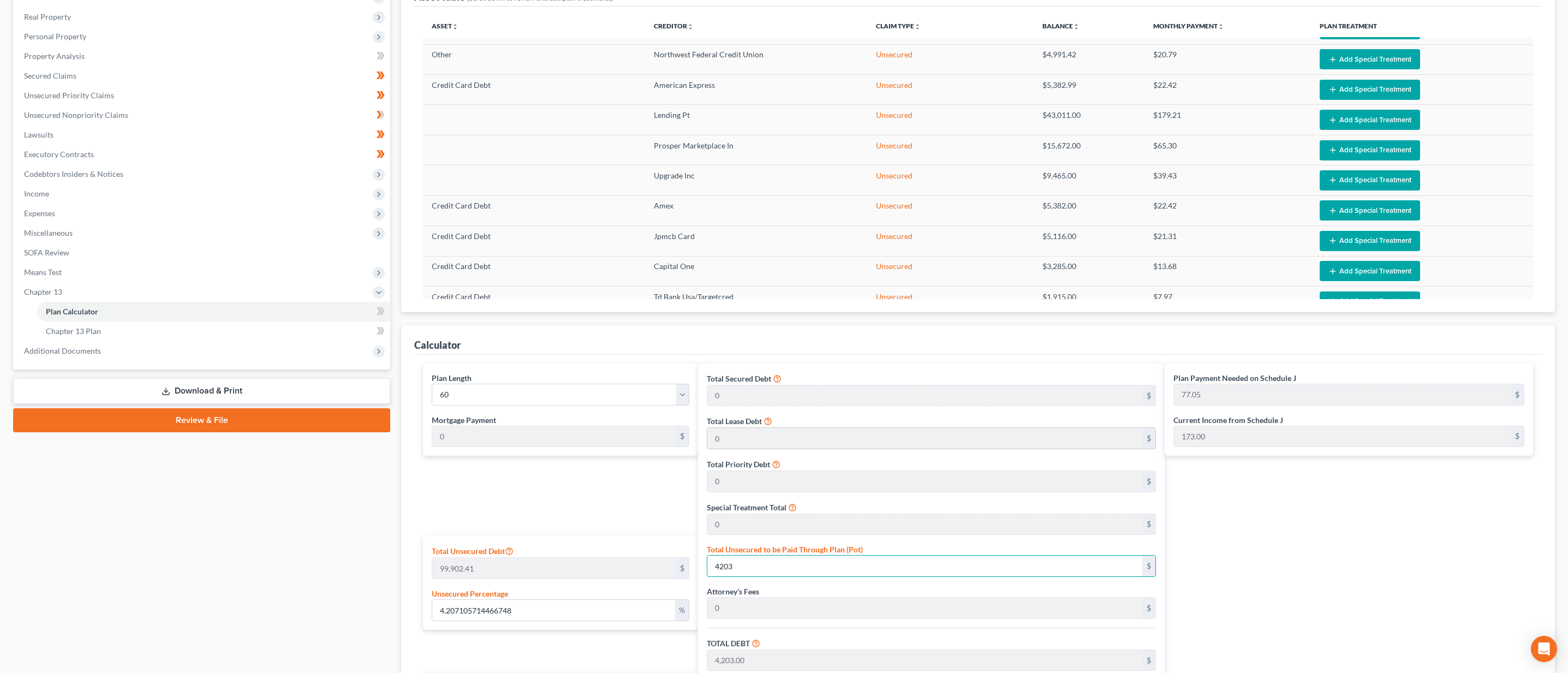
type input "42.07205812152079"
type input "42031"
type input "42,031.00"
type input "4,203.10"
type input "46,234.10"
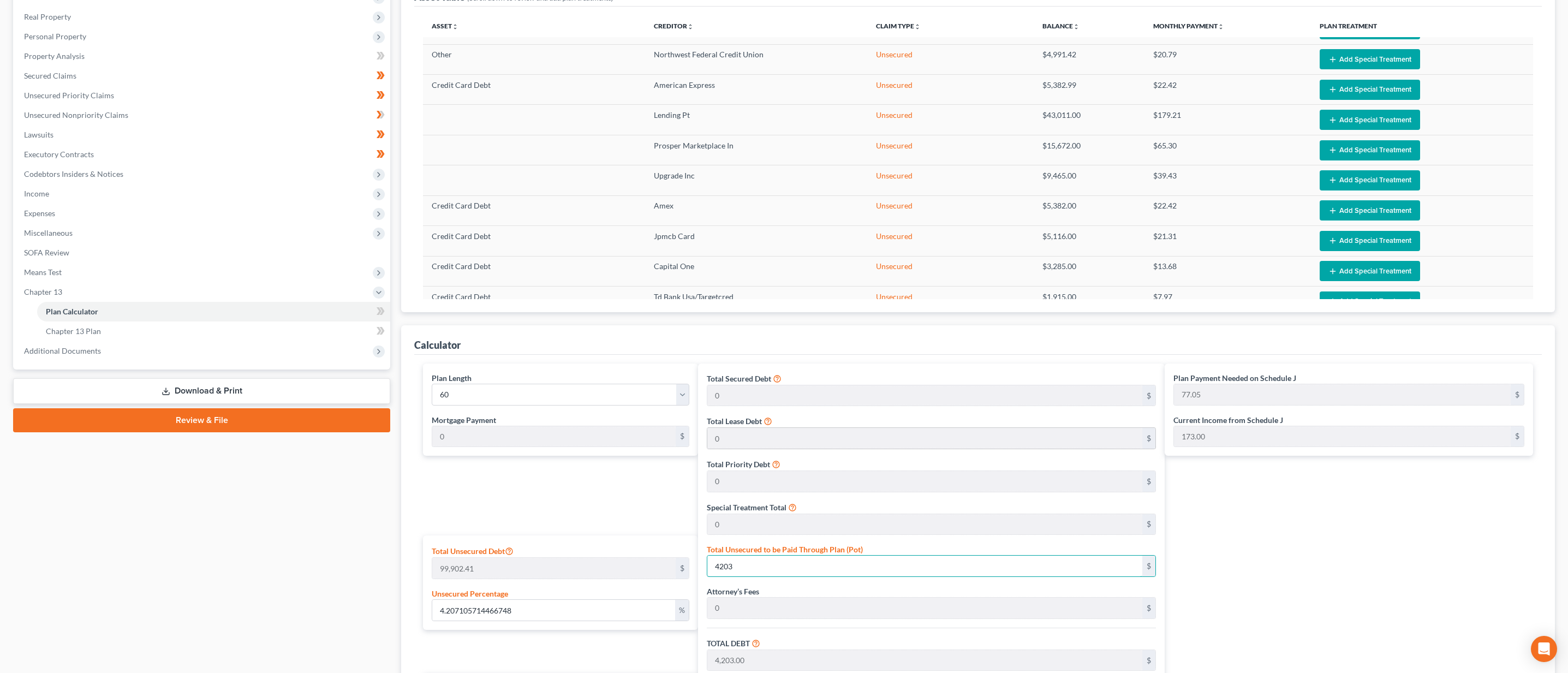
type input "770.56"
type input "42,031."
type input "42.072658707632776"
type input "42,031.6"
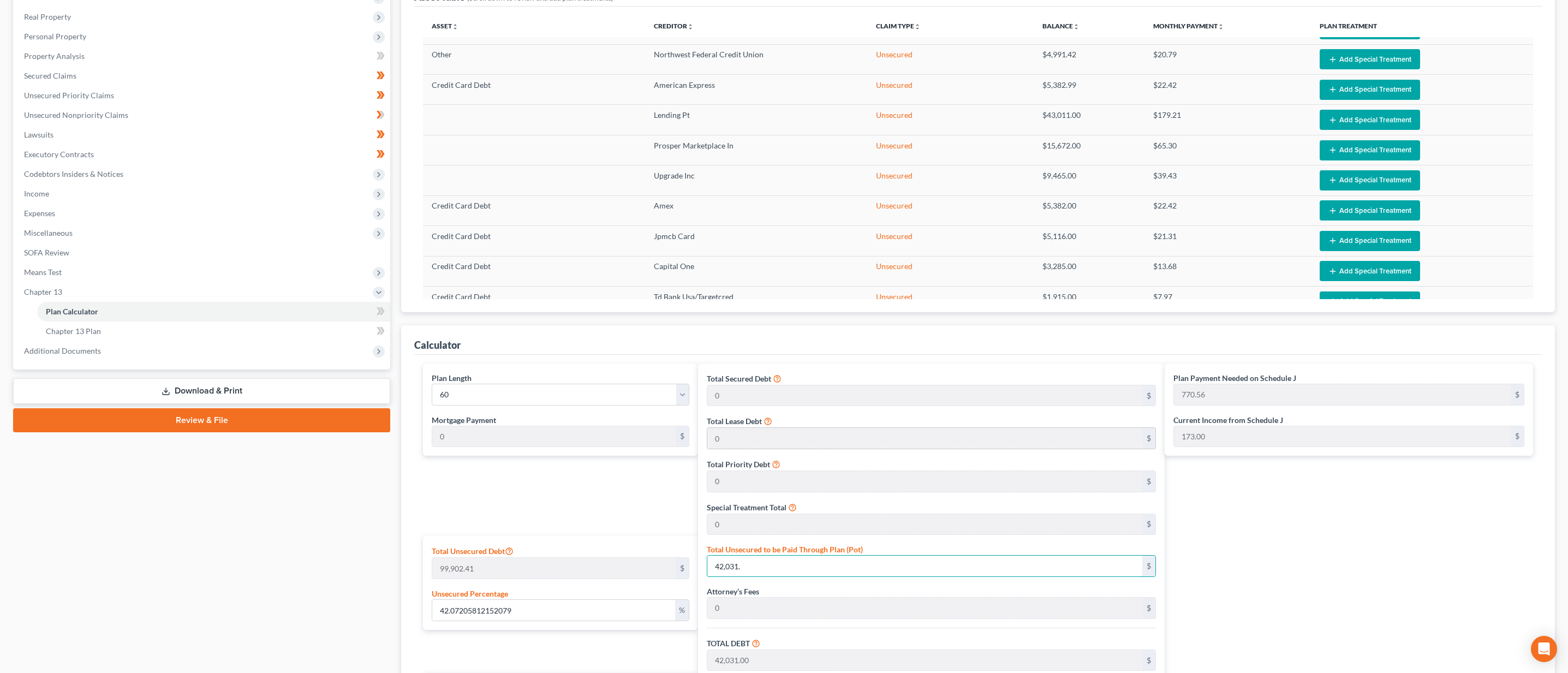
type input "42,031.60"
type input "4,203.16"
type input "46,234.75"
type input "770.57"
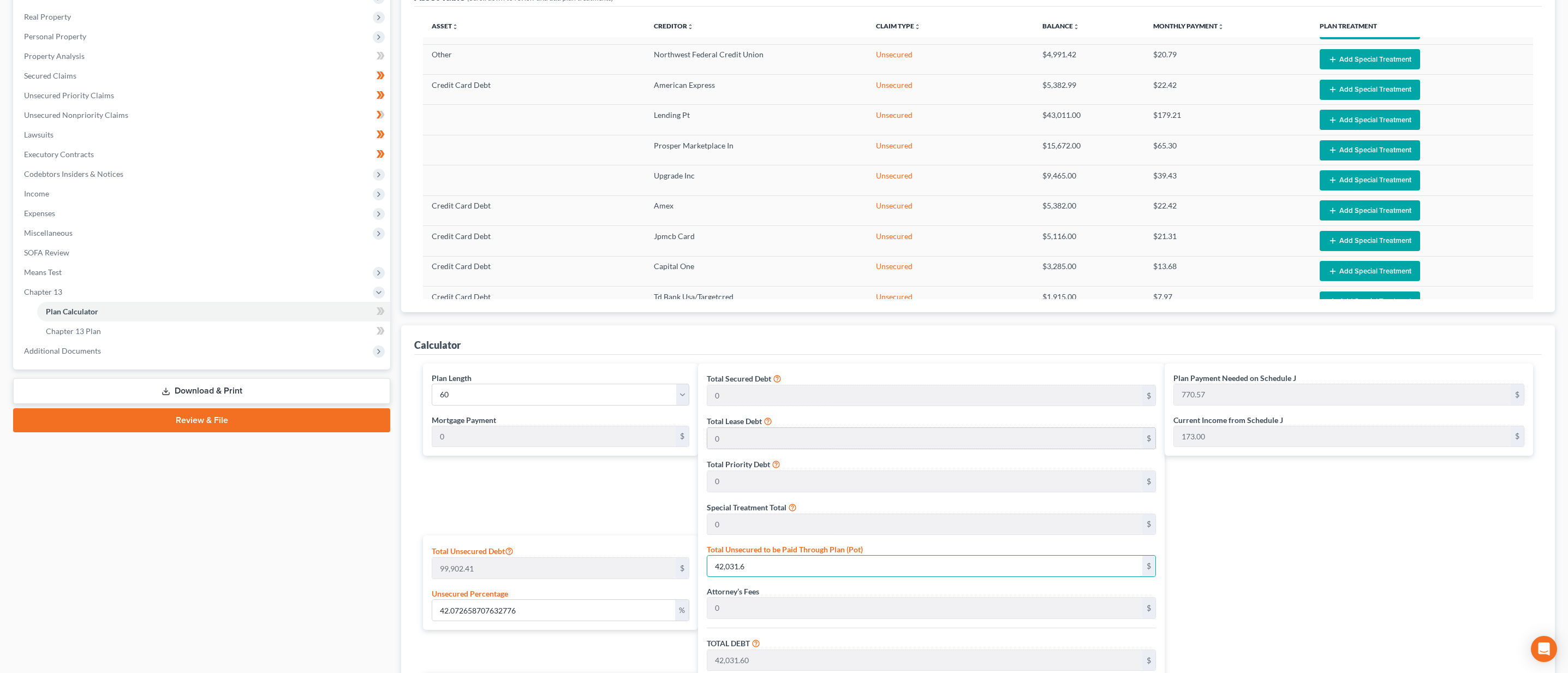
type input "42.07267872716985"
type input "42,031.62"
type input "46,234.78"
type input "42,031.62"
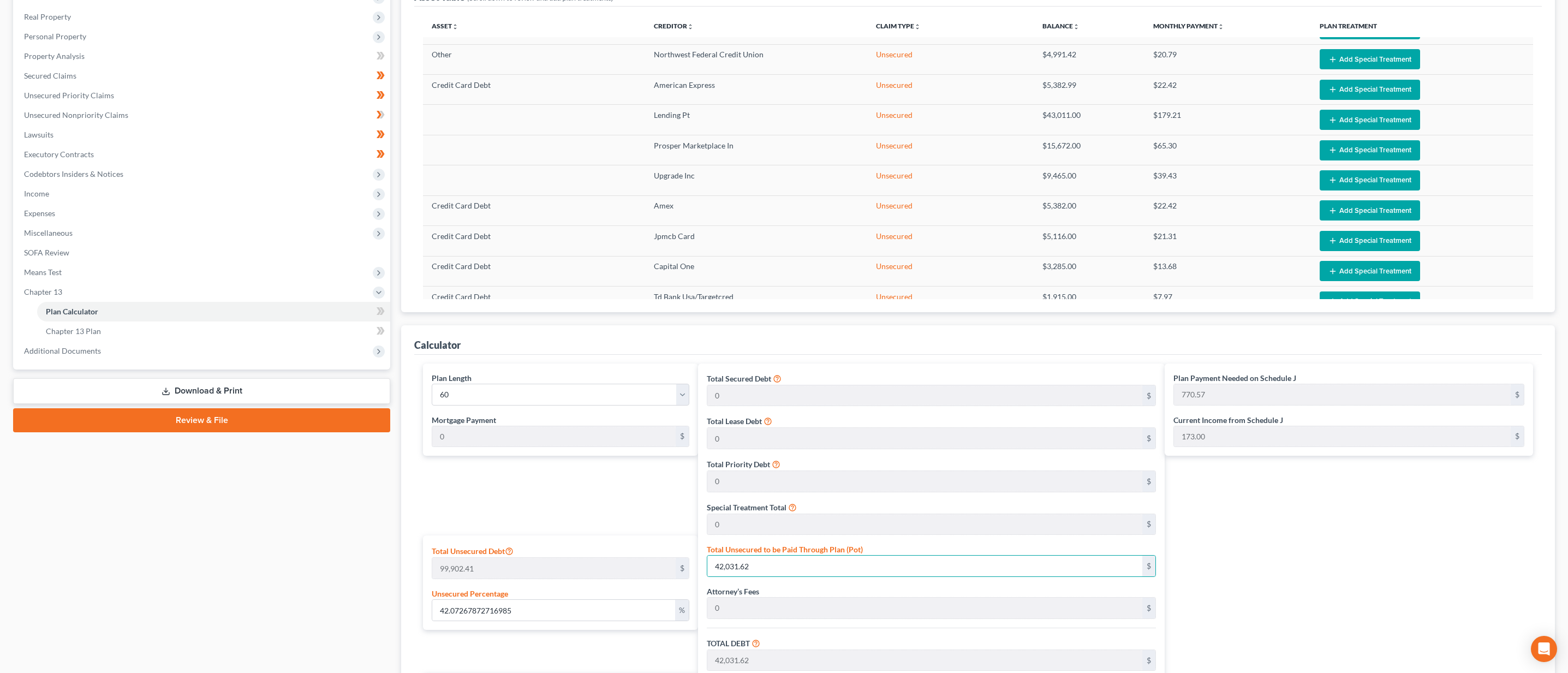
scroll to position [388, 0]
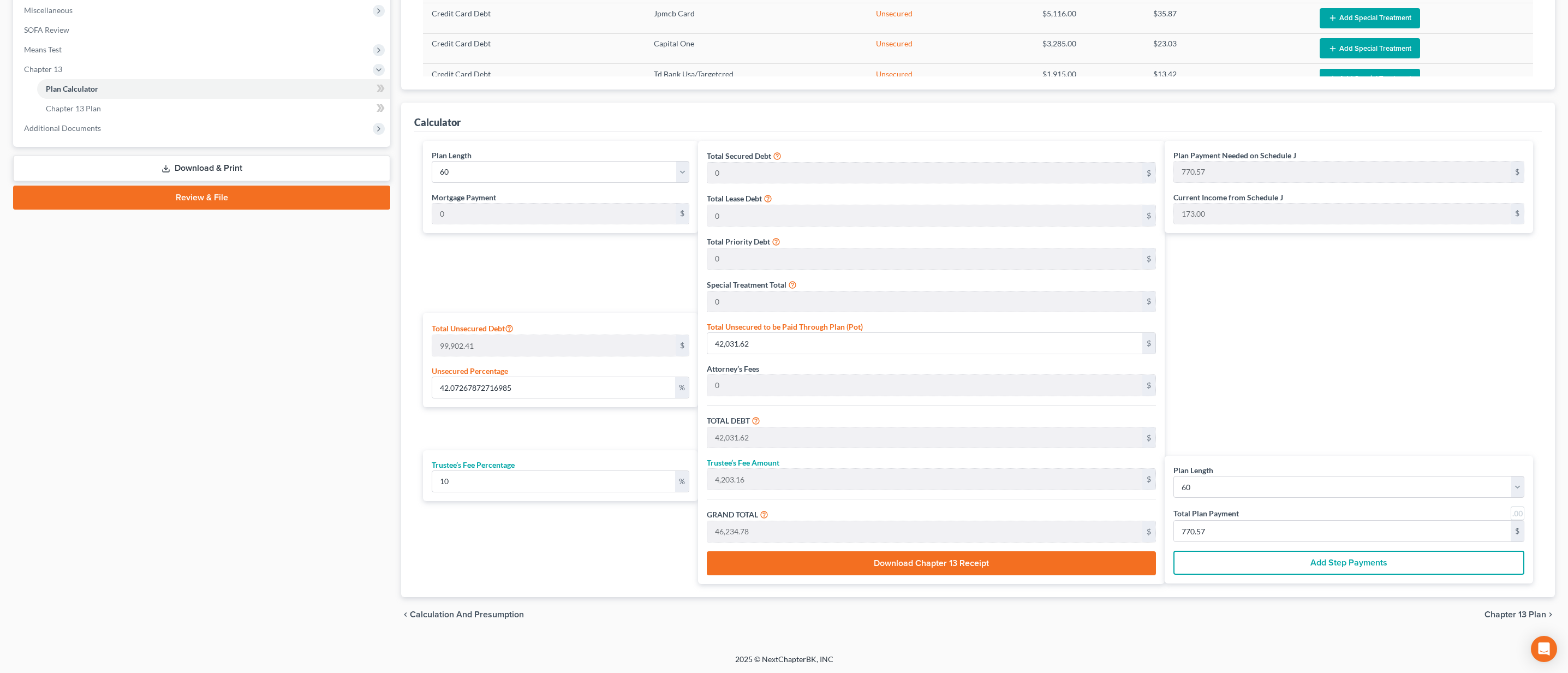
click at [1493, 610] on span "Chapter 13 Plan" at bounding box center [1515, 614] width 62 height 9
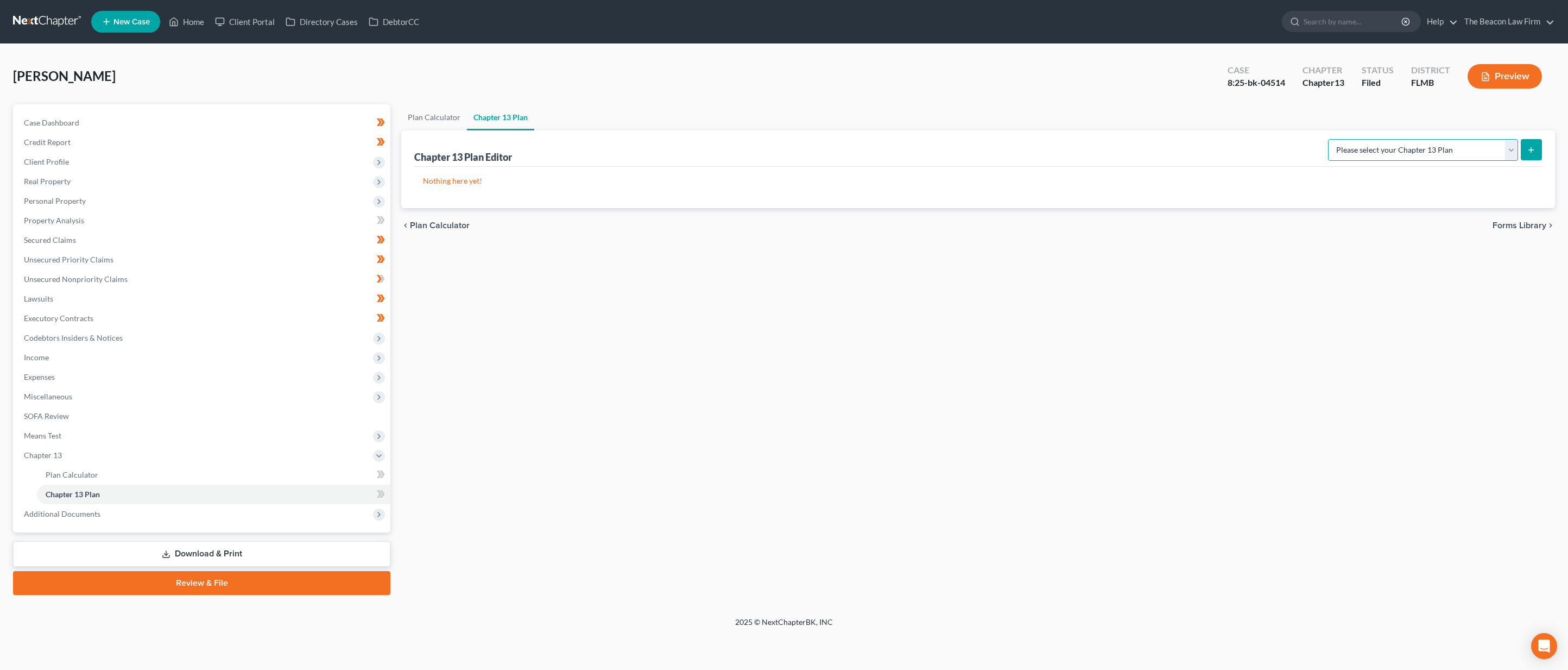
select select "2"
click at [1526, 147] on button "submit" at bounding box center [1531, 149] width 21 height 21
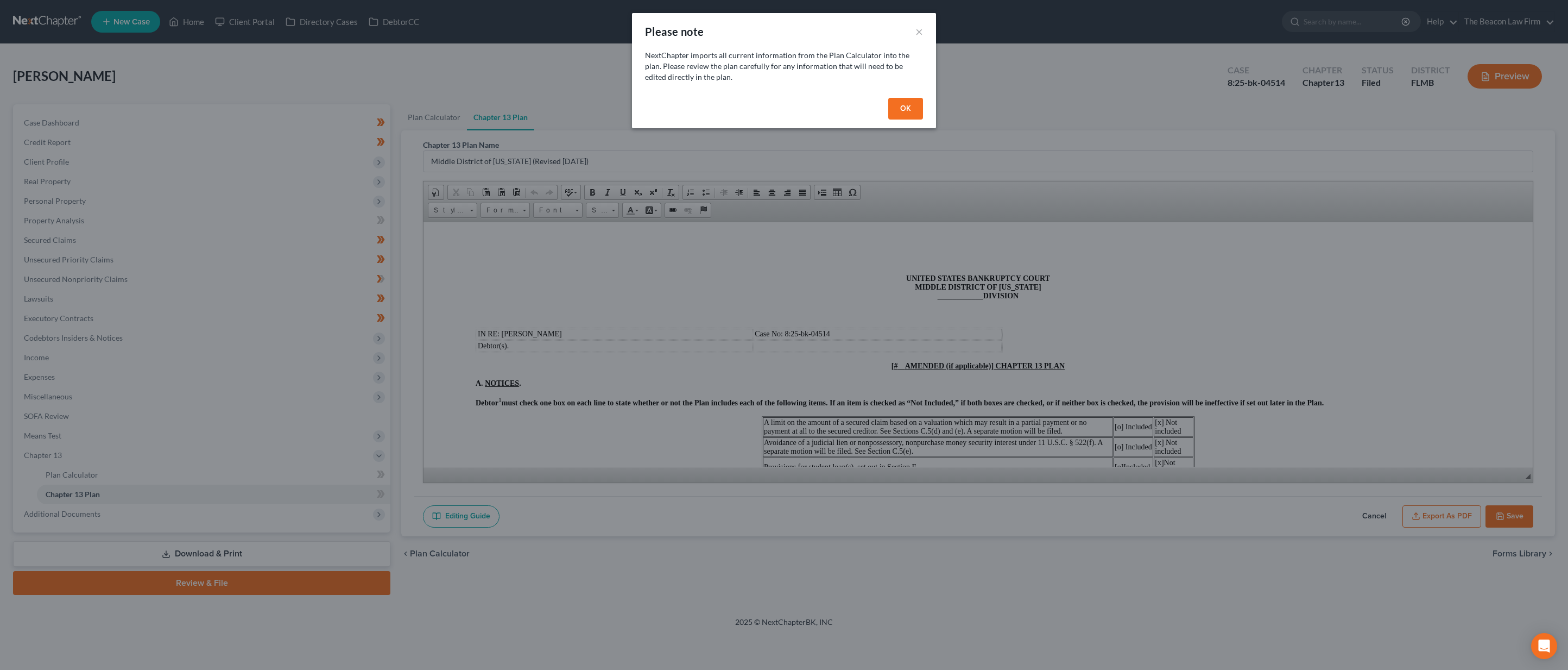
click at [905, 111] on button "OK" at bounding box center [905, 109] width 35 height 22
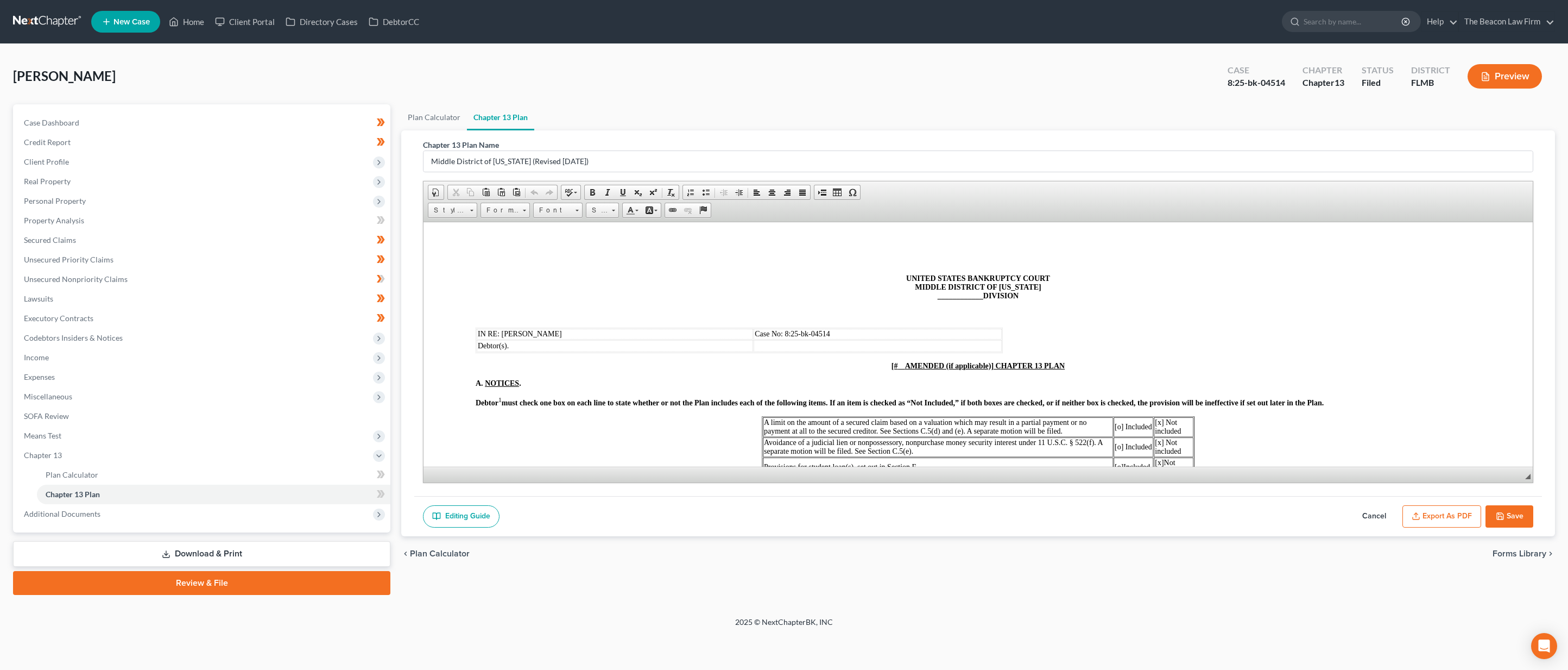
click at [947, 295] on span "____________" at bounding box center [960, 295] width 46 height 8
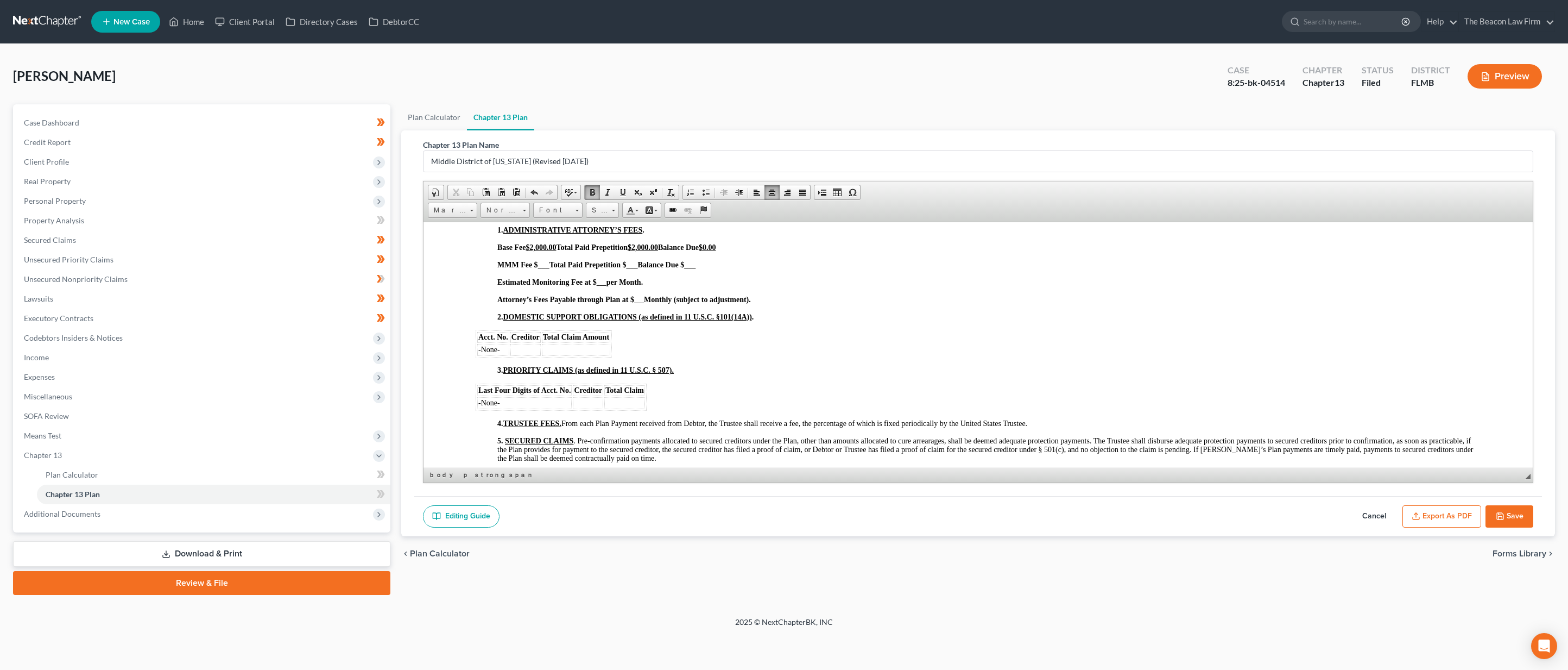
scroll to position [534, 0]
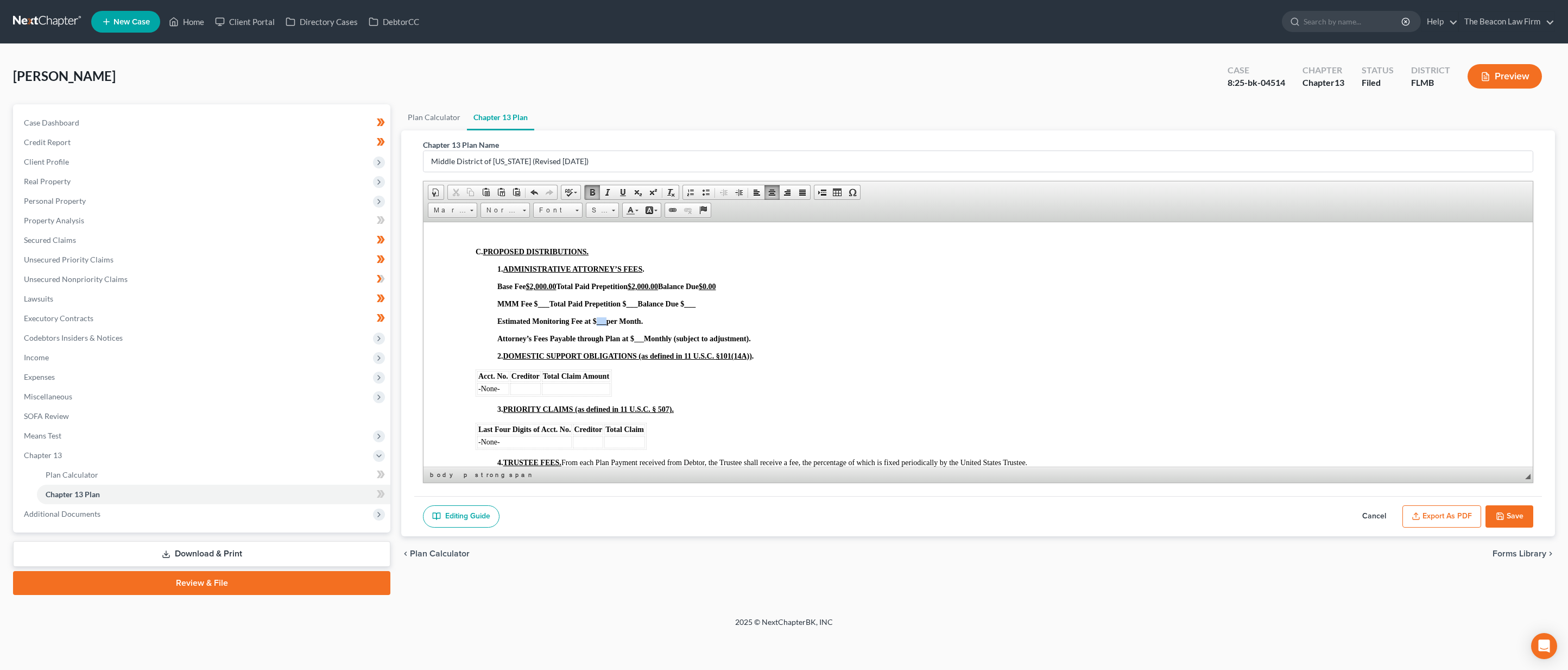
drag, startPoint x: 598, startPoint y: 319, endPoint x: 606, endPoint y: 321, distance: 8.2
click at [606, 321] on span "Estimated Monitoring Fee at $ ___ per Month." at bounding box center [570, 320] width 145 height 8
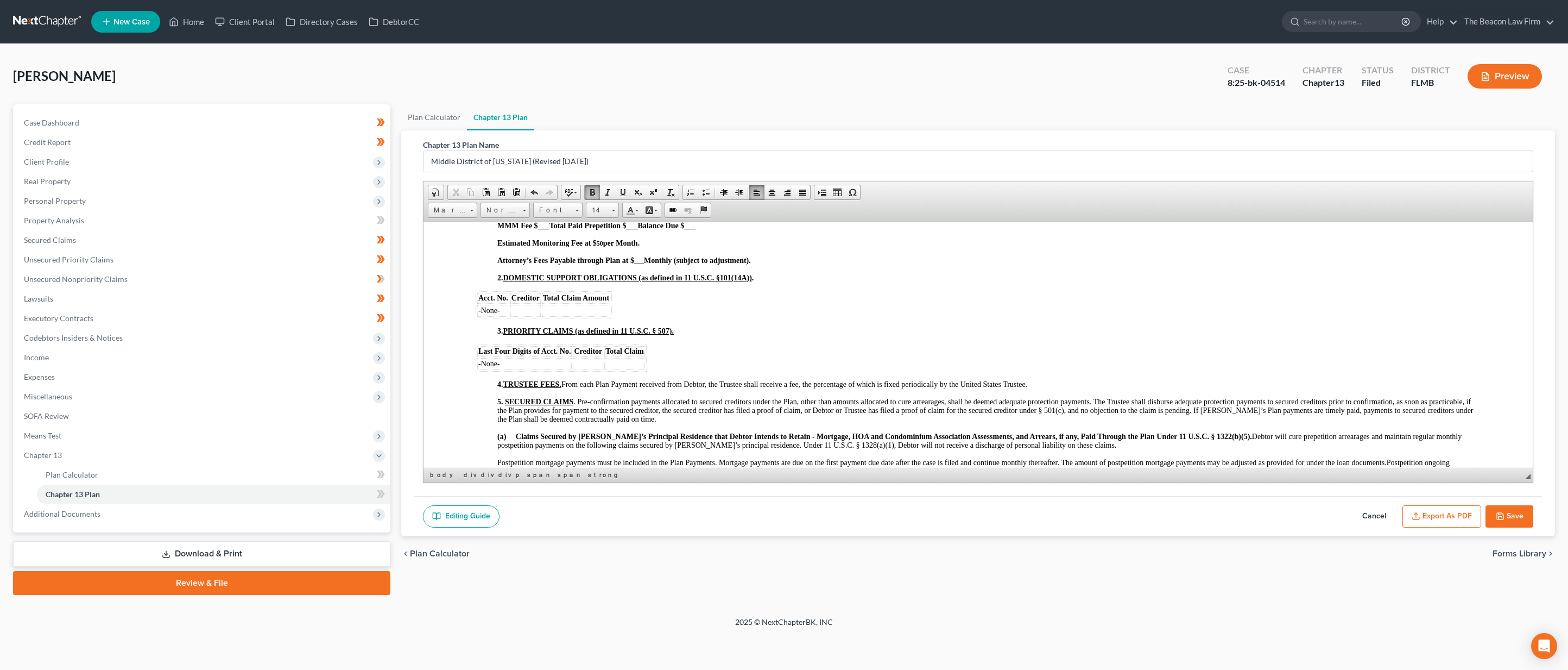
scroll to position [540, 0]
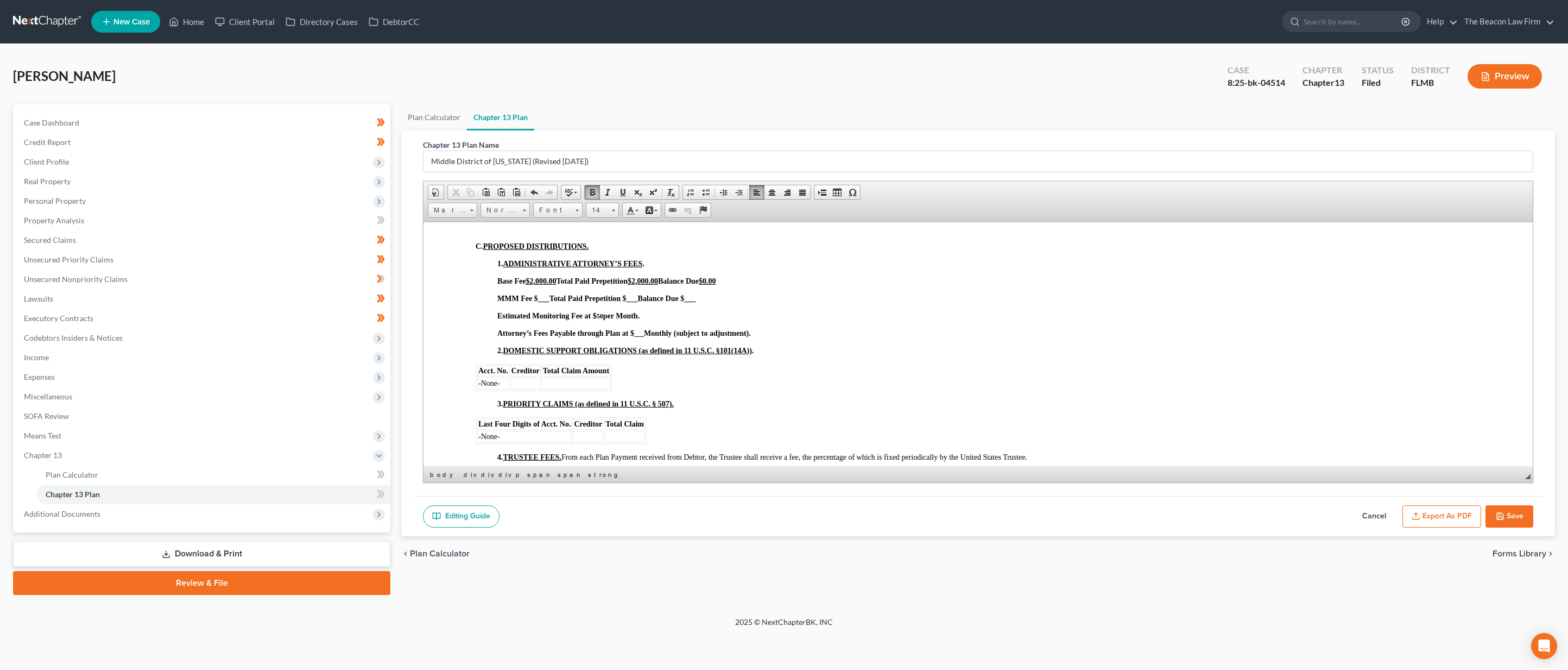
click at [646, 278] on u "$2,000.00" at bounding box center [643, 280] width 30 height 8
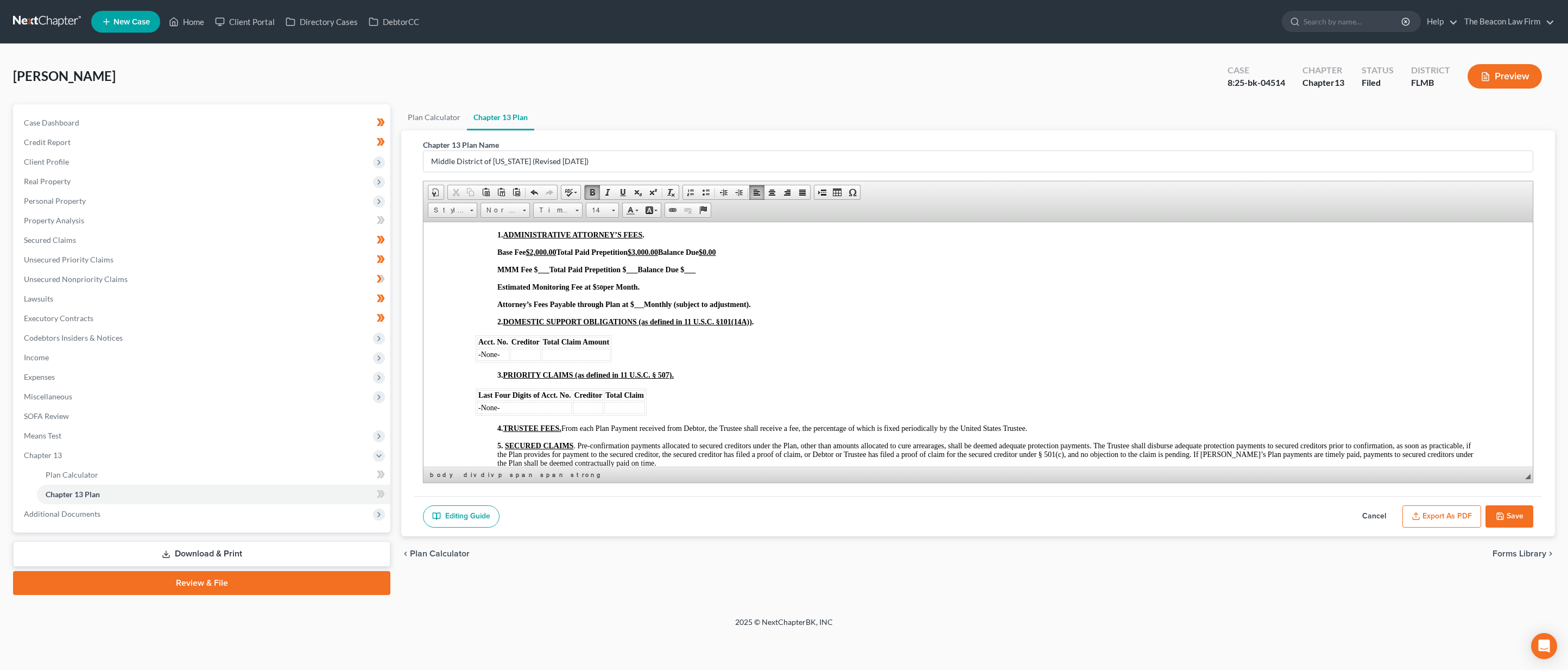
scroll to position [472, 0]
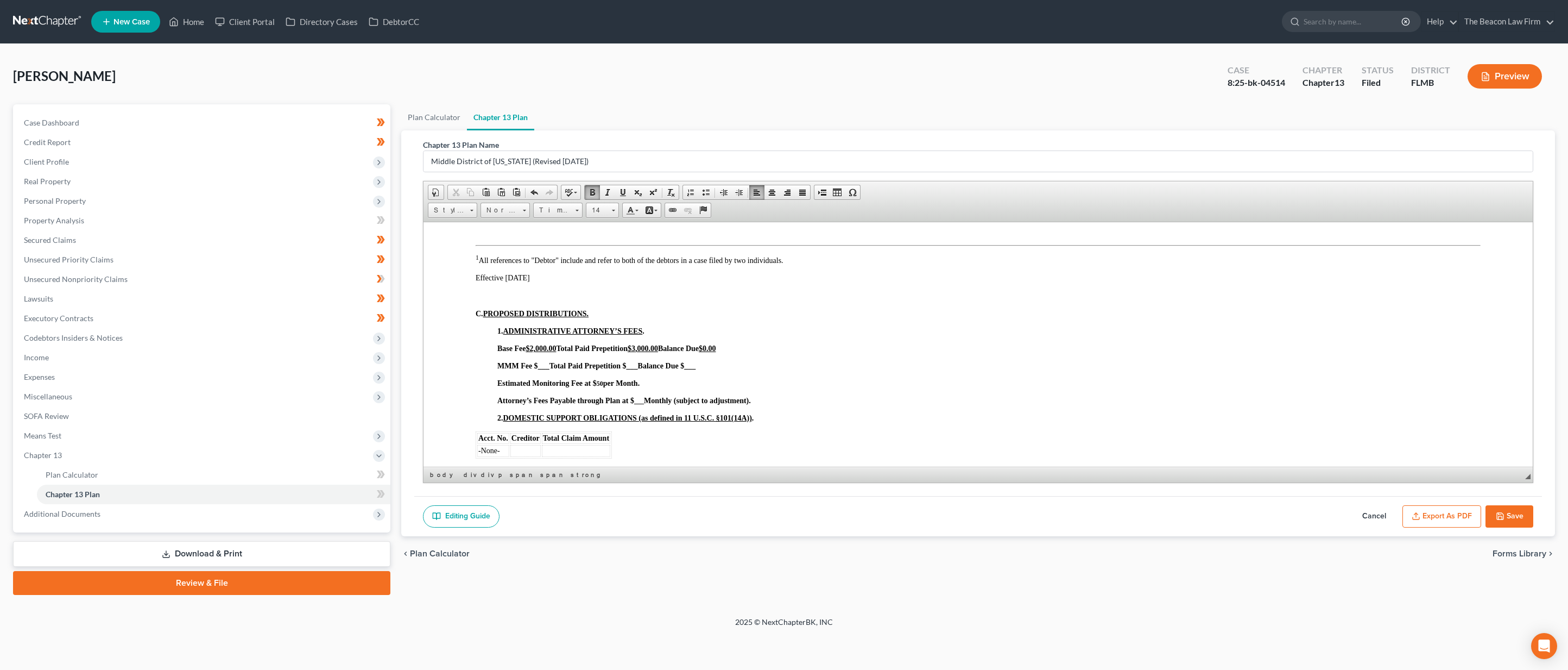
click at [639, 400] on strong "___" at bounding box center [639, 400] width 10 height 7
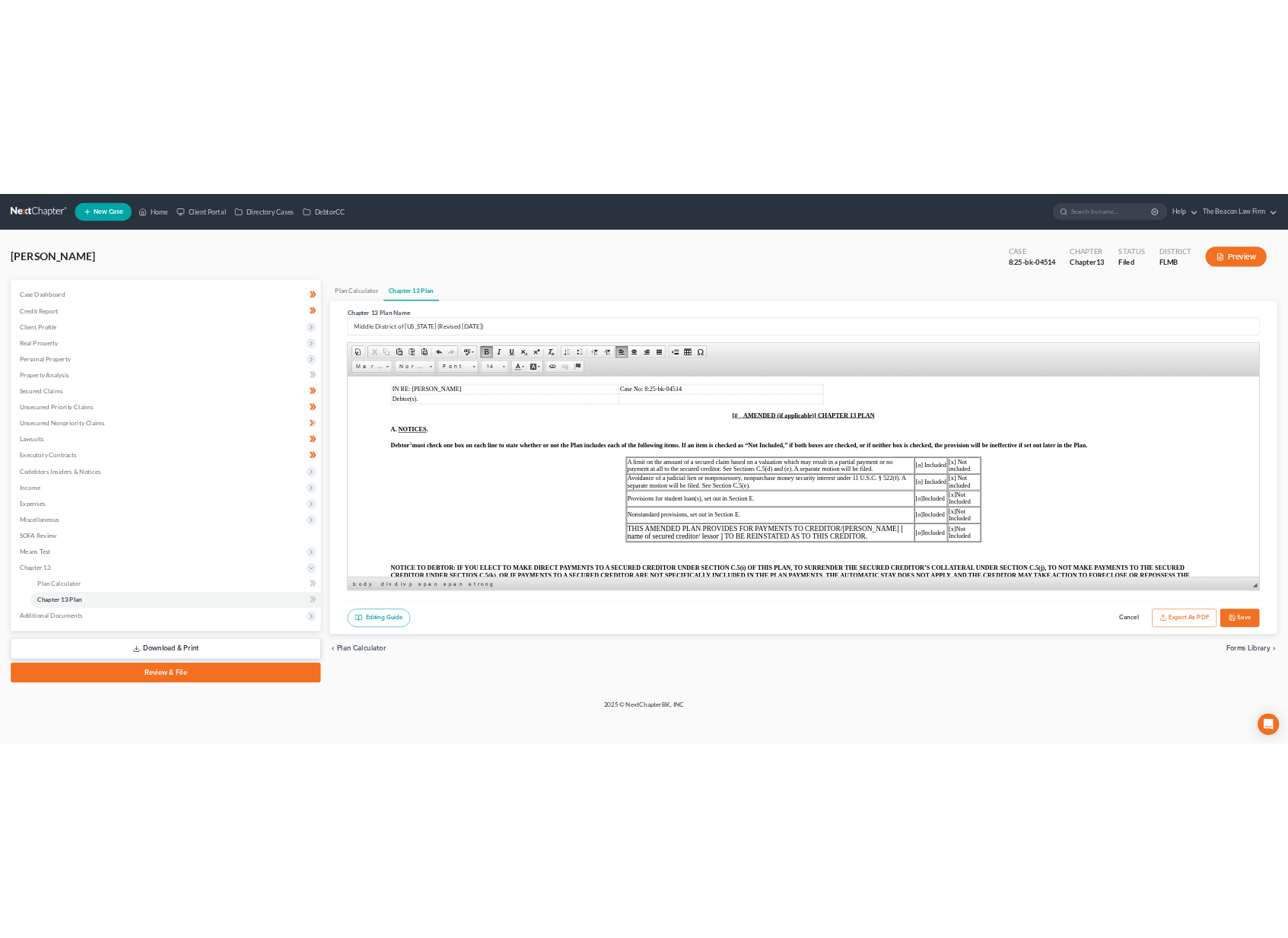
scroll to position [7, 0]
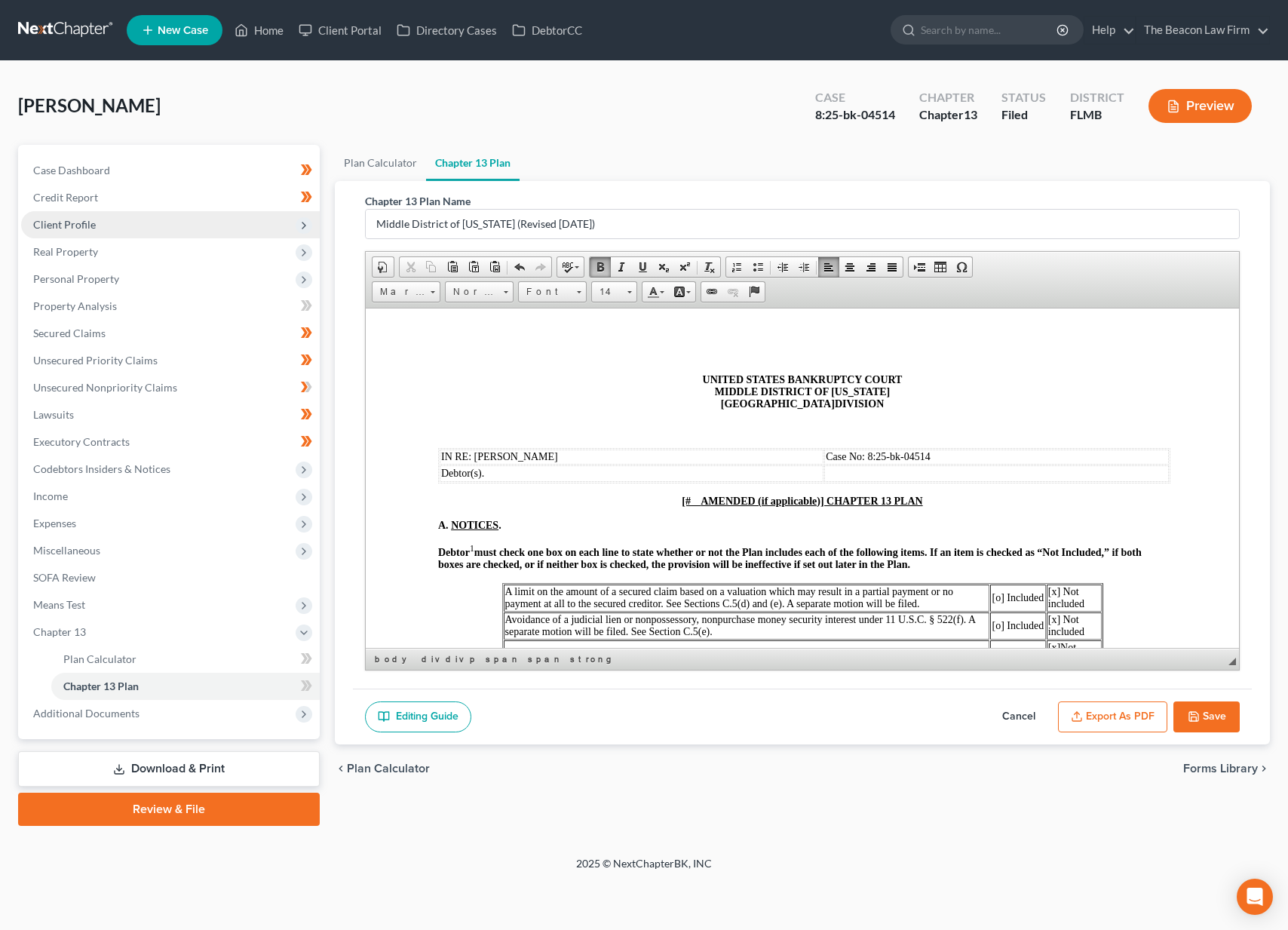
click at [131, 222] on span "Client Profile" at bounding box center [170, 225] width 299 height 27
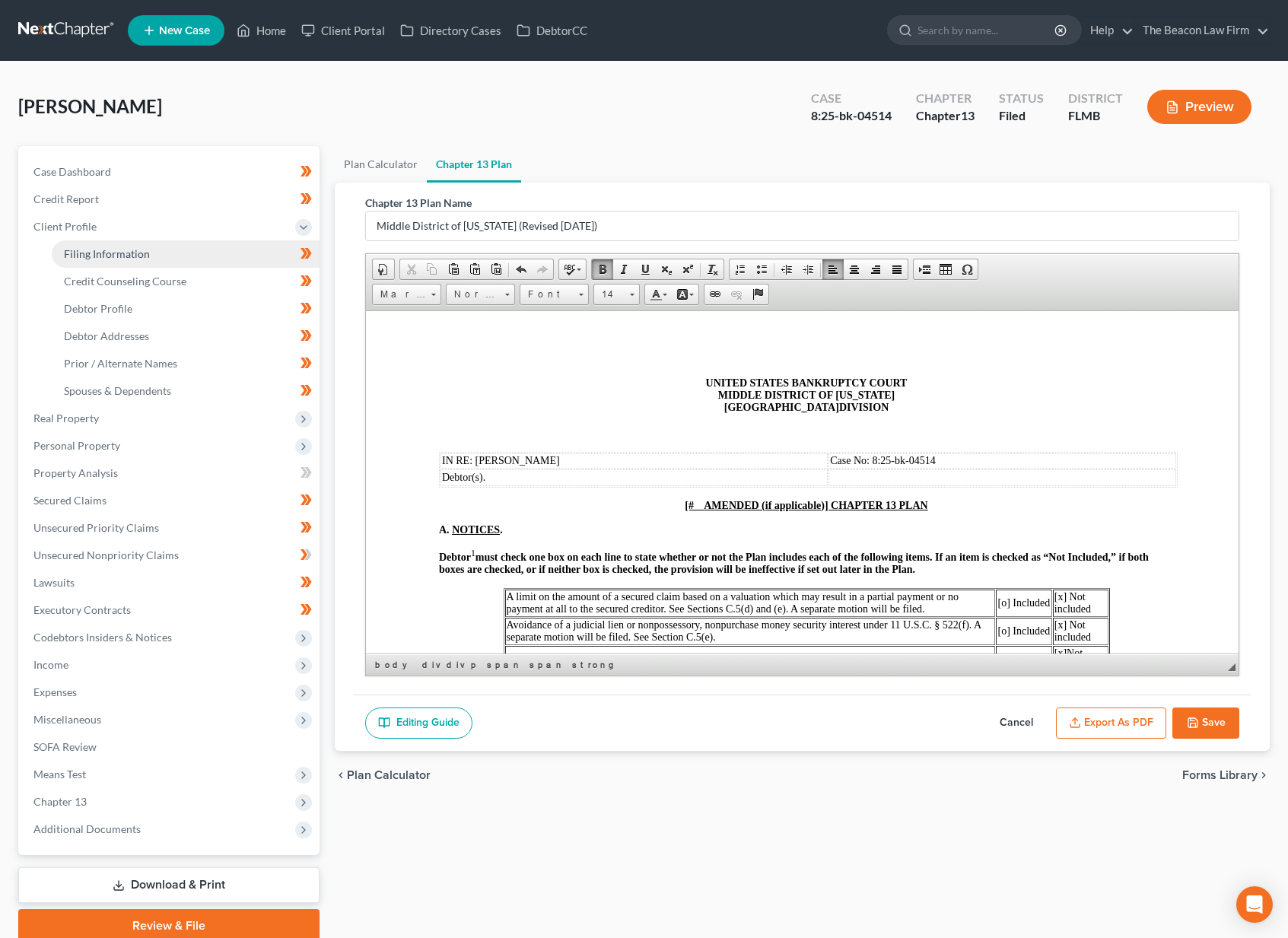
click at [137, 253] on span "Filing Information" at bounding box center [107, 253] width 86 height 13
select select "1"
select select "0"
select select "3"
select select "15"
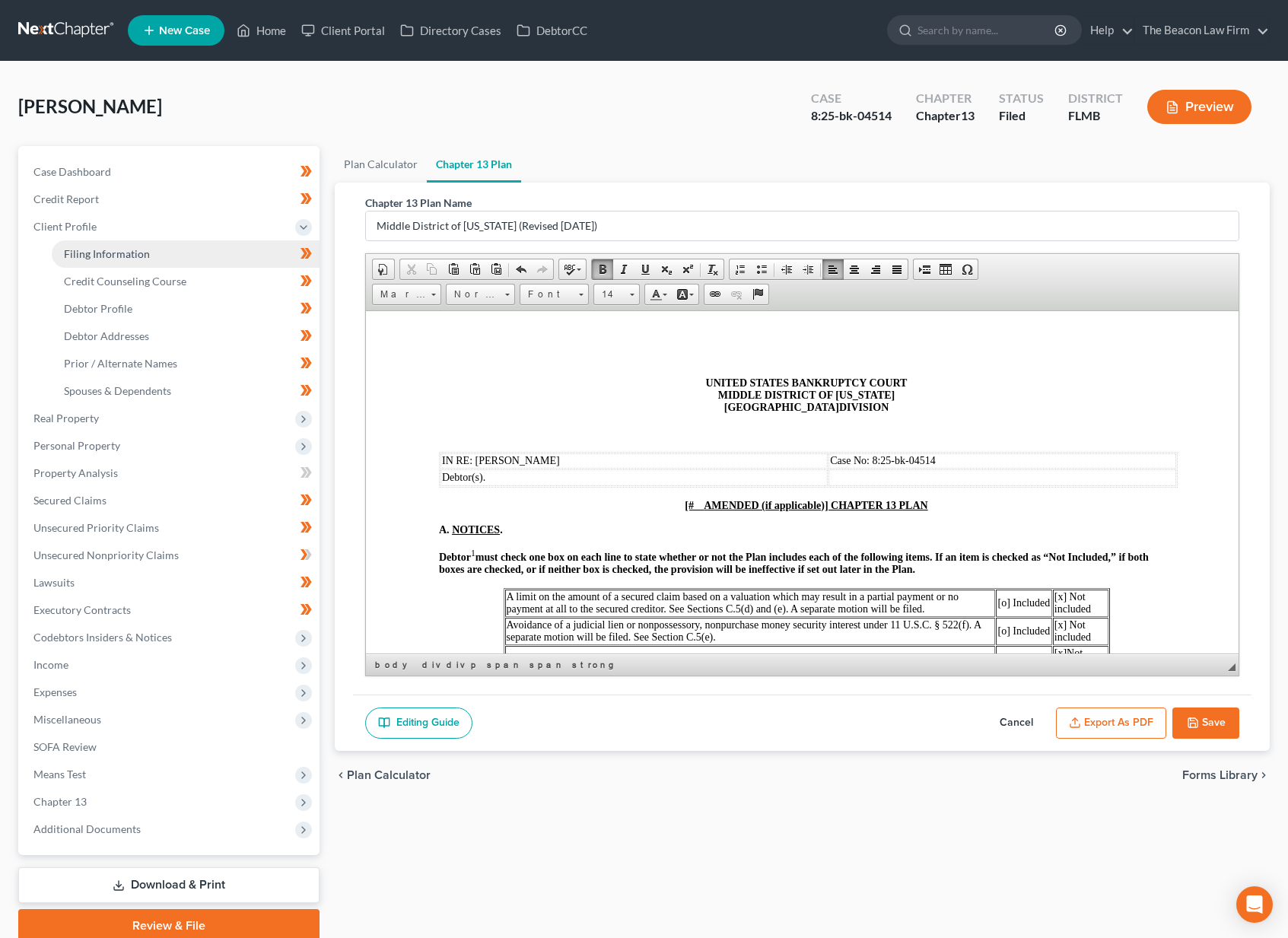
select select "6"
select select "9"
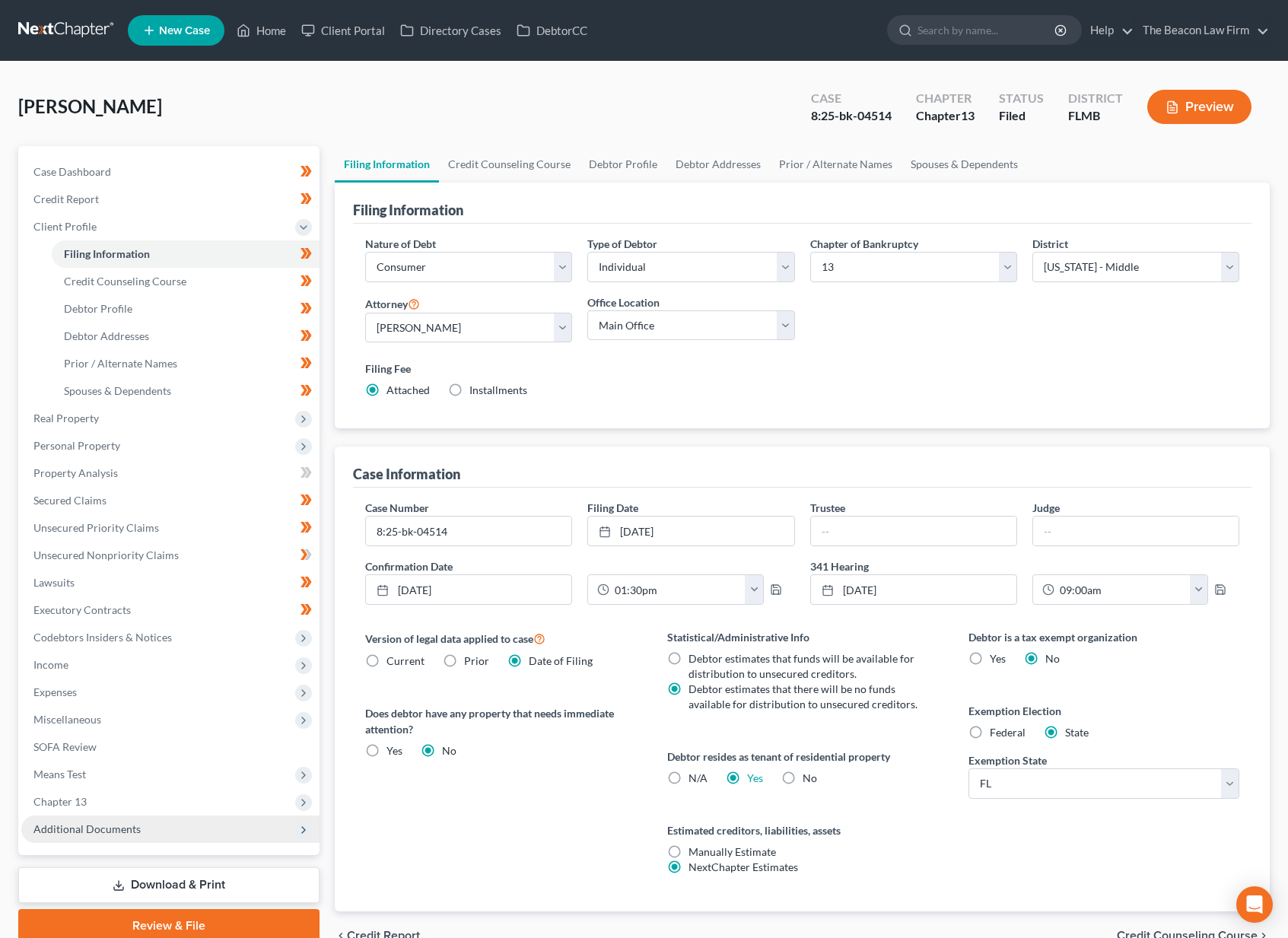
click at [136, 828] on span "Additional Documents" at bounding box center [87, 828] width 107 height 13
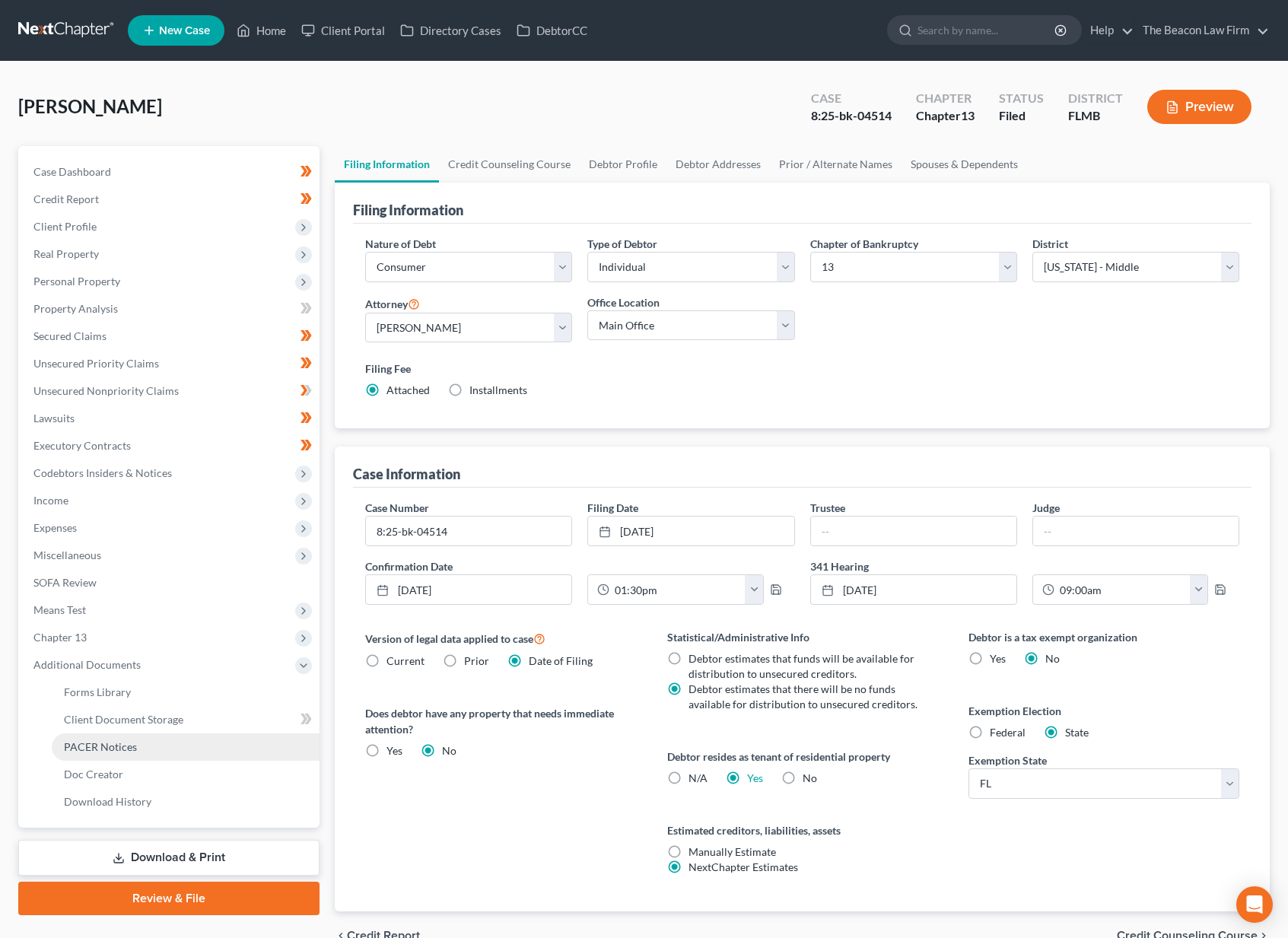
click at [116, 746] on span "PACER Notices" at bounding box center [101, 746] width 73 height 13
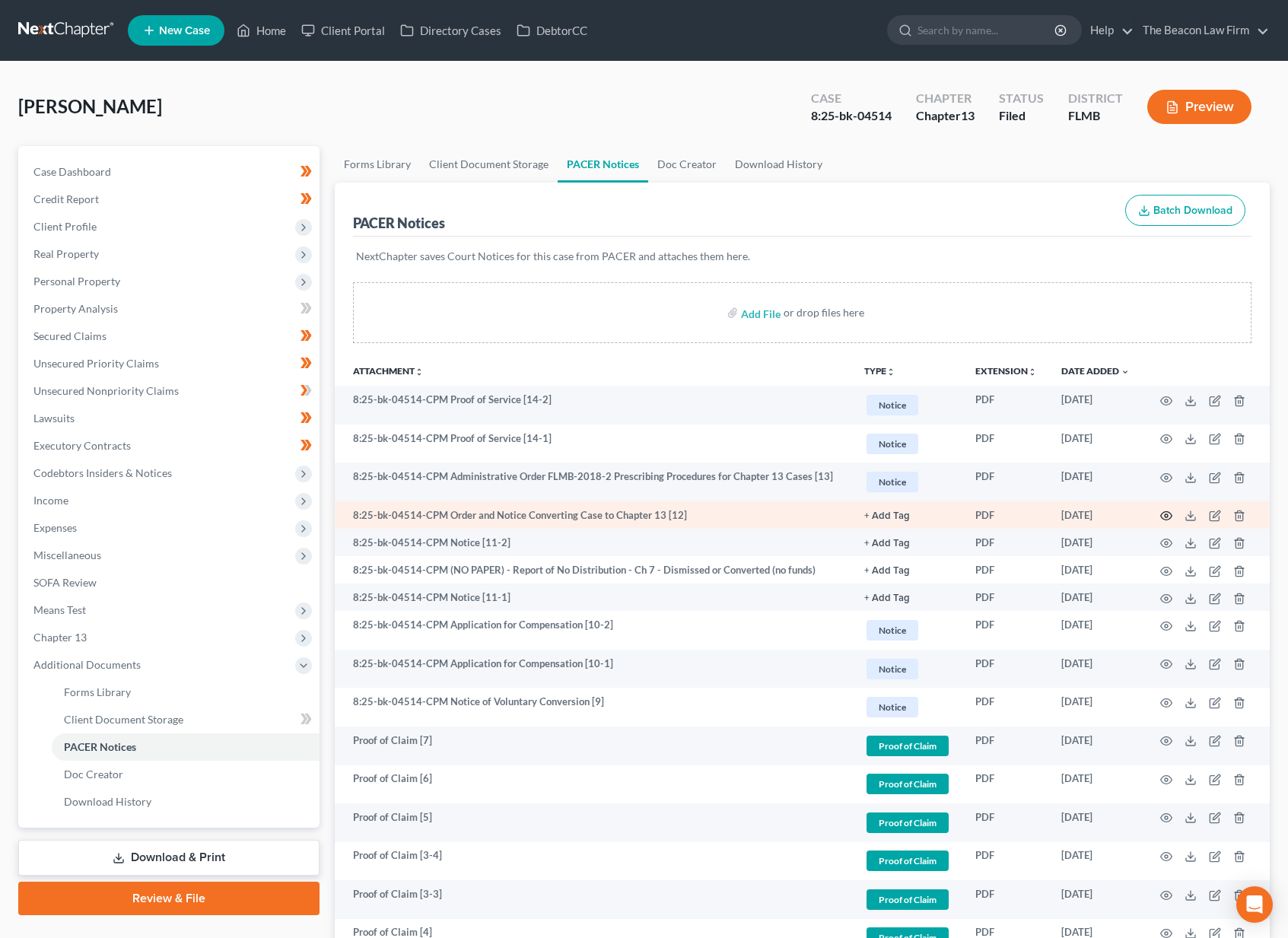
click at [1165, 518] on icon "button" at bounding box center [1166, 516] width 12 height 12
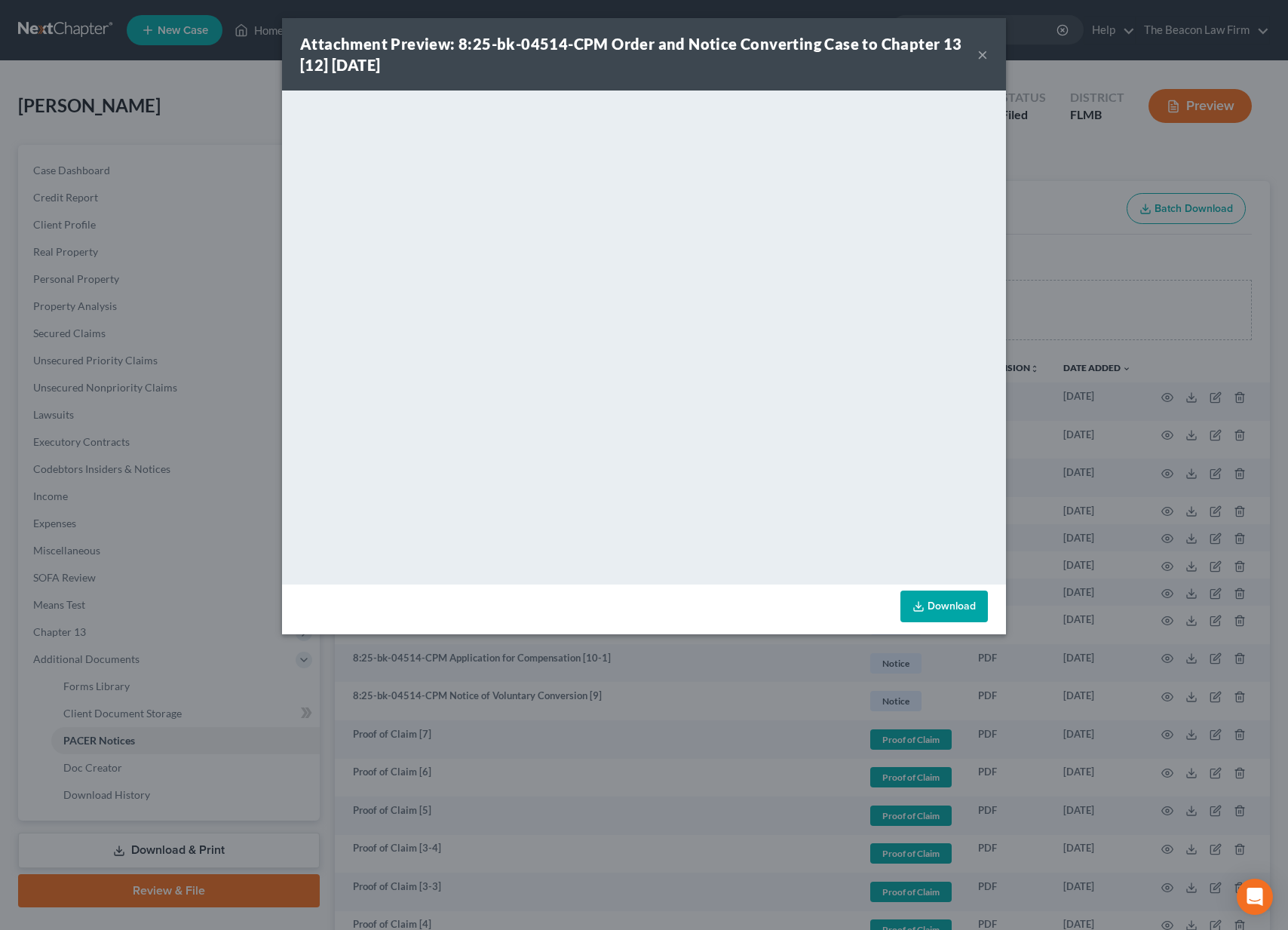
click at [988, 52] on button "×" at bounding box center [983, 54] width 10 height 18
